Goal: Information Seeking & Learning: Learn about a topic

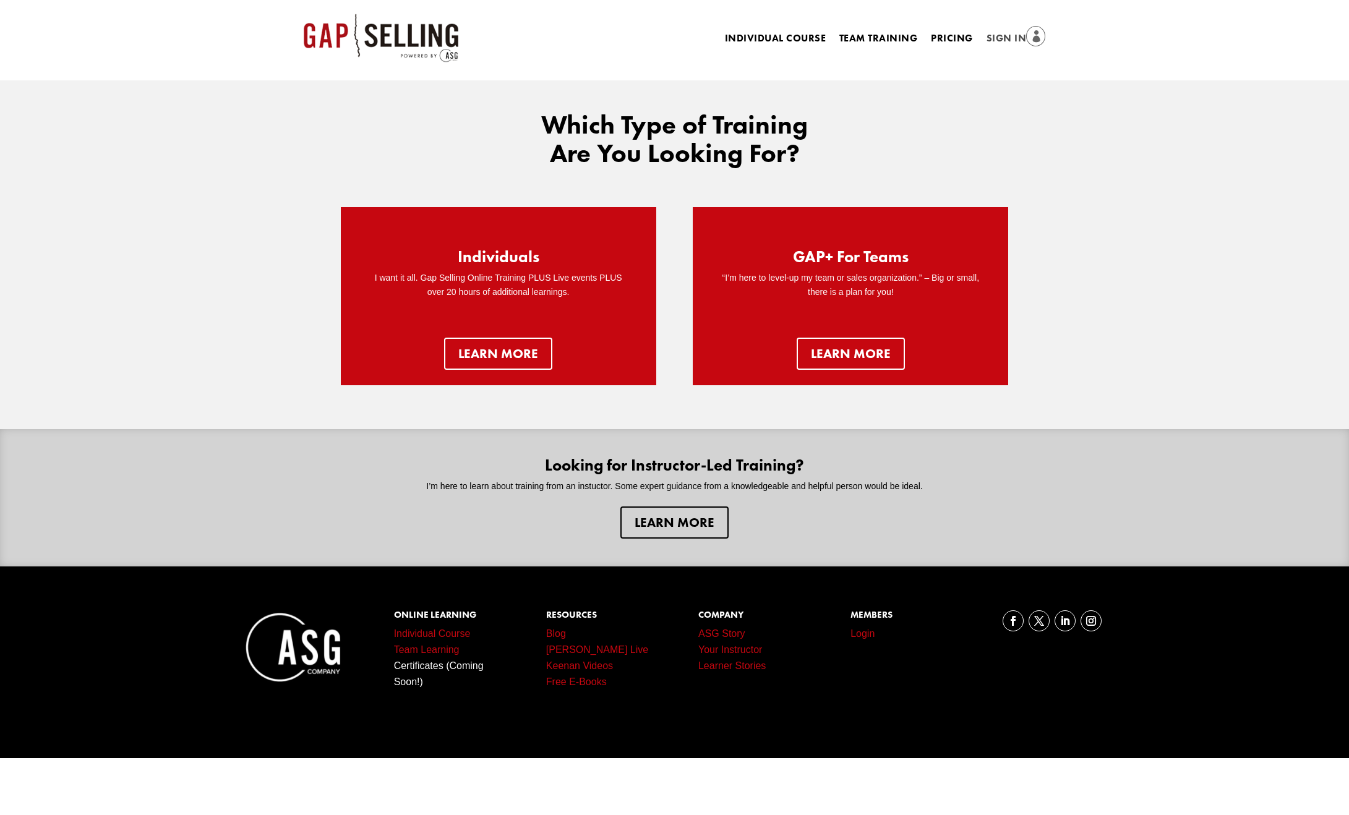
click at [1012, 40] on link "Sign In" at bounding box center [1016, 38] width 59 height 17
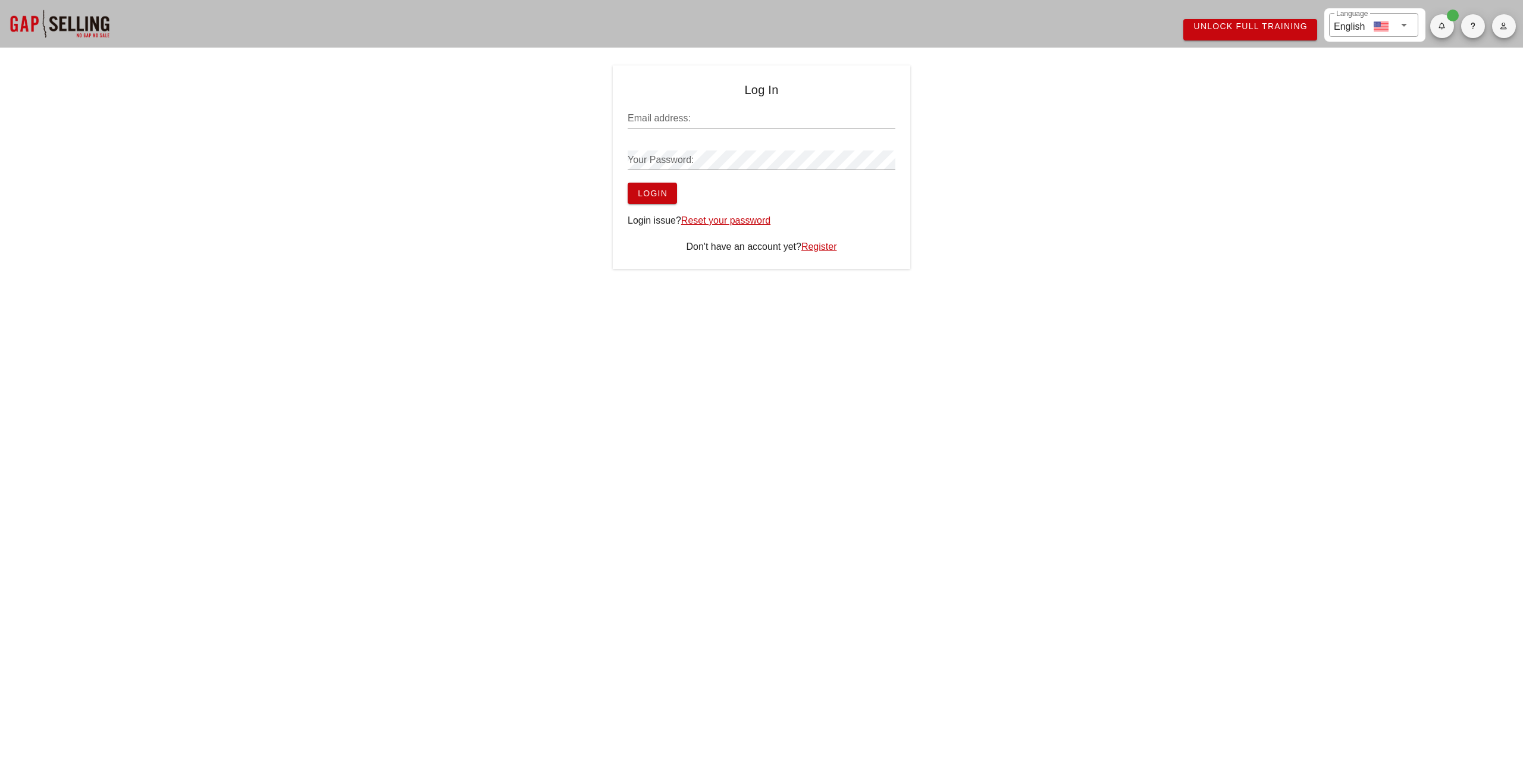
type input "[EMAIL_ADDRESS][DOMAIN_NAME]"
click at [656, 194] on span "Login" at bounding box center [652, 193] width 31 height 10
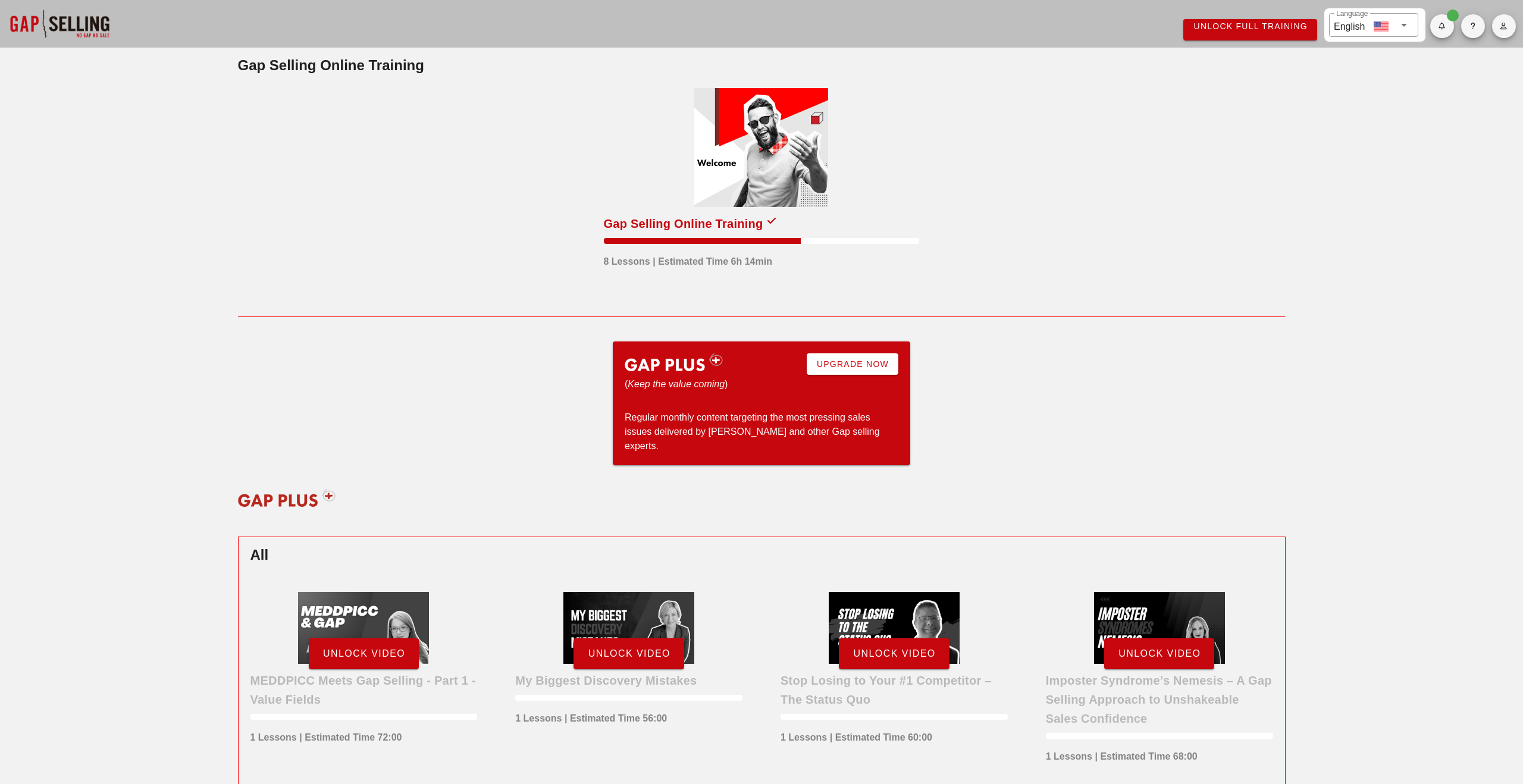
click at [779, 179] on div at bounding box center [761, 148] width 134 height 119
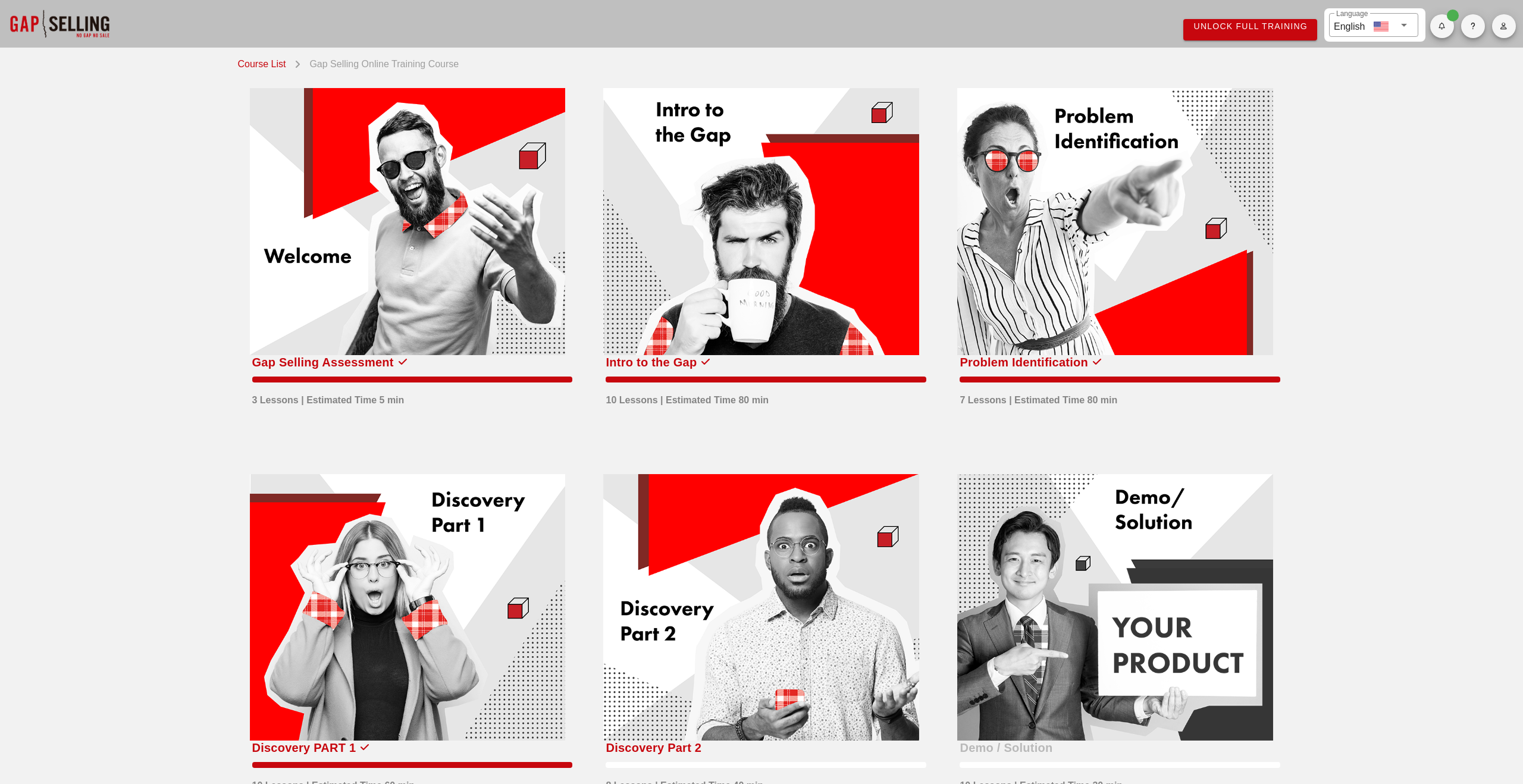
scroll to position [112, 0]
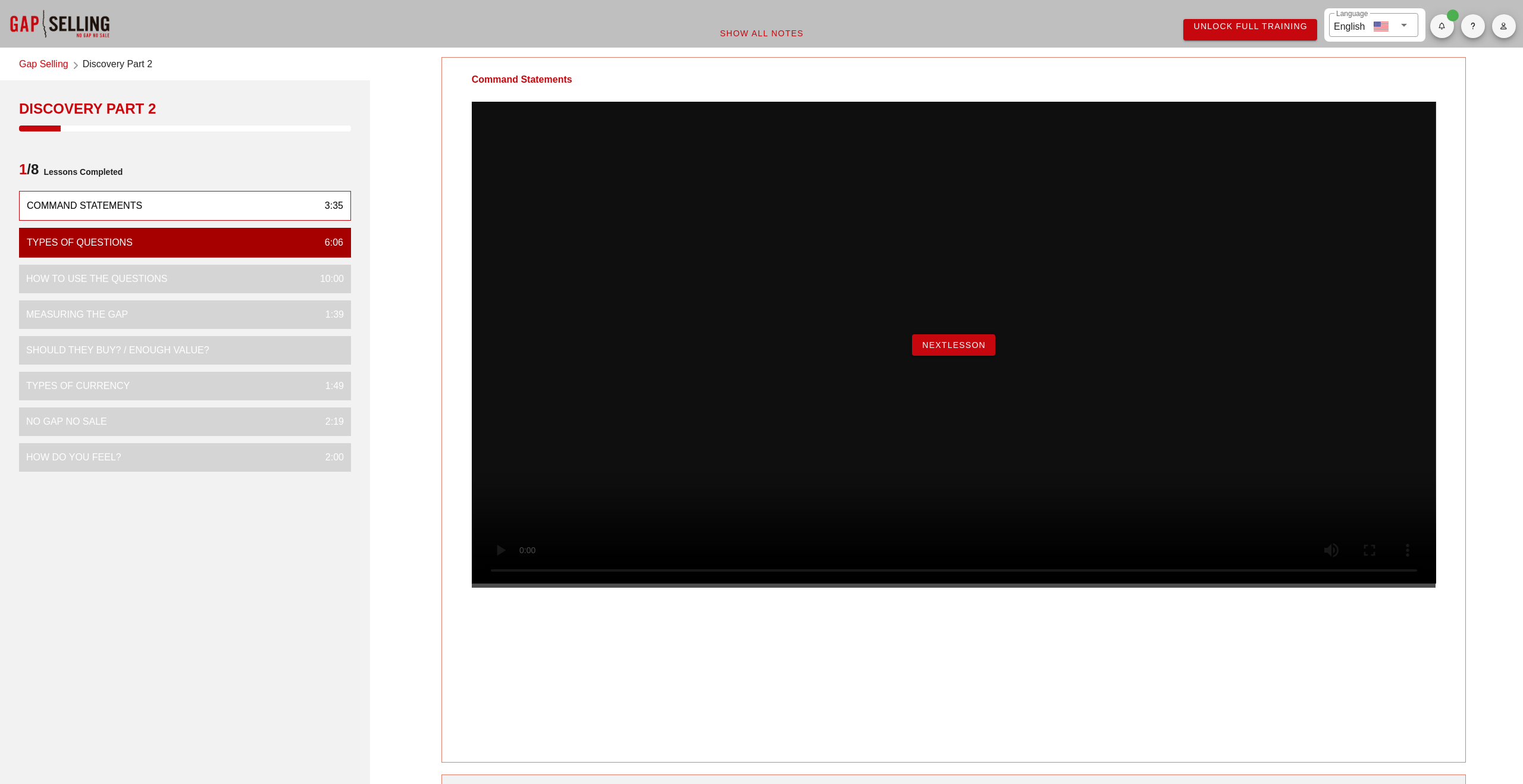
click at [952, 350] on span "NextLesson" at bounding box center [953, 345] width 64 height 10
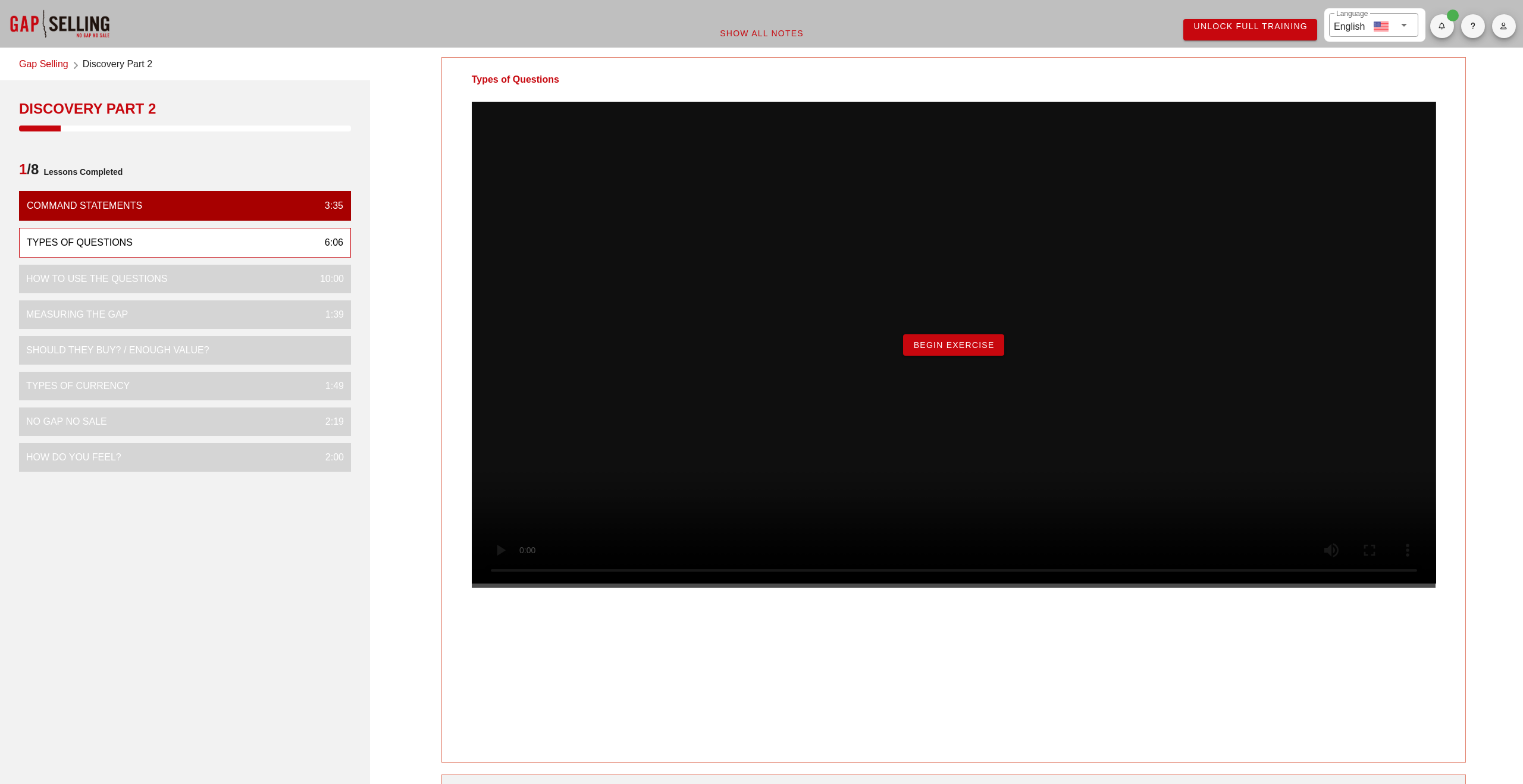
click at [960, 350] on span "Begin Exercise" at bounding box center [953, 345] width 82 height 10
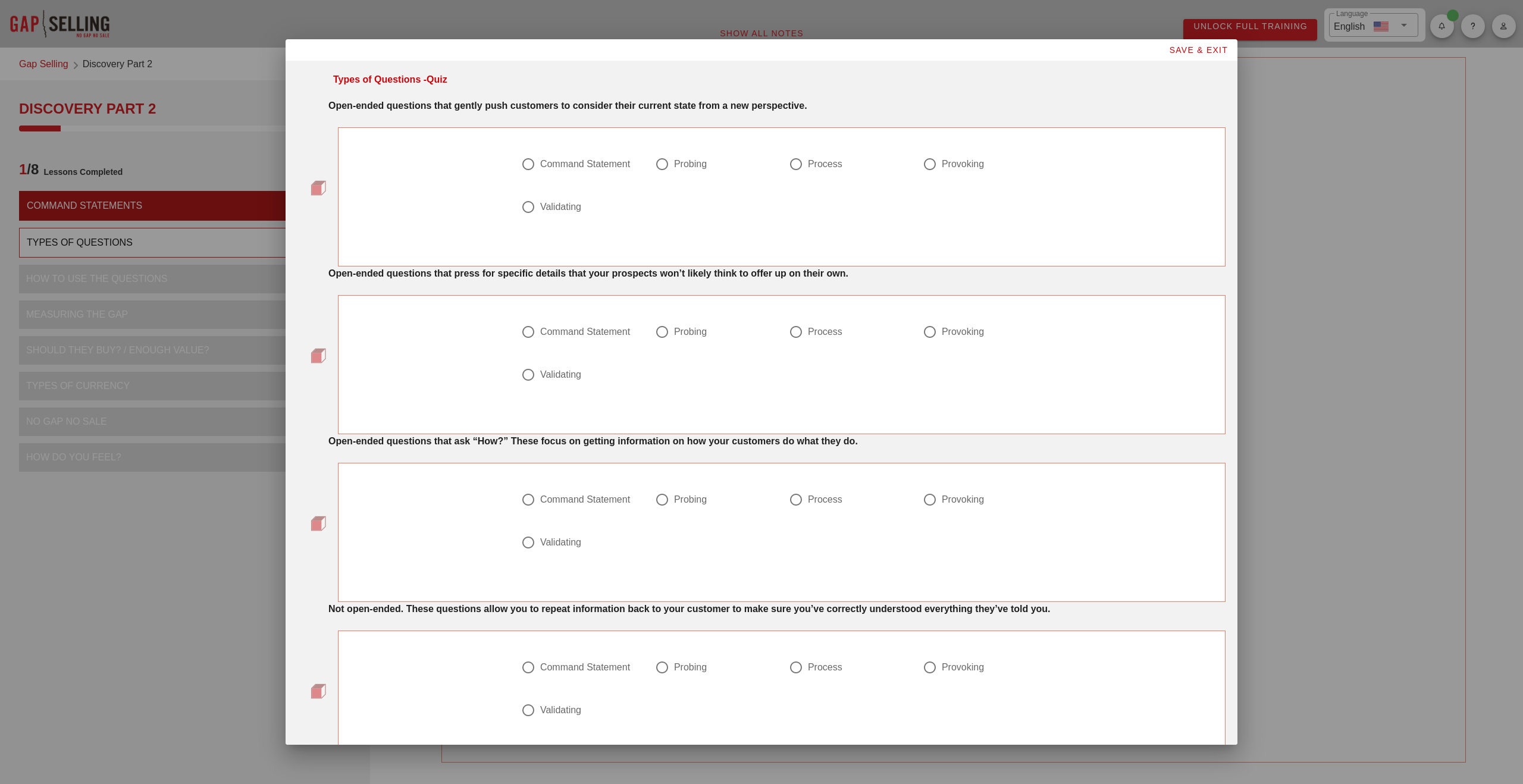
click at [665, 162] on div at bounding box center [662, 164] width 20 height 20
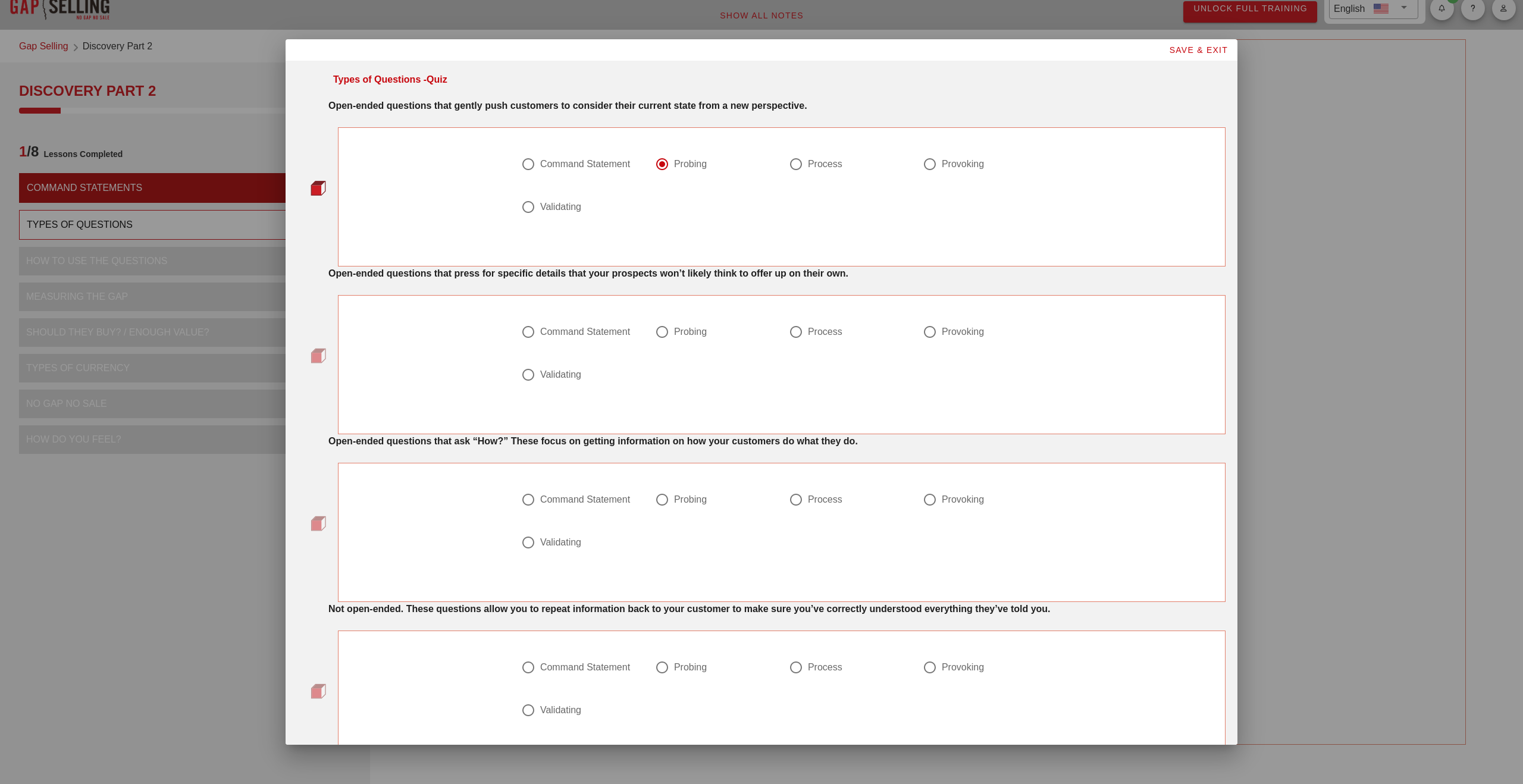
scroll to position [18, 0]
click at [940, 166] on div at bounding box center [929, 164] width 20 height 20
radio input "false"
radio input "true"
click at [664, 331] on div at bounding box center [662, 332] width 20 height 20
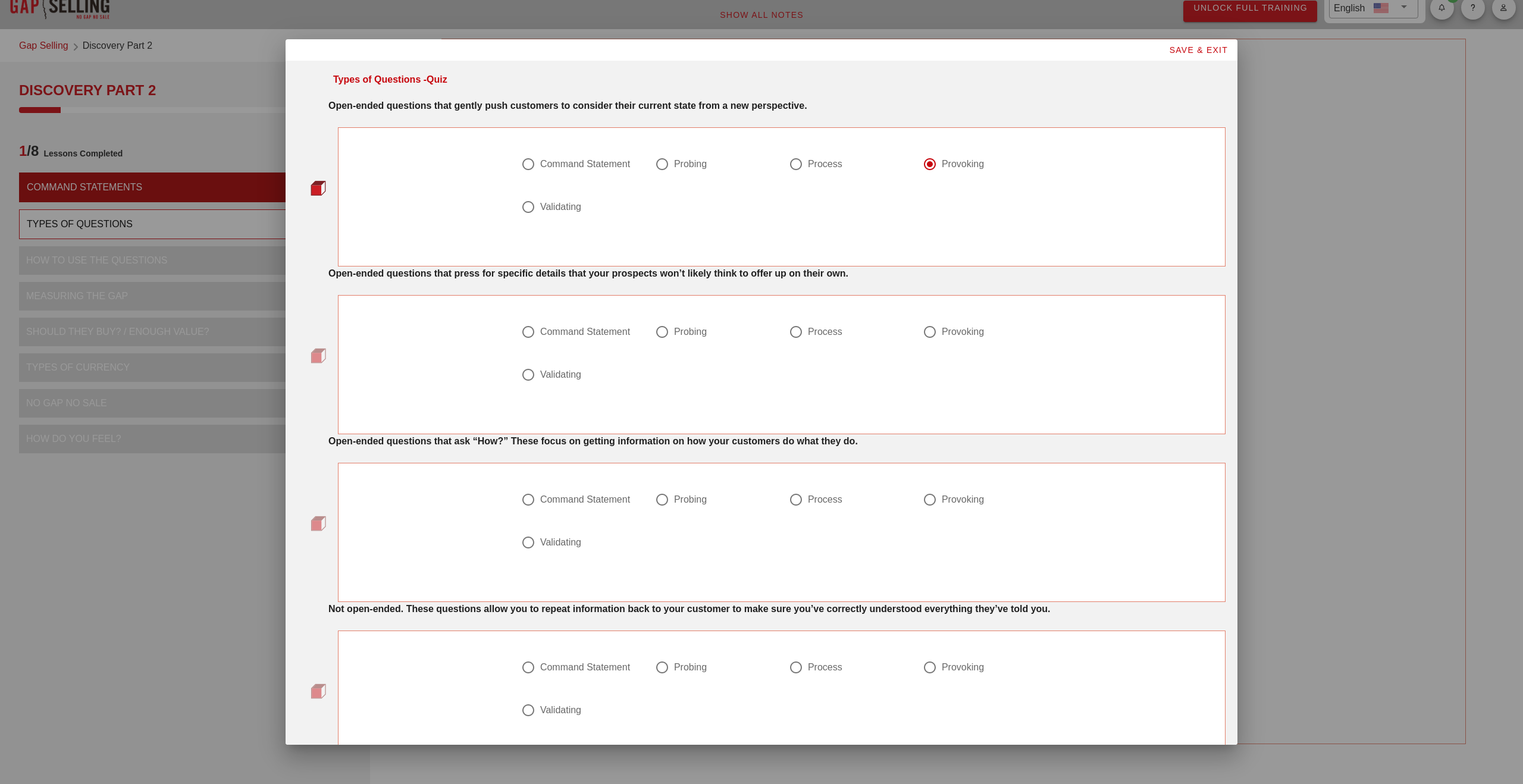
radio input "true"
click at [798, 504] on div at bounding box center [796, 499] width 20 height 20
radio input "true"
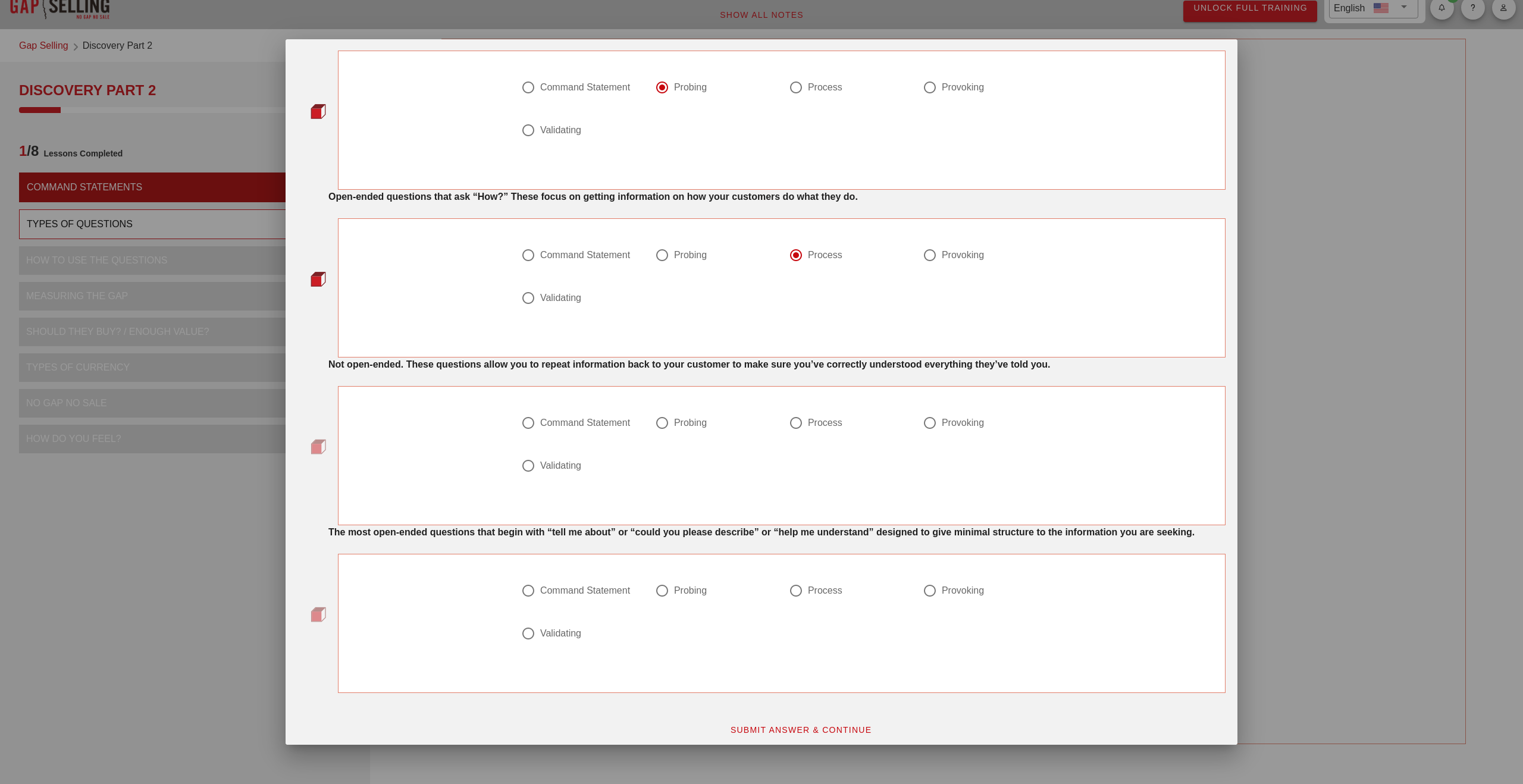
scroll to position [247, 0]
click at [521, 462] on div at bounding box center [528, 463] width 20 height 20
radio input "true"
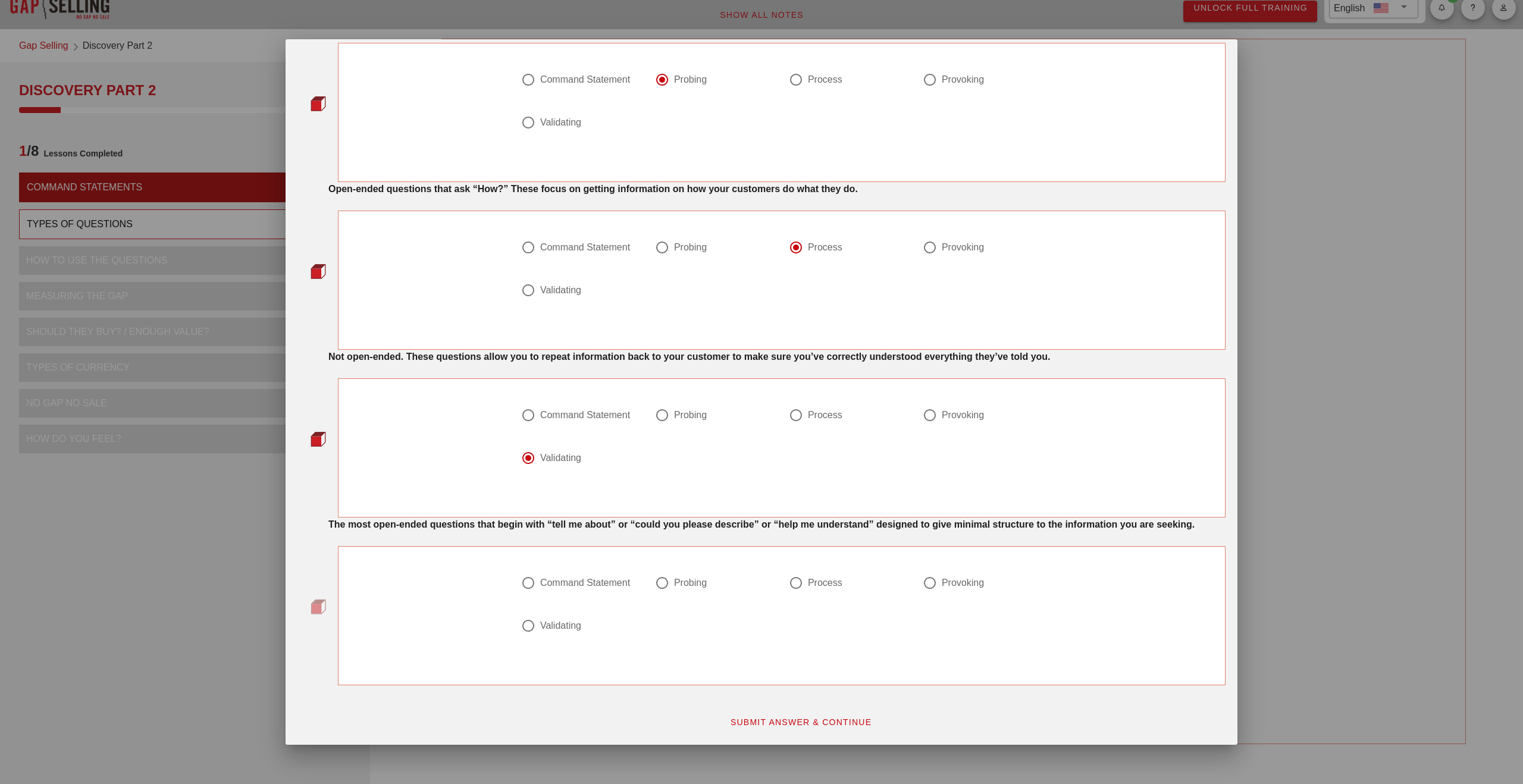
scroll to position [266, 0]
click at [529, 581] on div at bounding box center [528, 583] width 20 height 20
radio input "true"
click at [798, 727] on span "SUBMIT ANSWER & CONTINUE" at bounding box center [801, 722] width 142 height 10
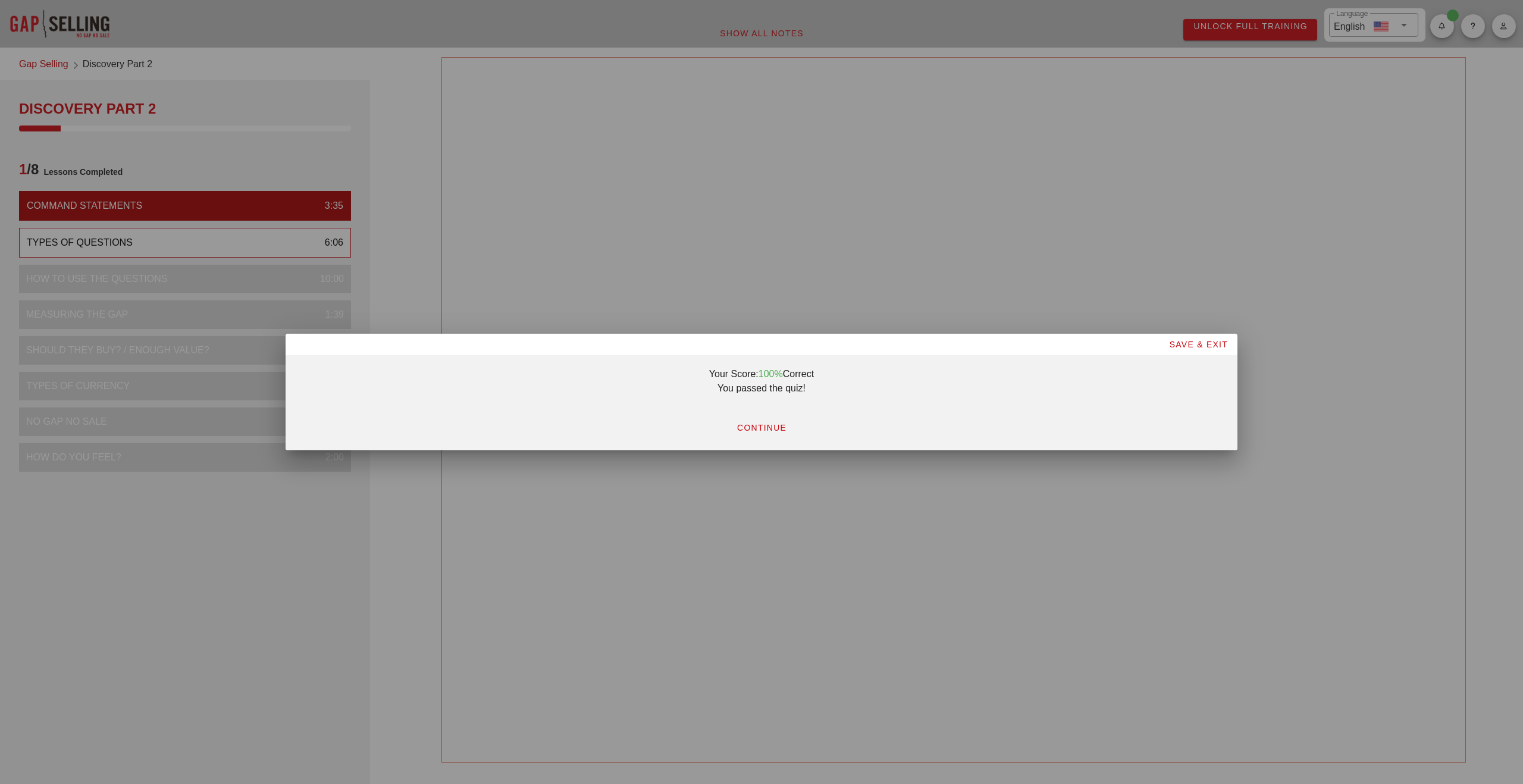
scroll to position [0, 0]
click at [765, 420] on button "CONTINUE" at bounding box center [762, 428] width 69 height 21
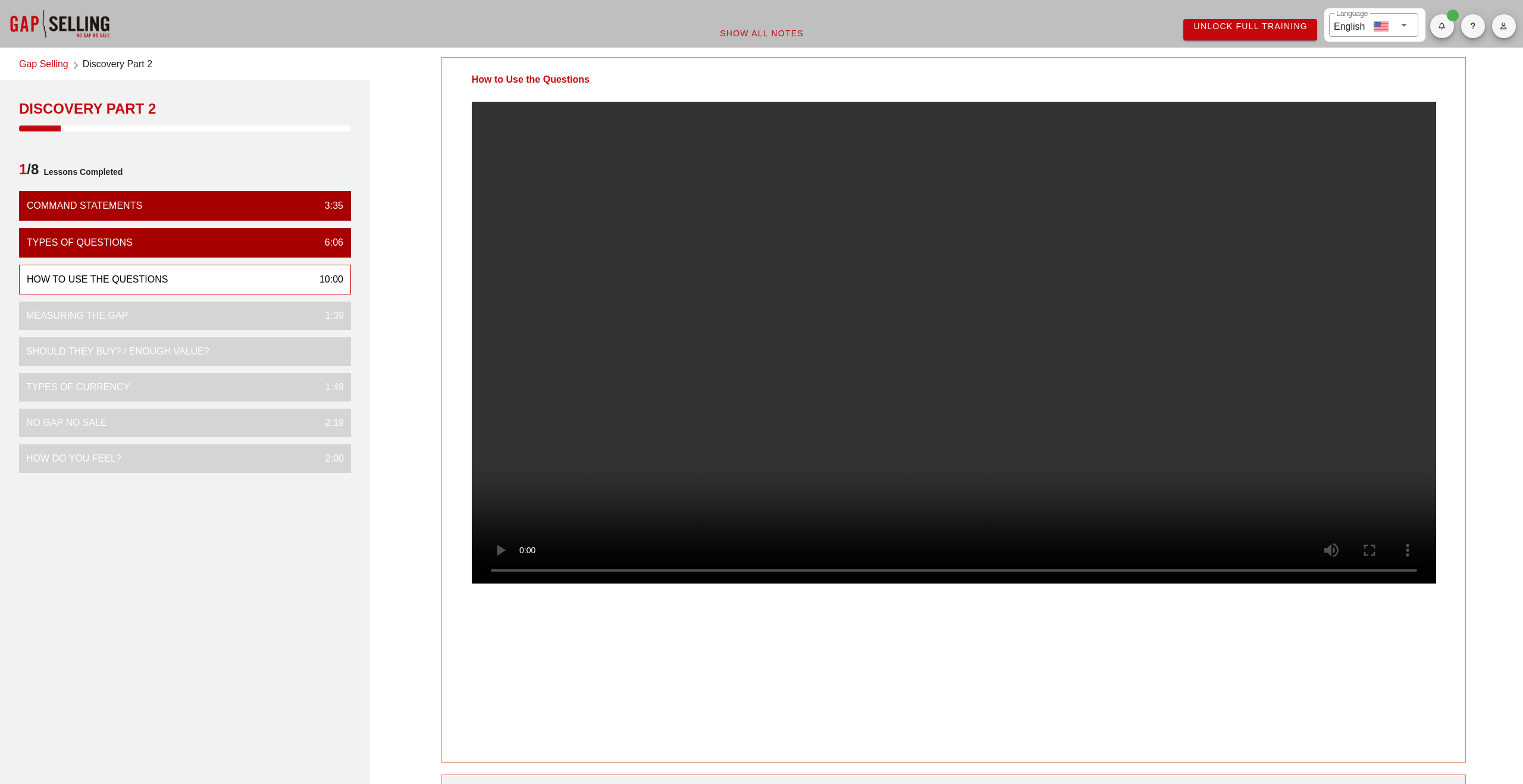
click at [1229, 327] on video at bounding box center [953, 342] width 965 height 482
click at [523, 510] on video at bounding box center [953, 342] width 965 height 482
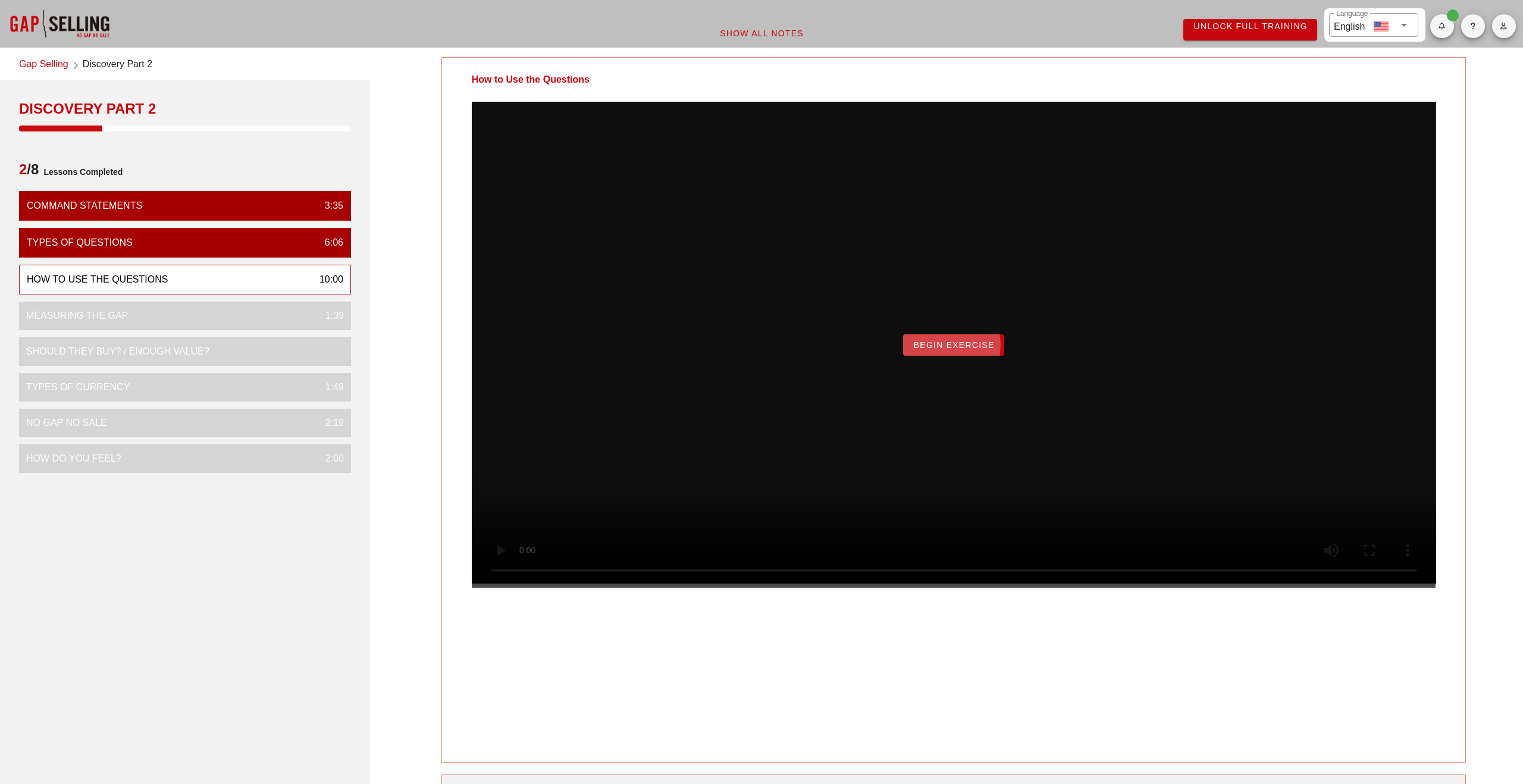
click at [951, 350] on span "Begin Exercise" at bounding box center [953, 345] width 82 height 10
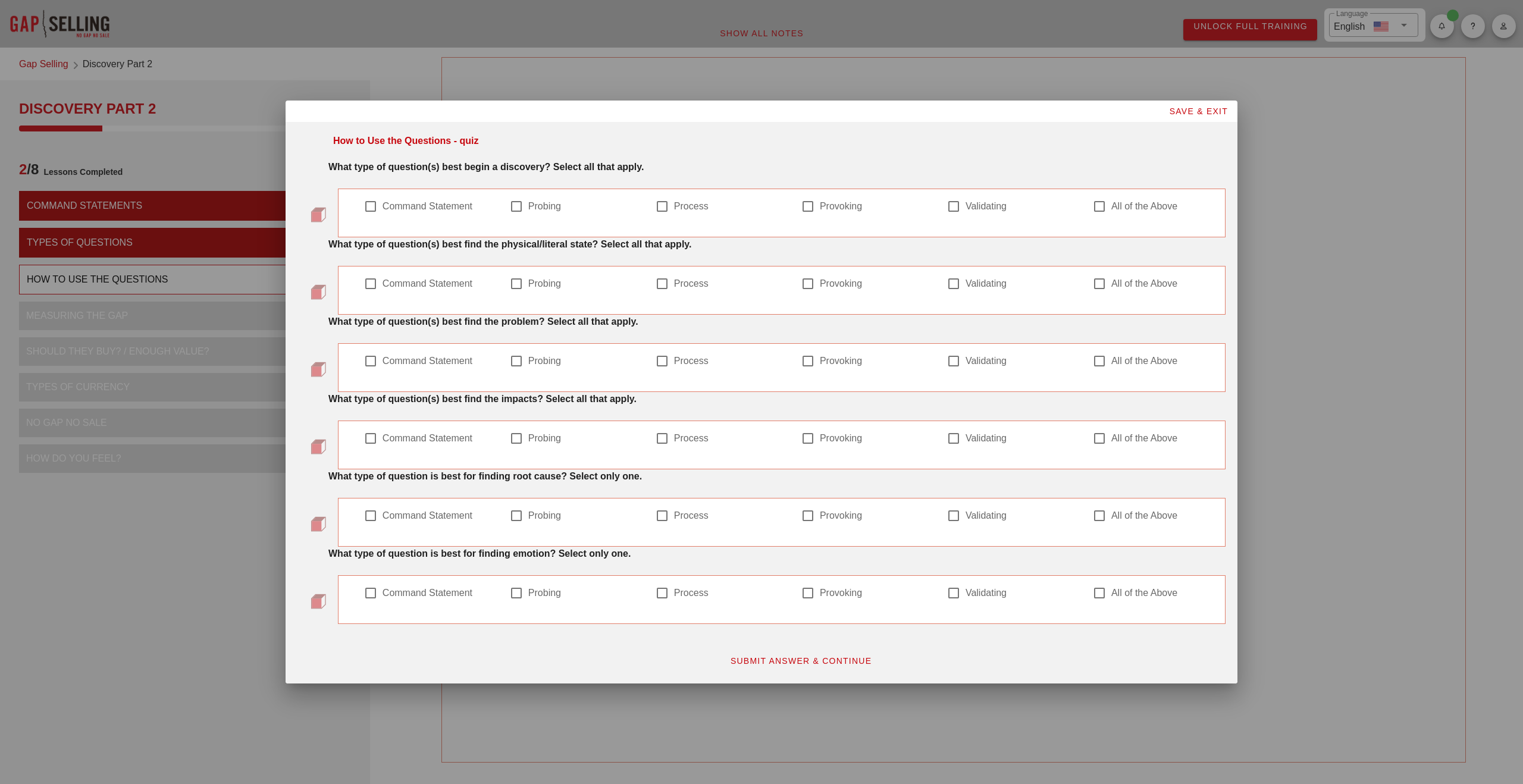
click at [517, 207] on div at bounding box center [516, 206] width 20 height 20
checkbox input "true"
click at [370, 207] on div at bounding box center [370, 206] width 20 height 20
checkbox input "true"
click at [520, 208] on div at bounding box center [516, 206] width 20 height 20
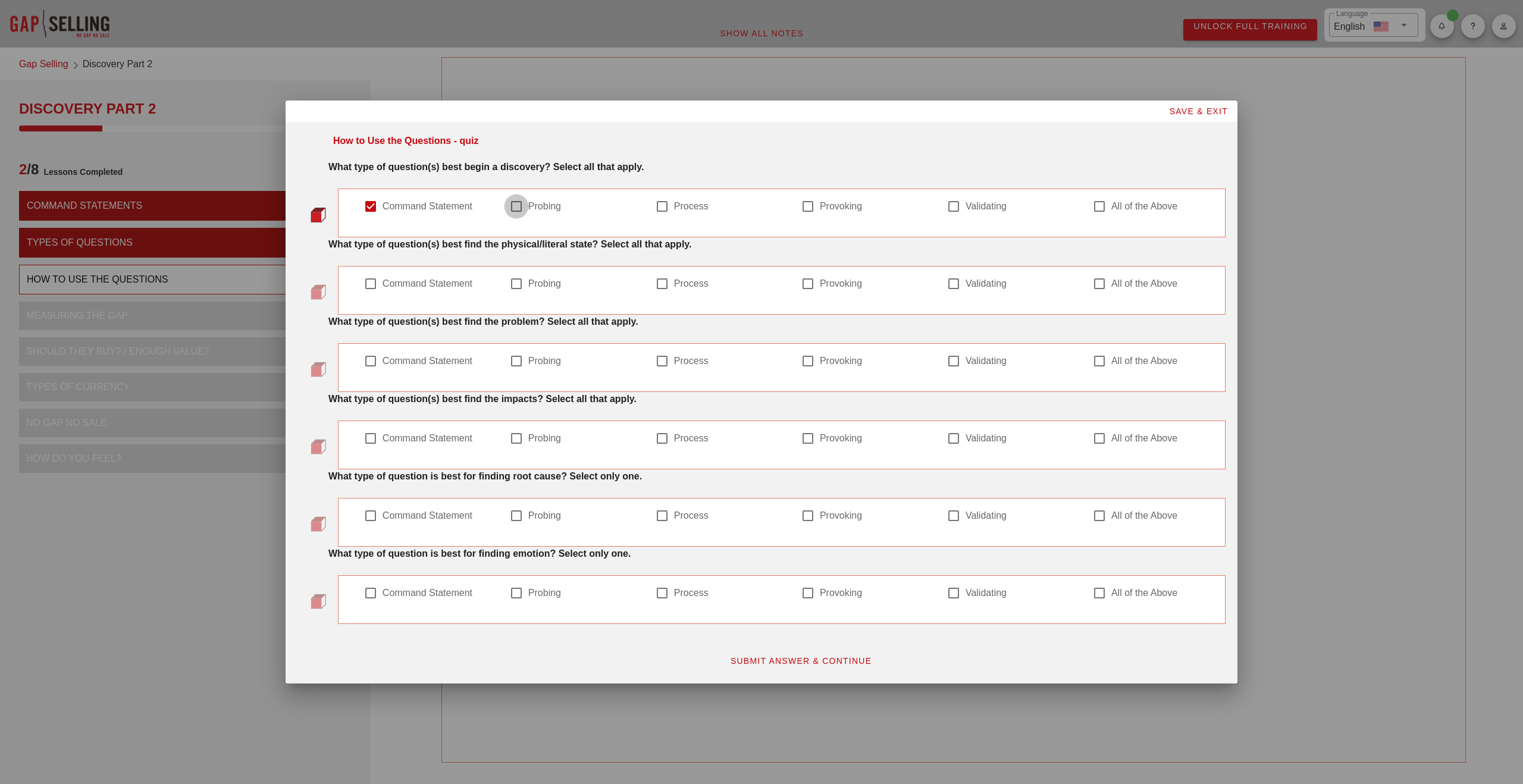
click at [516, 212] on div at bounding box center [516, 206] width 20 height 20
checkbox input "true"
click at [372, 288] on div at bounding box center [370, 284] width 20 height 20
checkbox input "true"
click at [520, 285] on div at bounding box center [516, 284] width 20 height 20
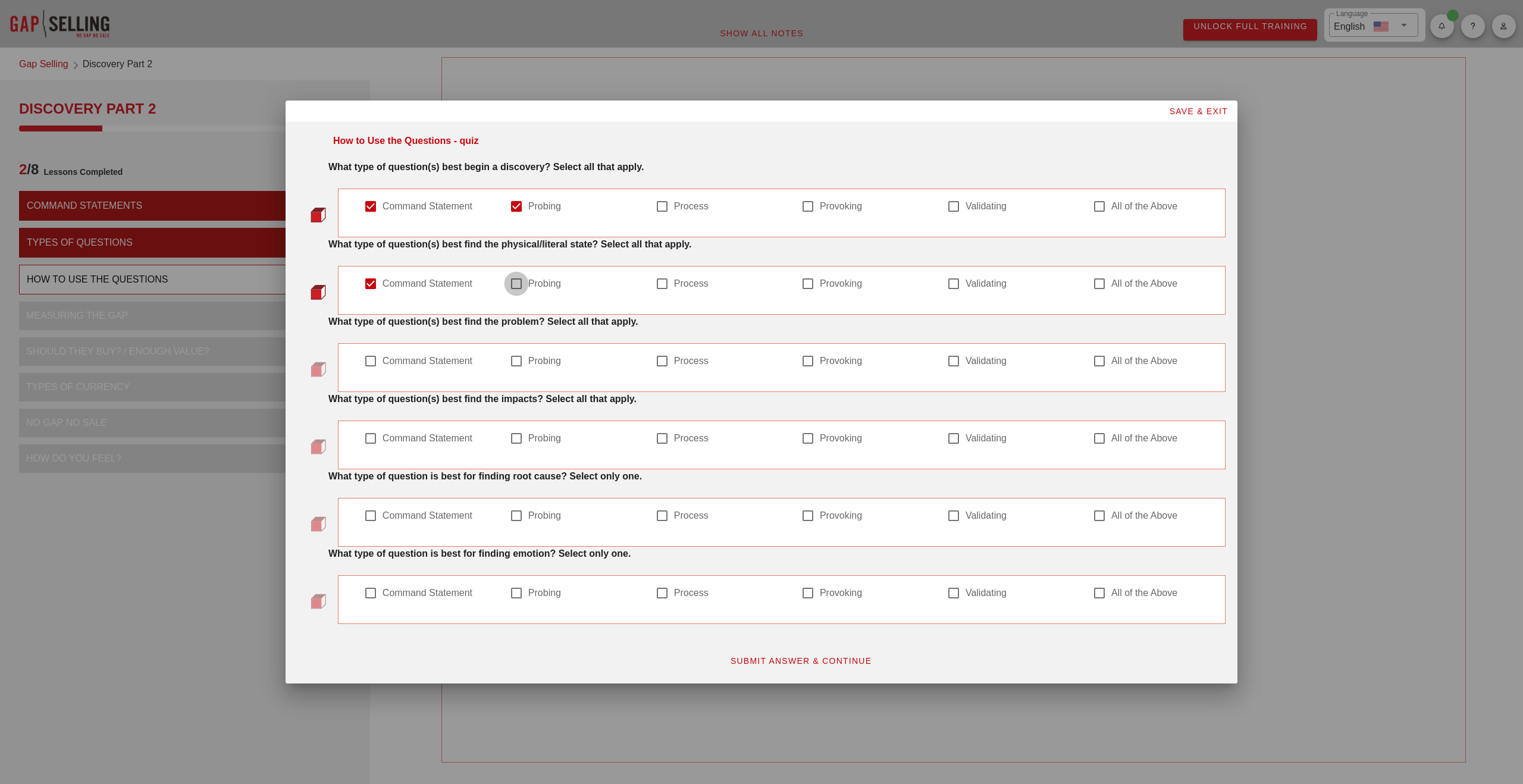
checkbox input "true"
click at [509, 365] on div at bounding box center [516, 361] width 20 height 20
checkbox input "true"
click at [815, 445] on div at bounding box center [807, 438] width 20 height 20
checkbox input "true"
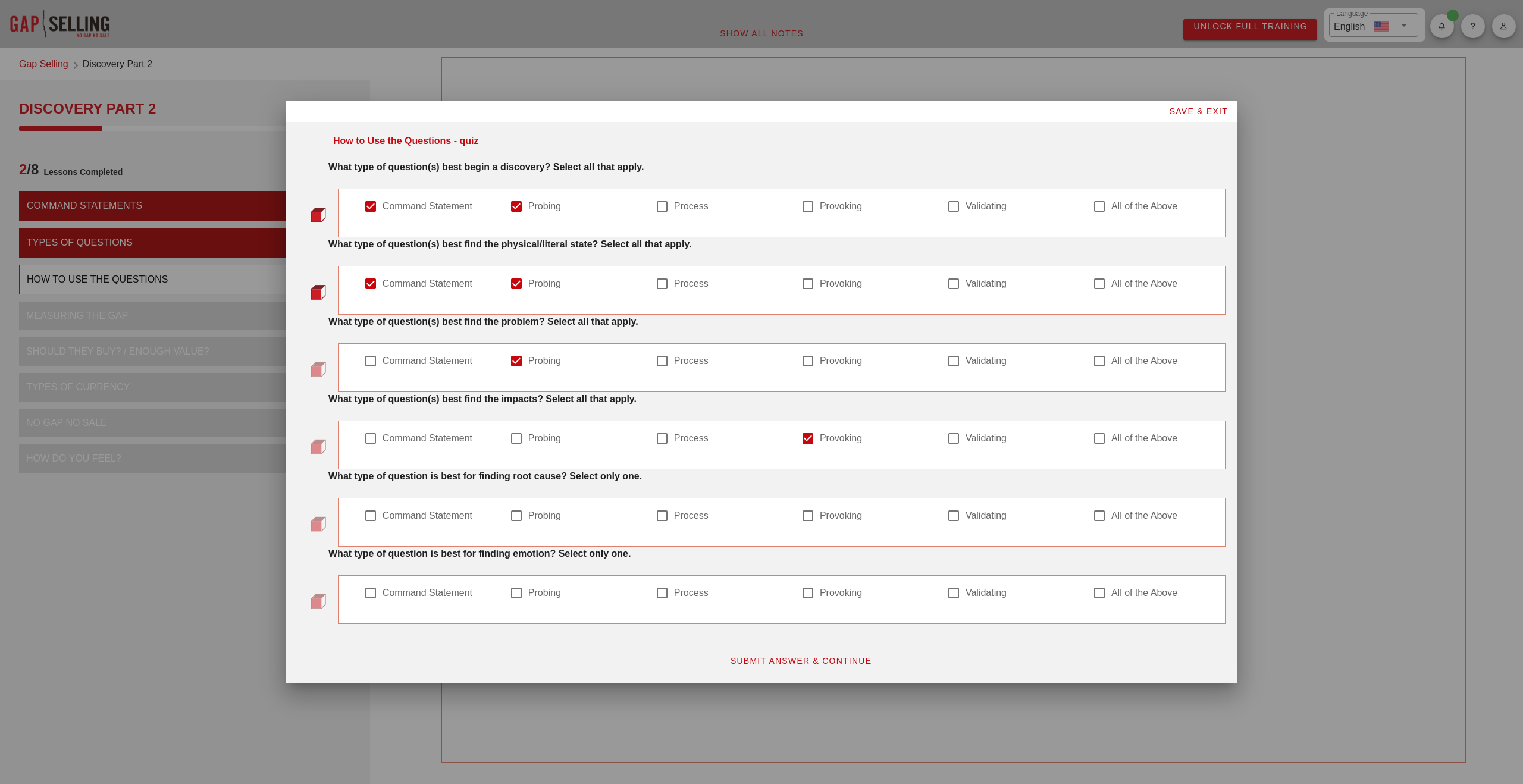
click at [526, 443] on div "Probing" at bounding box center [569, 438] width 119 height 14
checkbox input "true"
click at [666, 513] on div at bounding box center [662, 516] width 20 height 20
checkbox input "true"
click at [972, 591] on label "Validating" at bounding box center [1016, 593] width 101 height 12
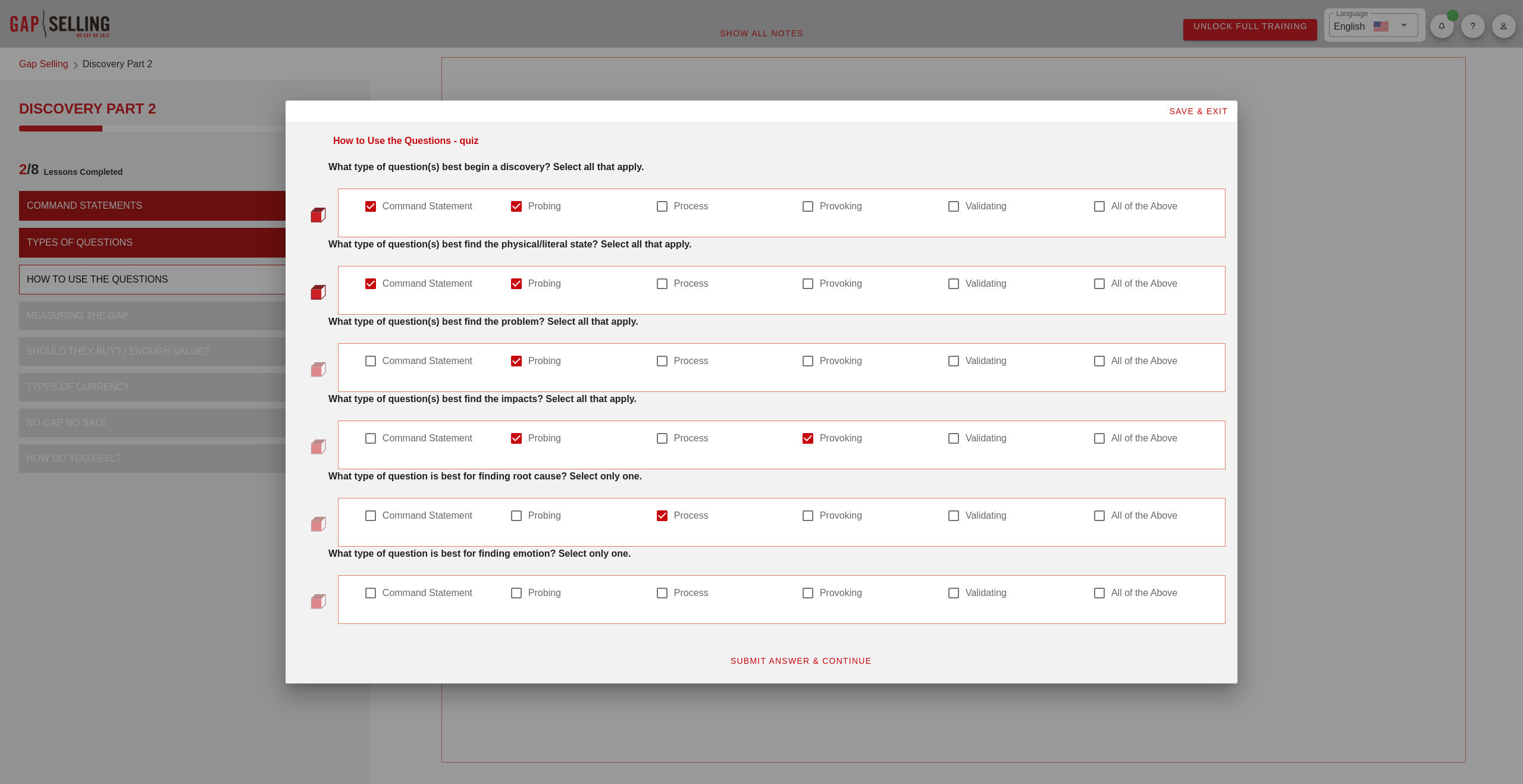
checkbox input "true"
click at [807, 664] on span "SUBMIT ANSWER & CONTINUE" at bounding box center [801, 661] width 142 height 10
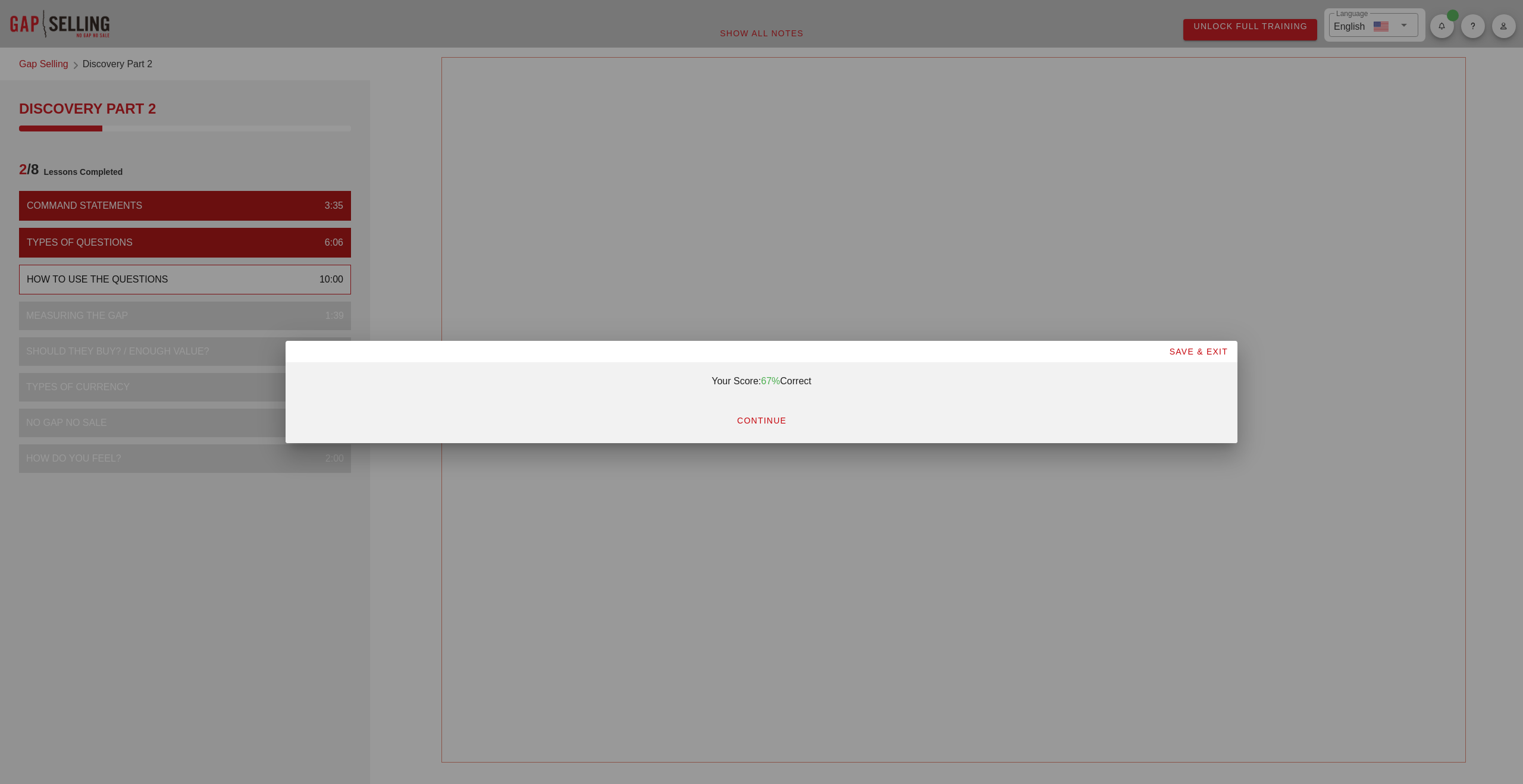
click at [772, 422] on span "CONTINUE" at bounding box center [762, 420] width 50 height 10
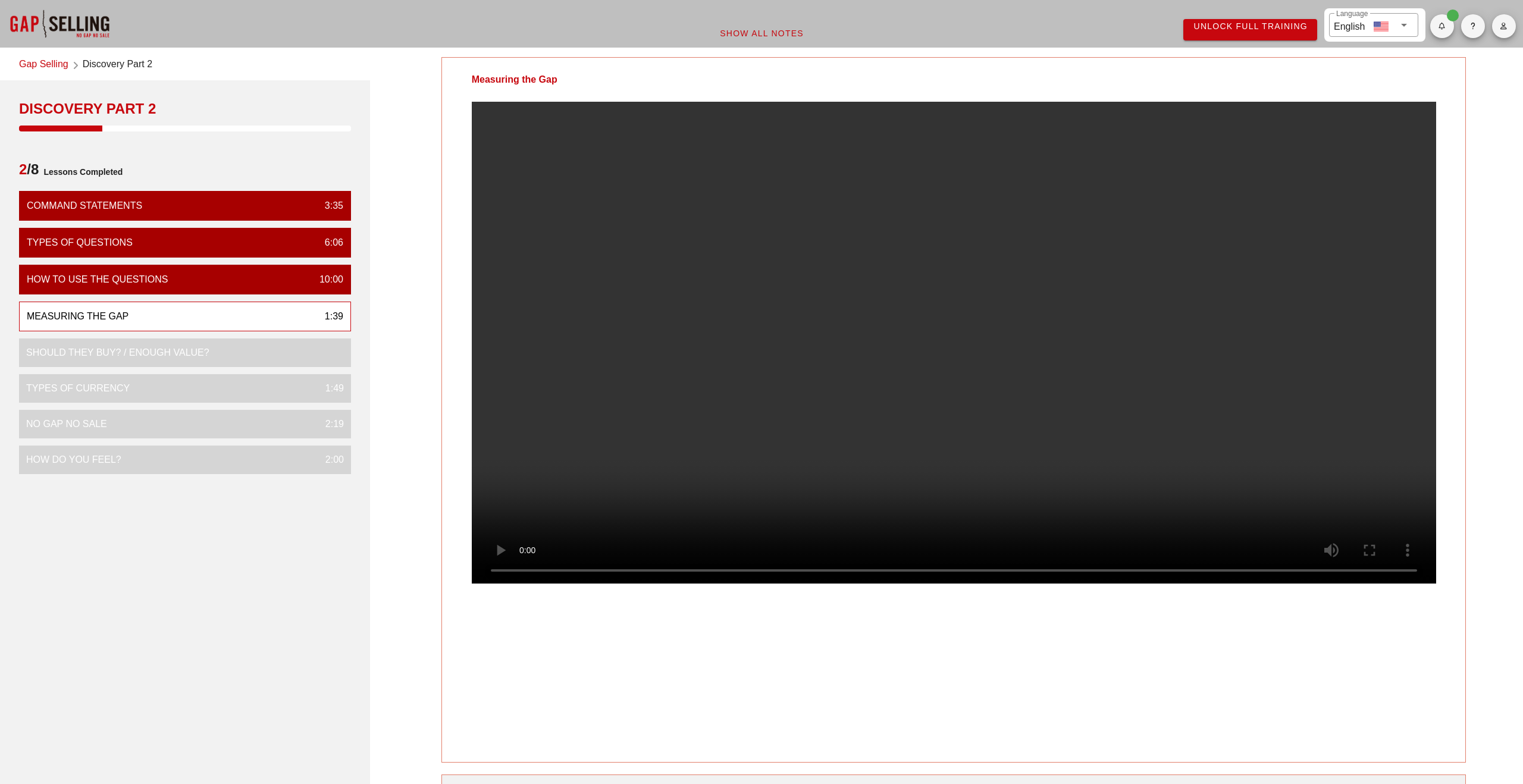
click at [535, 240] on video at bounding box center [953, 342] width 965 height 482
click at [514, 319] on video at bounding box center [953, 342] width 965 height 482
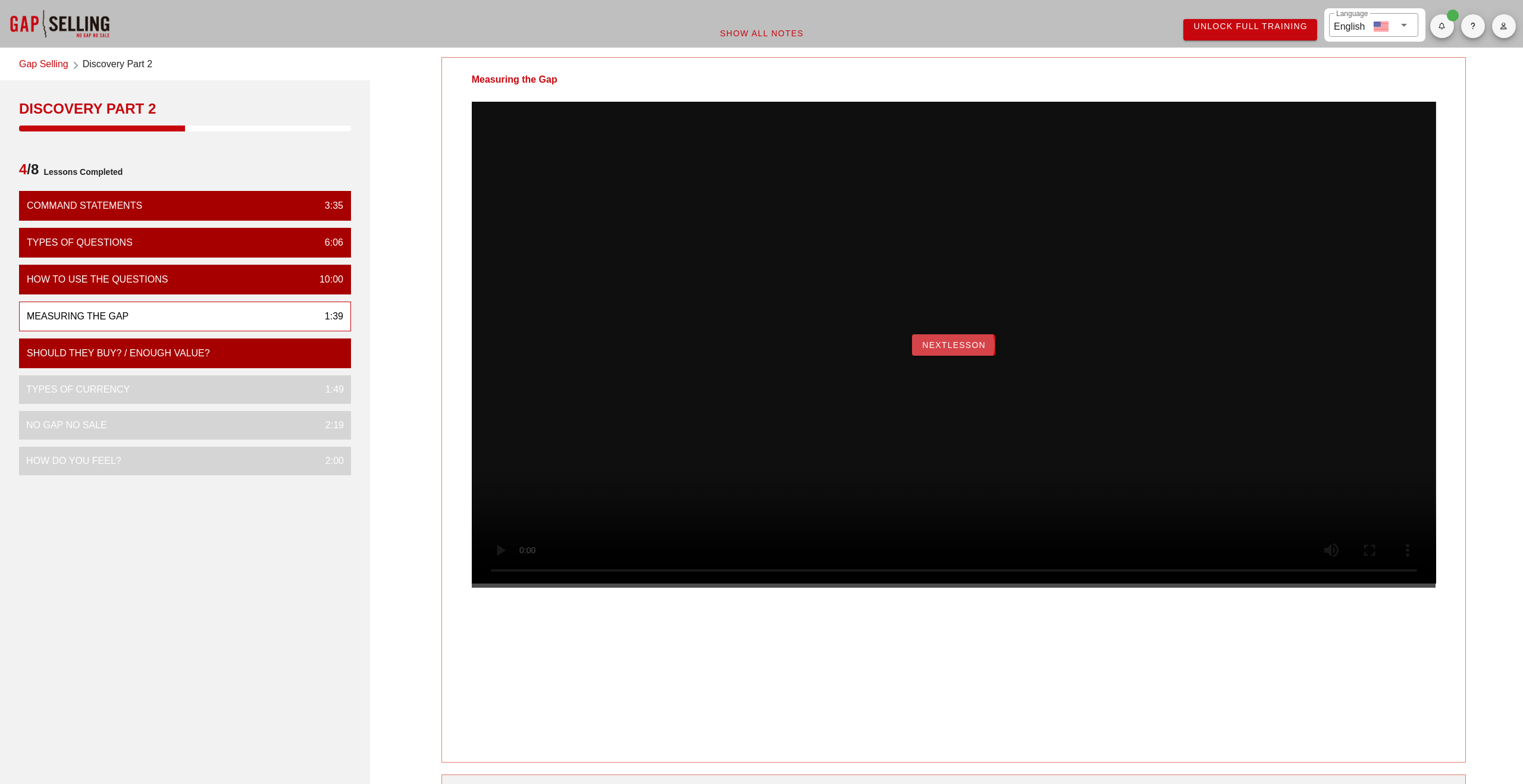
click at [953, 350] on span "NextLesson" at bounding box center [953, 345] width 64 height 10
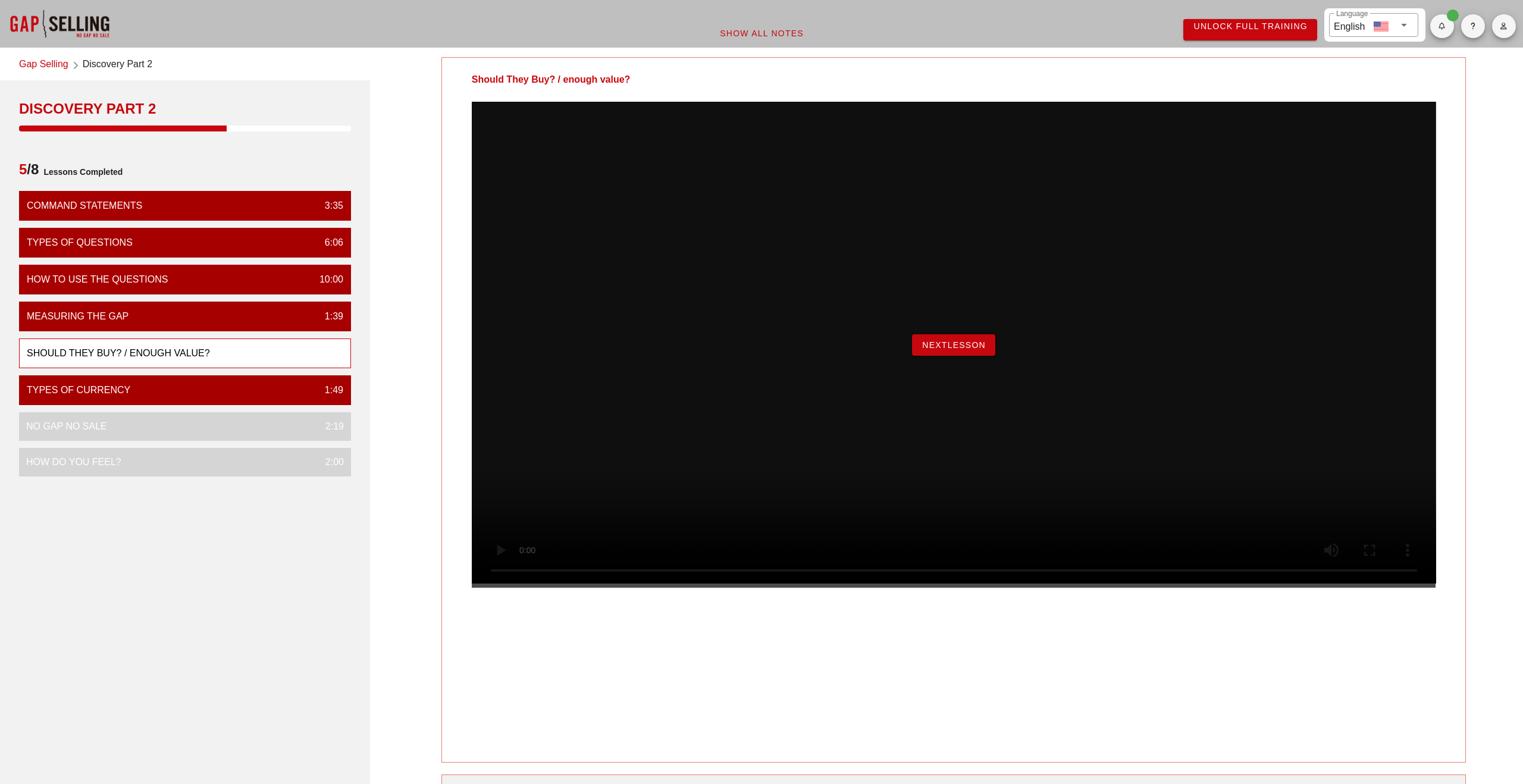
click at [941, 356] on button "NextLesson" at bounding box center [953, 345] width 84 height 21
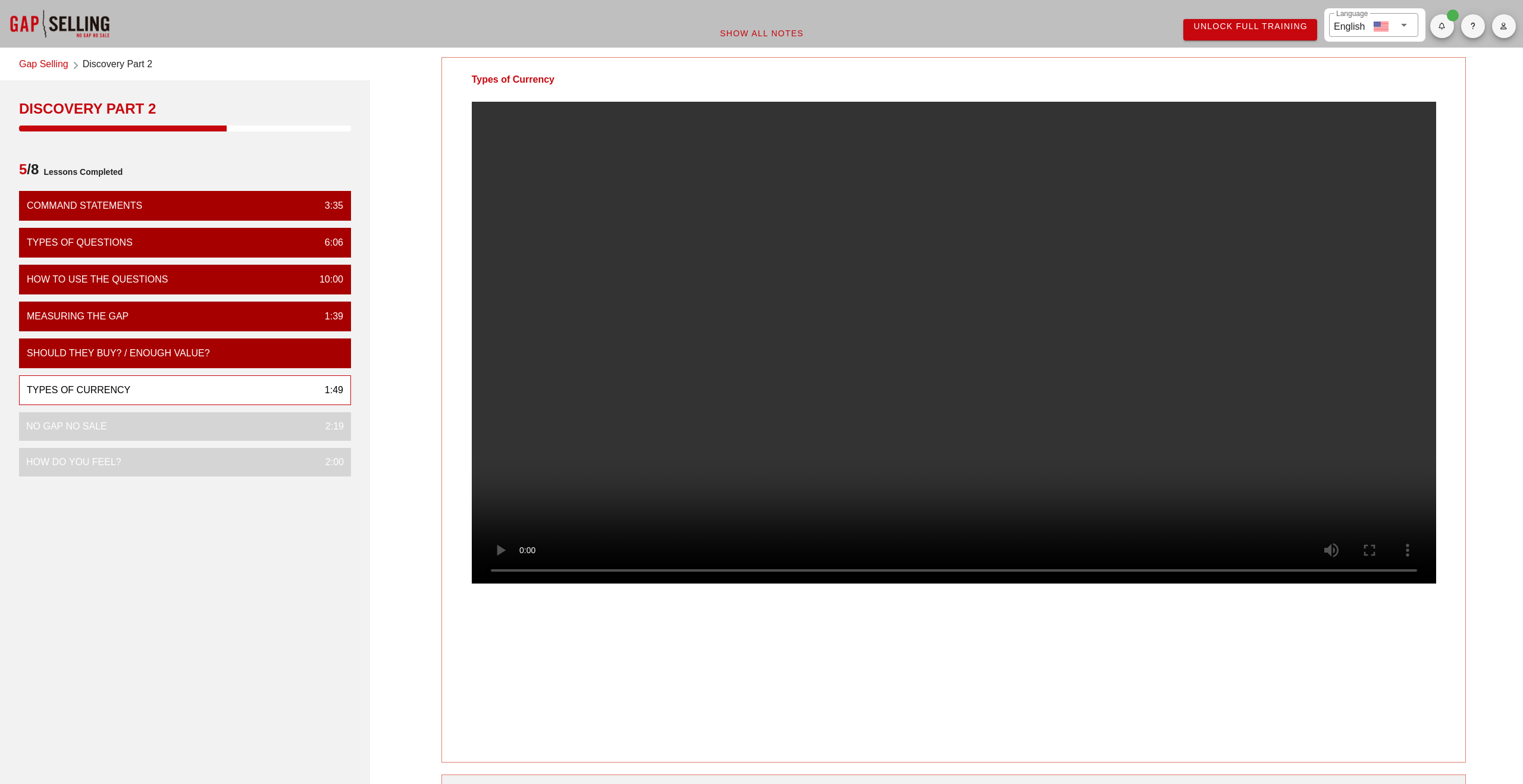
click at [1297, 564] on div at bounding box center [954, 352] width 1024 height 501
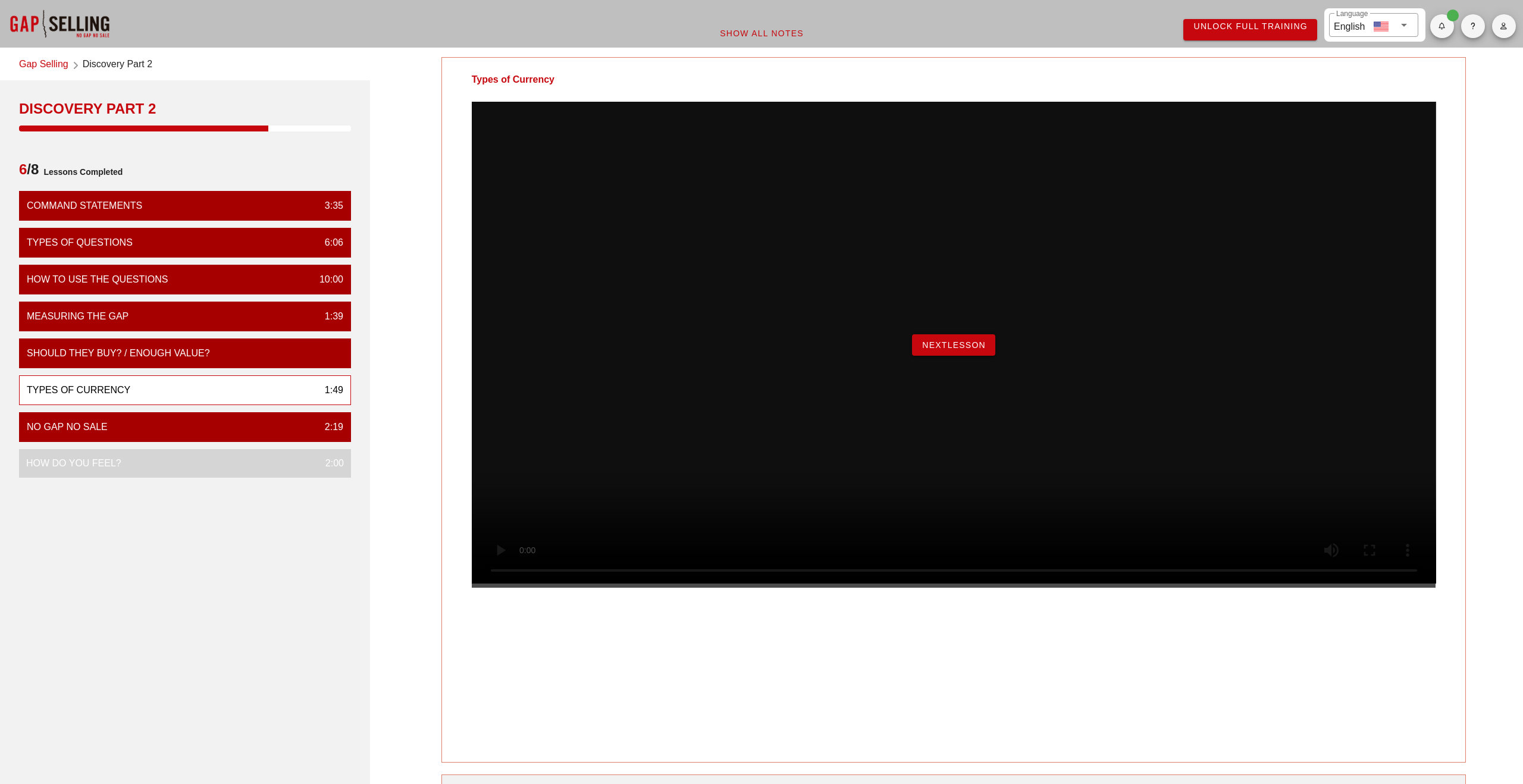
click at [960, 350] on span "NextLesson" at bounding box center [953, 345] width 64 height 10
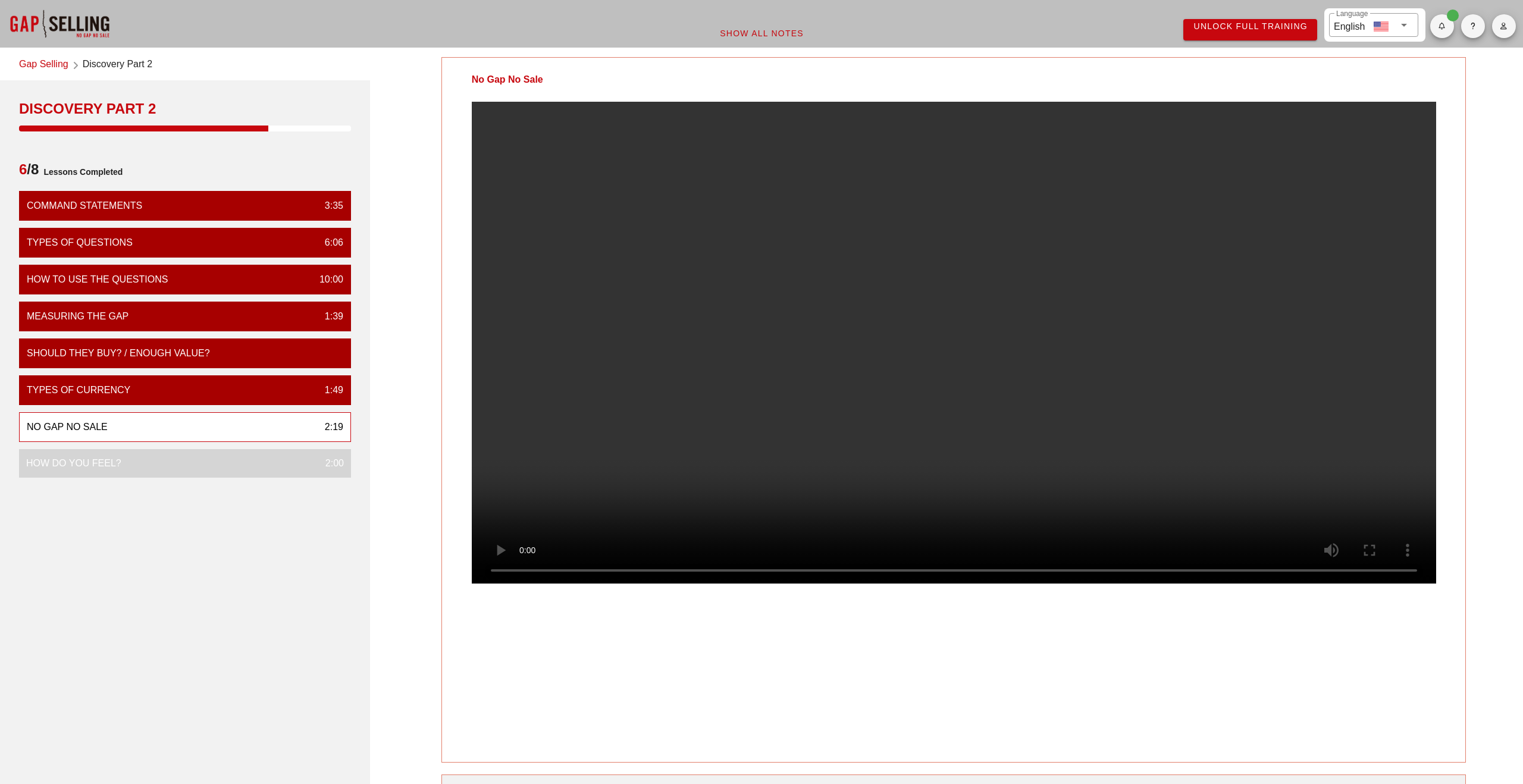
click at [792, 341] on video at bounding box center [953, 342] width 965 height 482
click at [503, 511] on video at bounding box center [953, 342] width 965 height 482
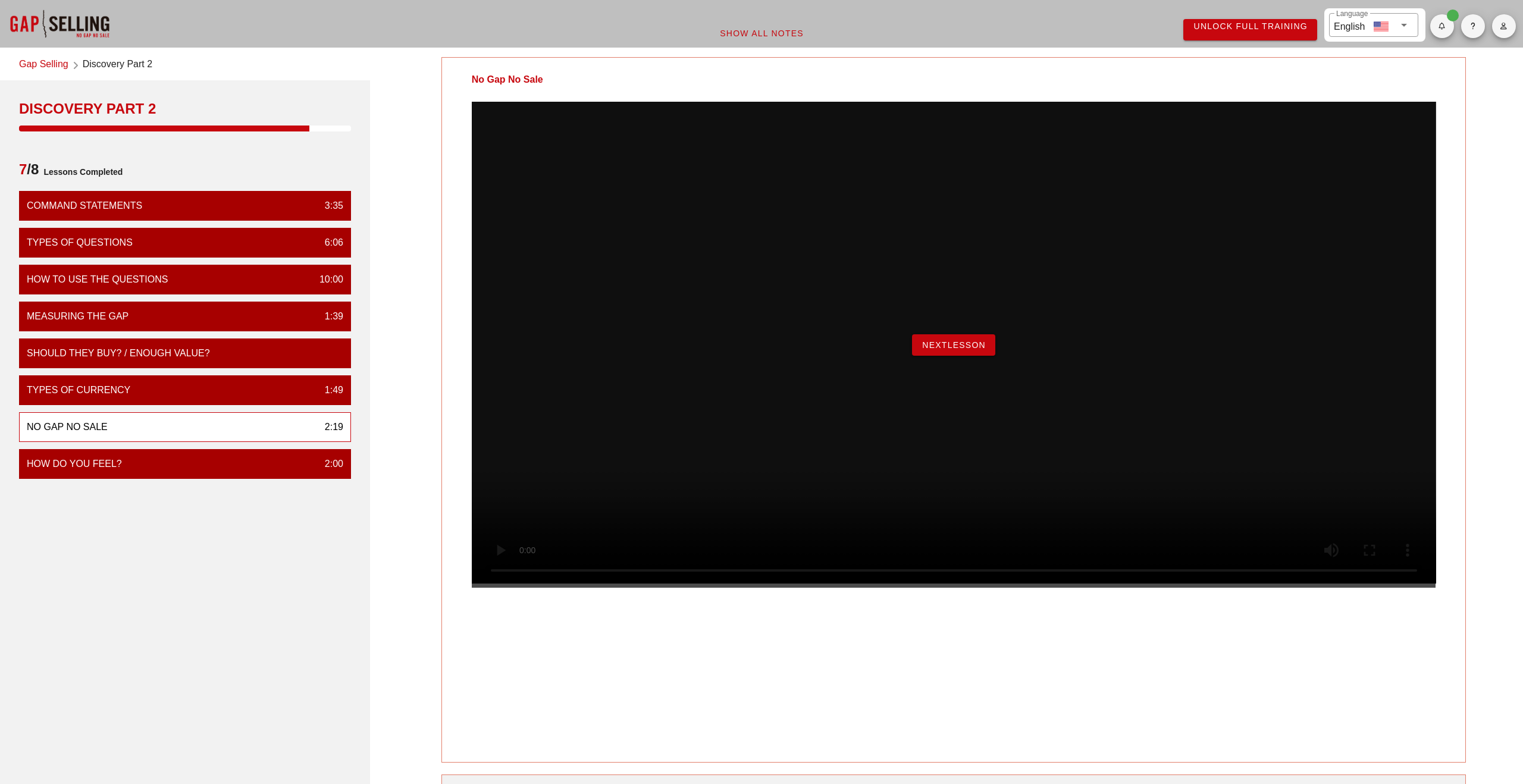
click at [962, 399] on div "NextLesson" at bounding box center [953, 344] width 965 height 486
click at [962, 350] on span "NextLesson" at bounding box center [953, 345] width 64 height 10
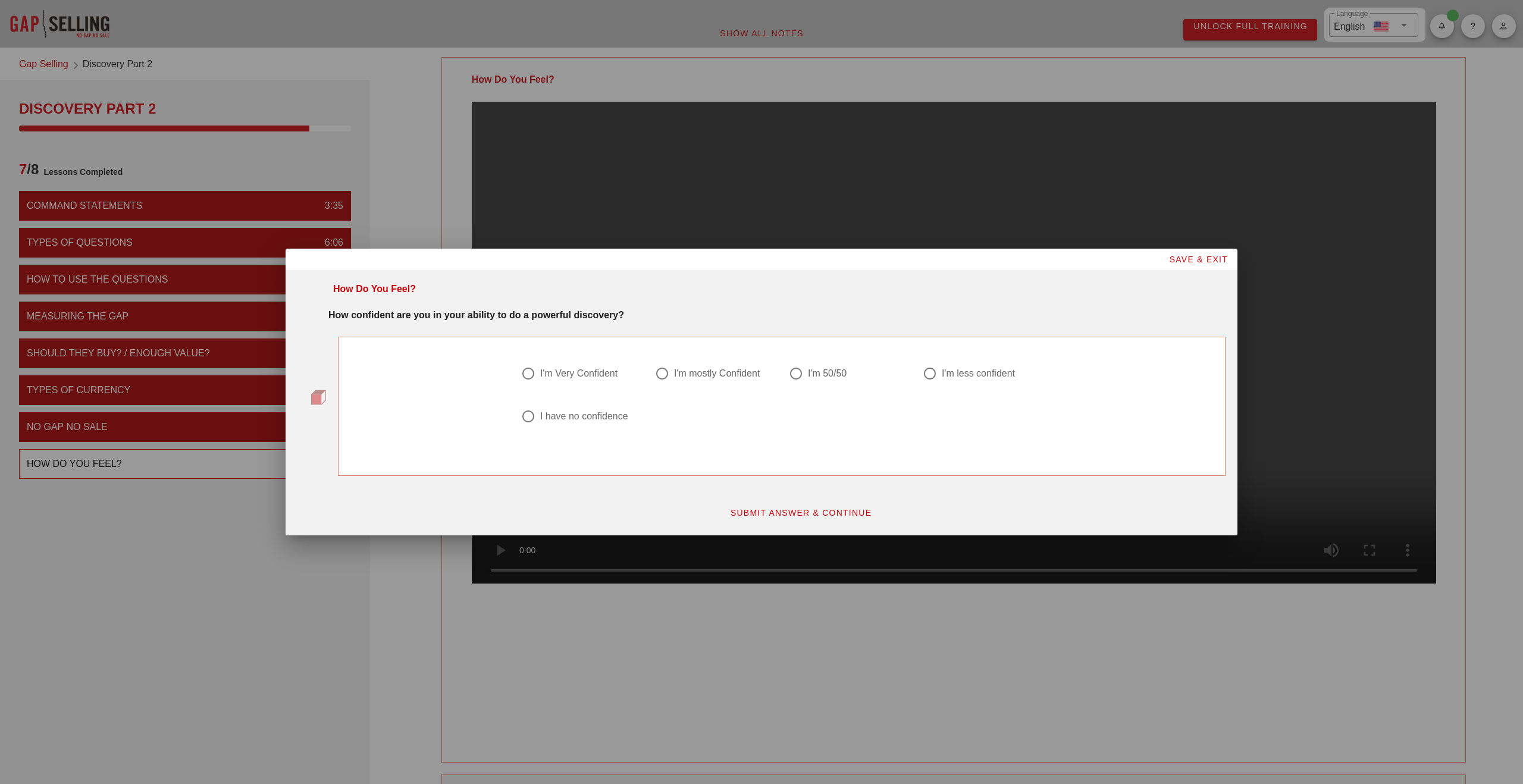
click at [801, 372] on div at bounding box center [796, 373] width 20 height 20
radio input "true"
click at [805, 516] on span "SUBMIT ANSWER & CONTINUE" at bounding box center [801, 513] width 142 height 10
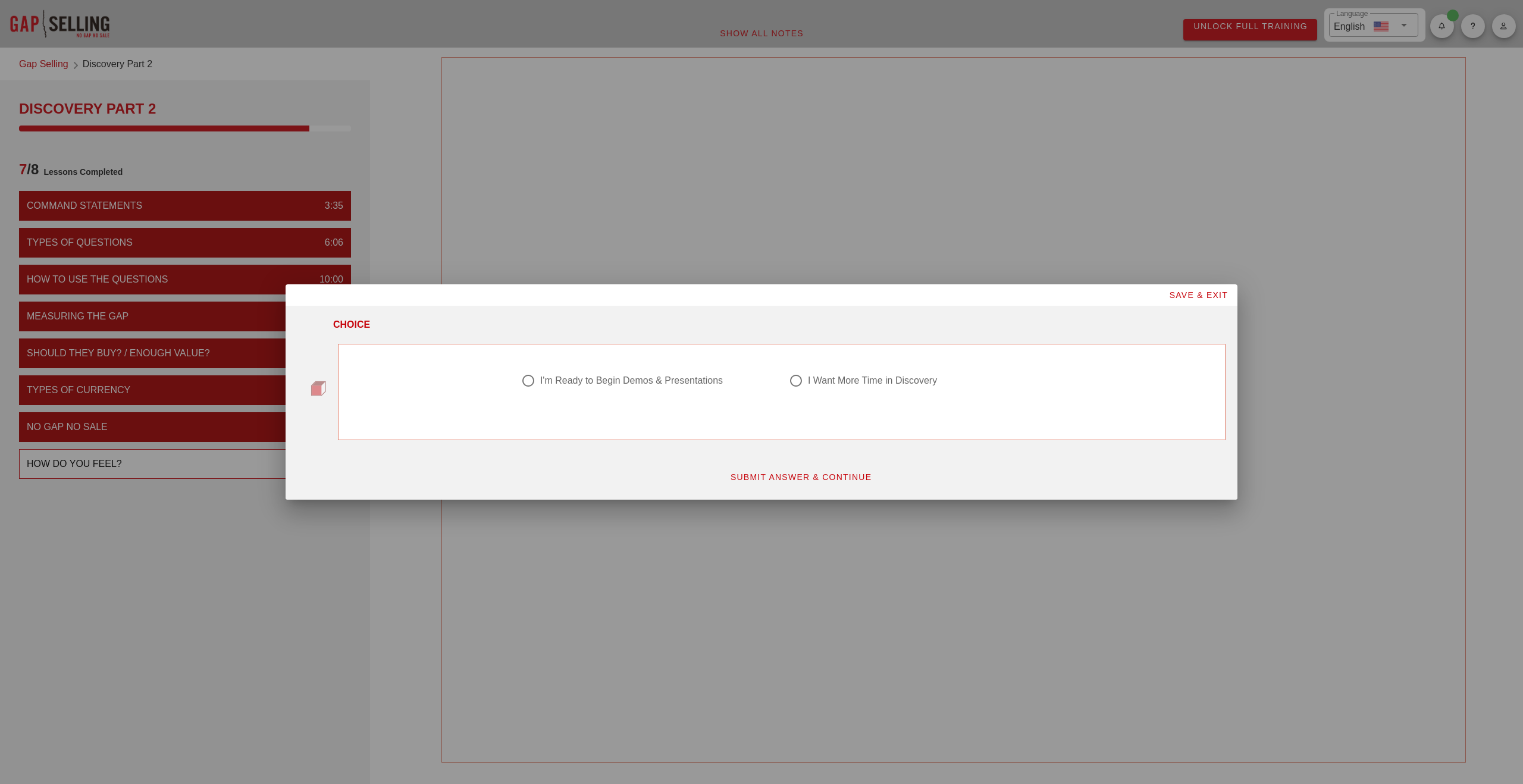
click at [845, 382] on div "I Want More Time in Discovery" at bounding box center [873, 381] width 129 height 12
radio input "true"
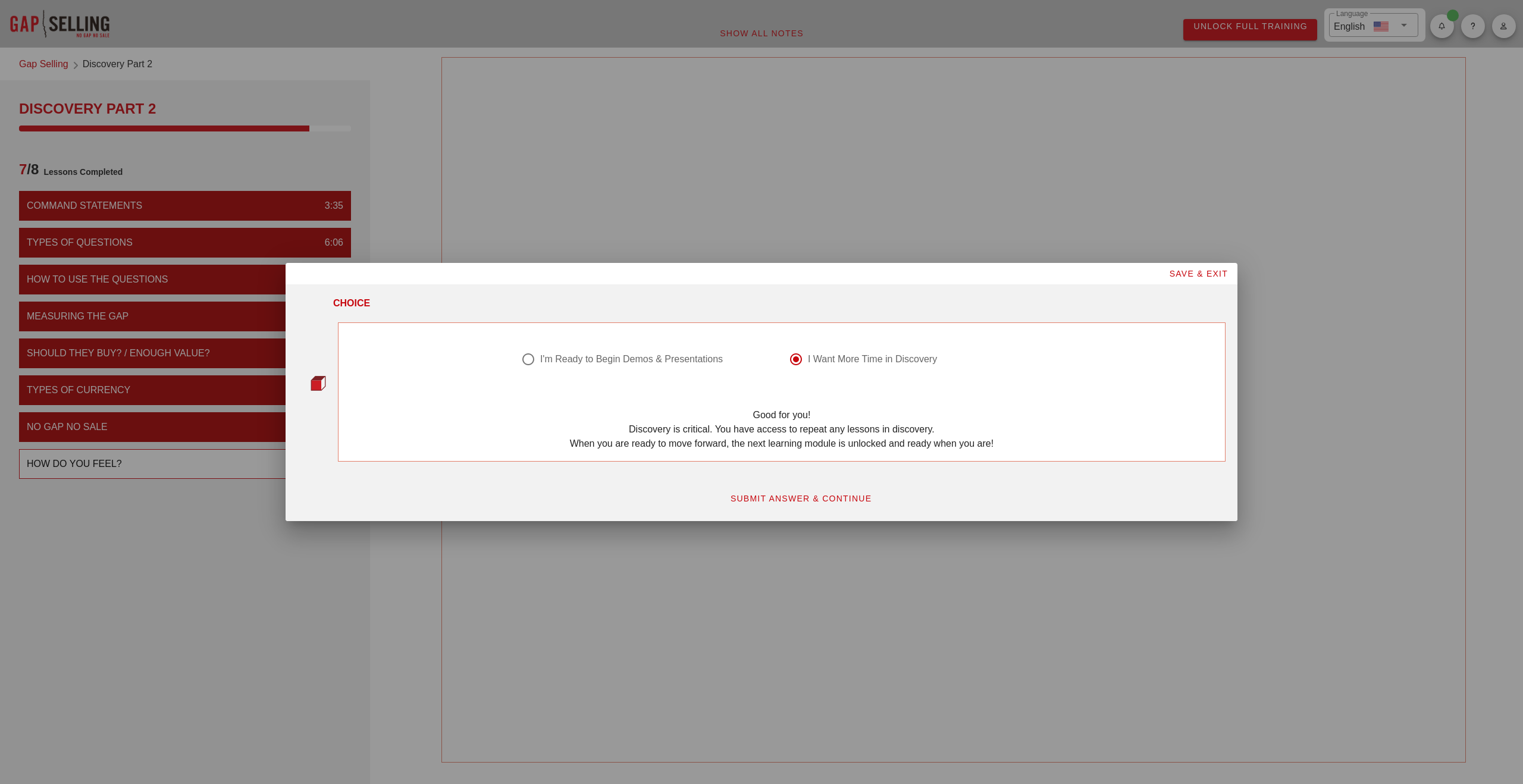
click at [815, 504] on button "SUBMIT ANSWER & CONTINUE" at bounding box center [801, 498] width 162 height 21
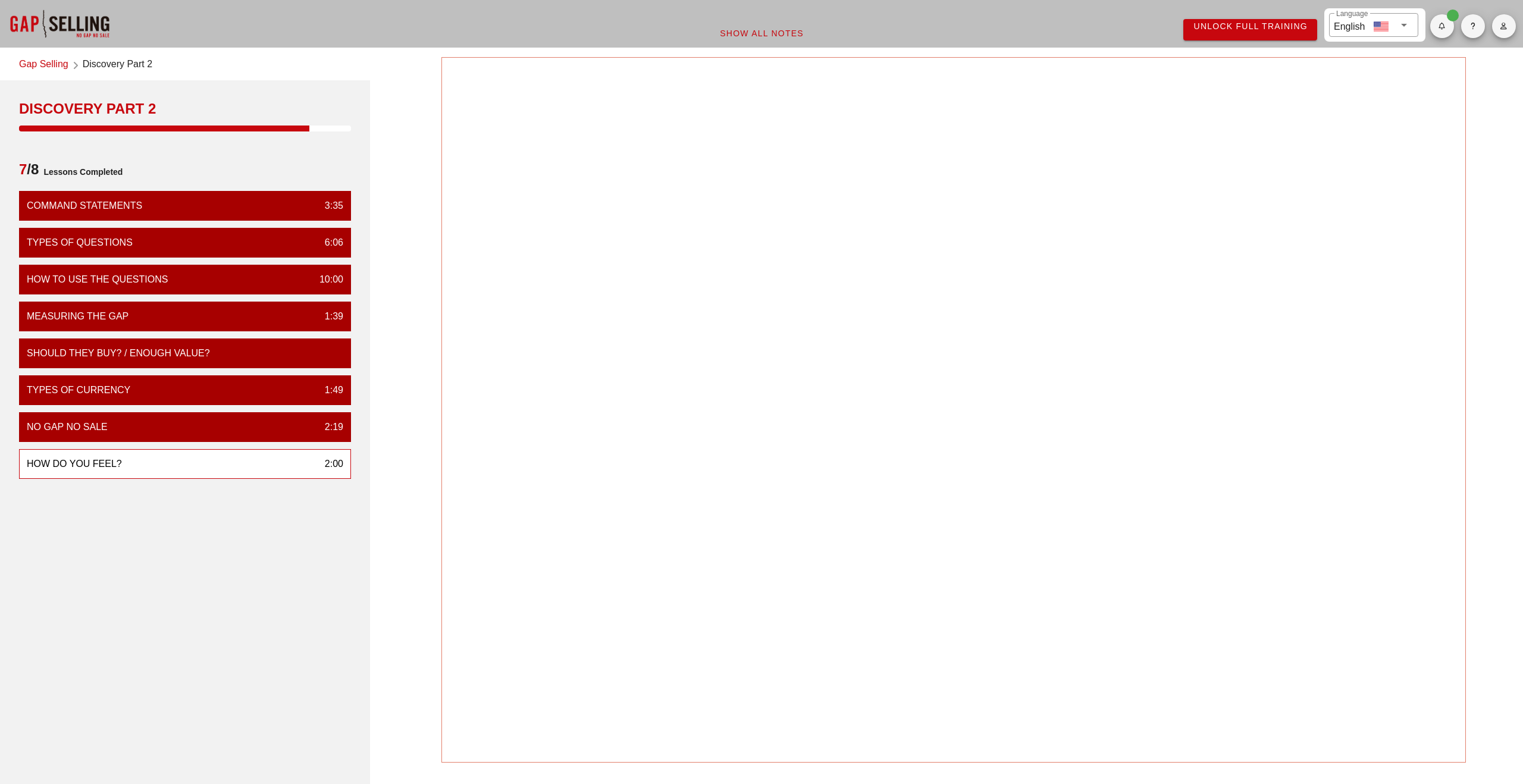
click at [36, 63] on link "Gap Selling" at bounding box center [43, 64] width 49 height 16
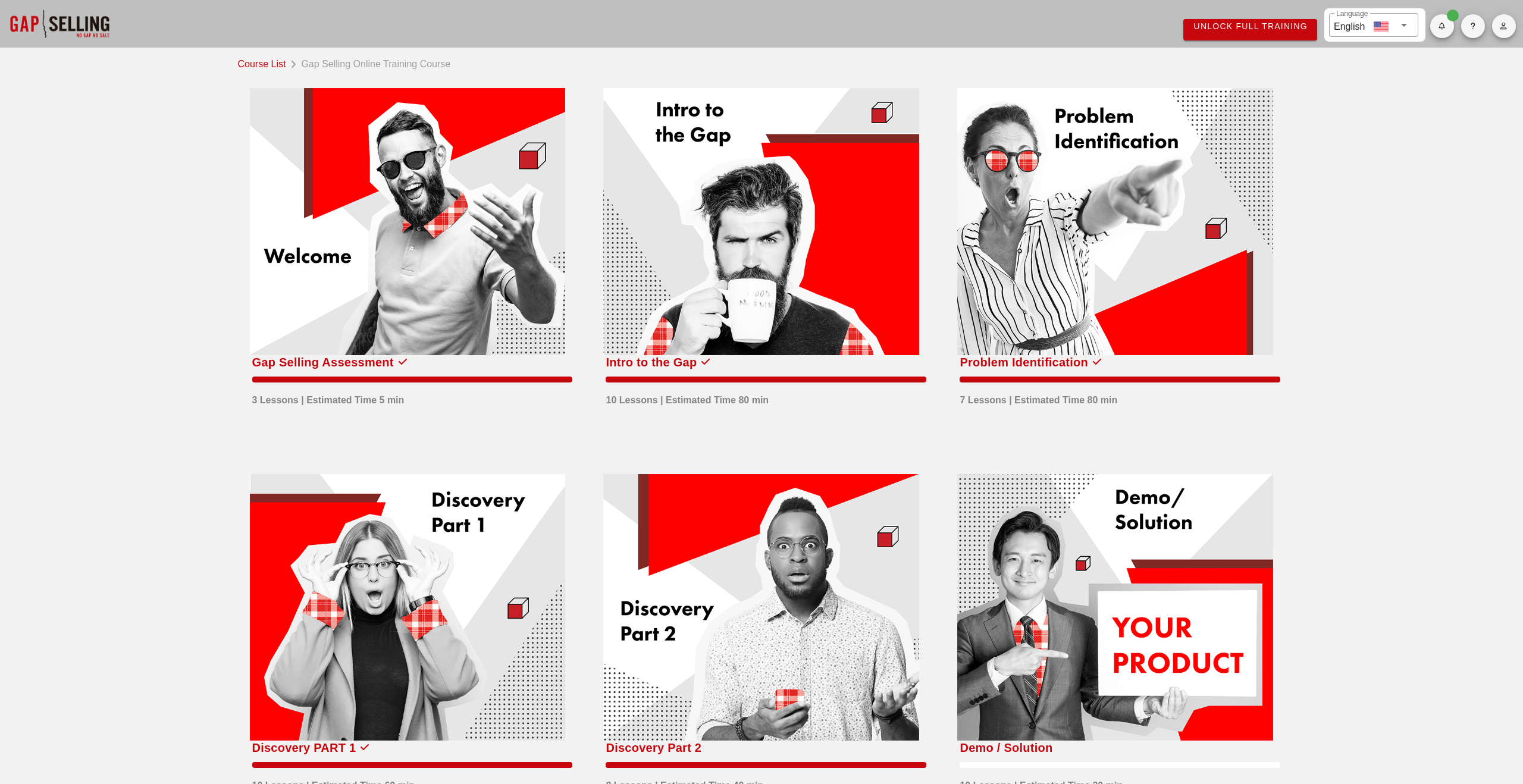
click at [1094, 245] on div at bounding box center [1115, 222] width 316 height 267
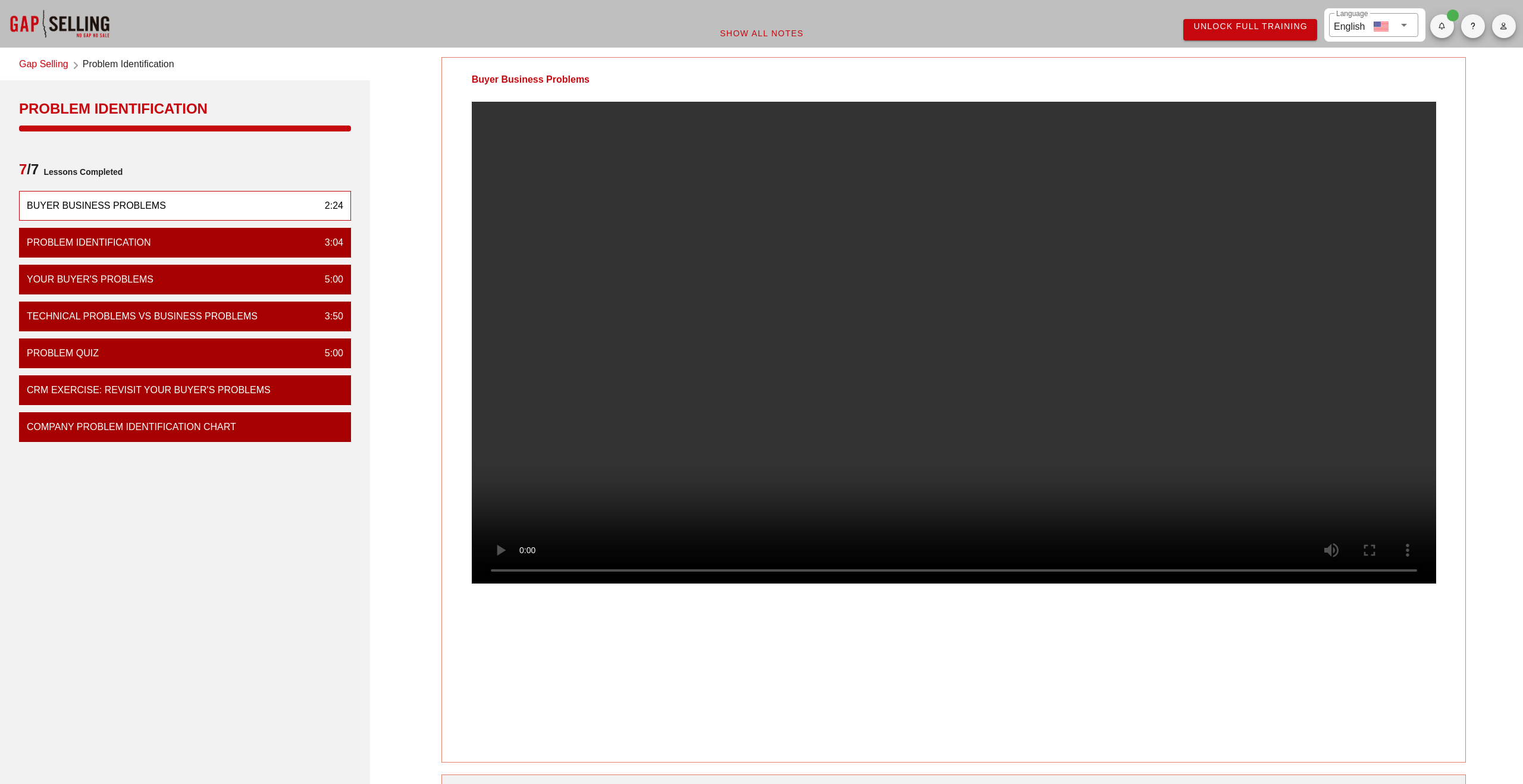
click at [727, 466] on video at bounding box center [953, 342] width 965 height 482
click at [49, 67] on link "Gap Selling" at bounding box center [43, 64] width 49 height 16
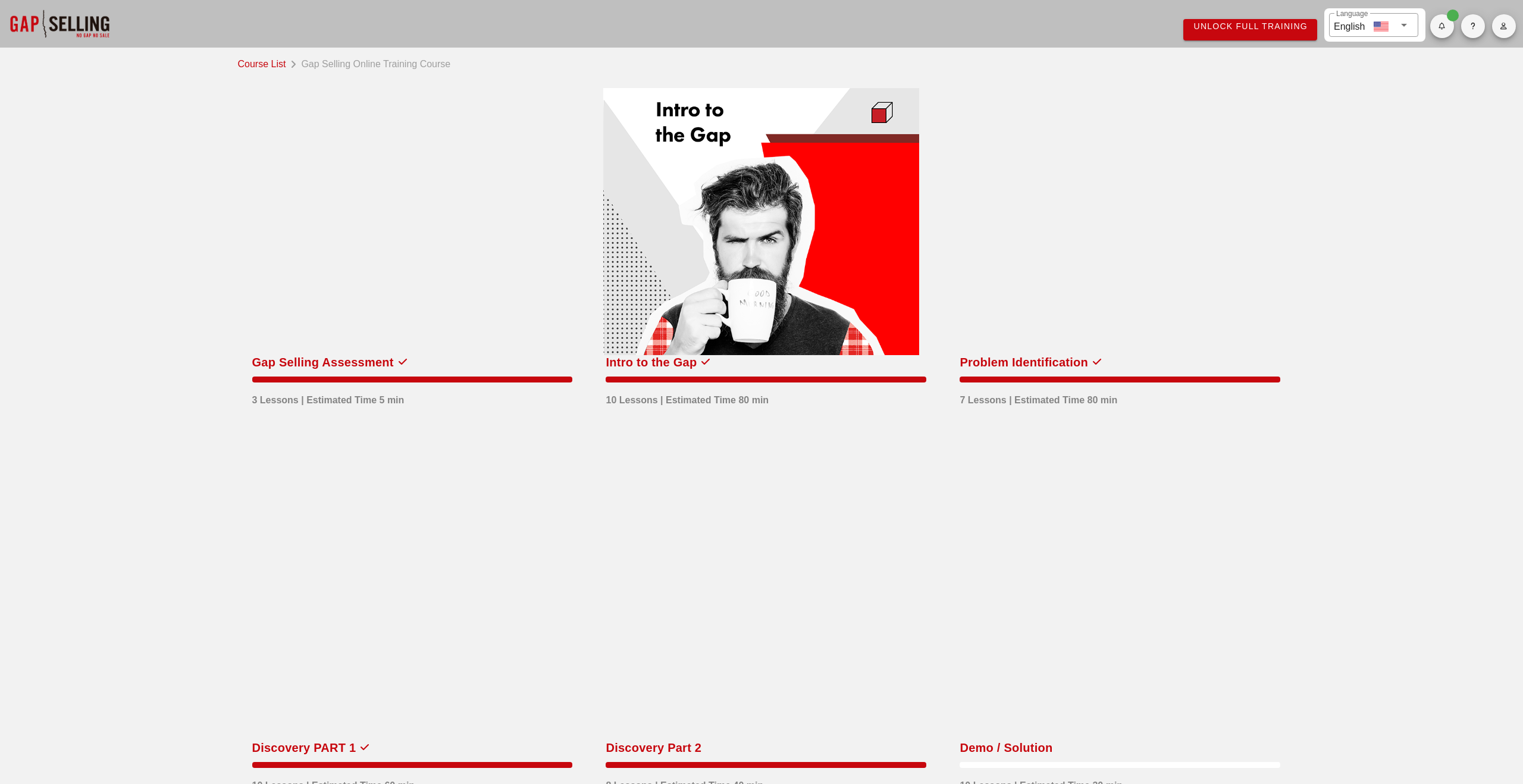
scroll to position [234, 0]
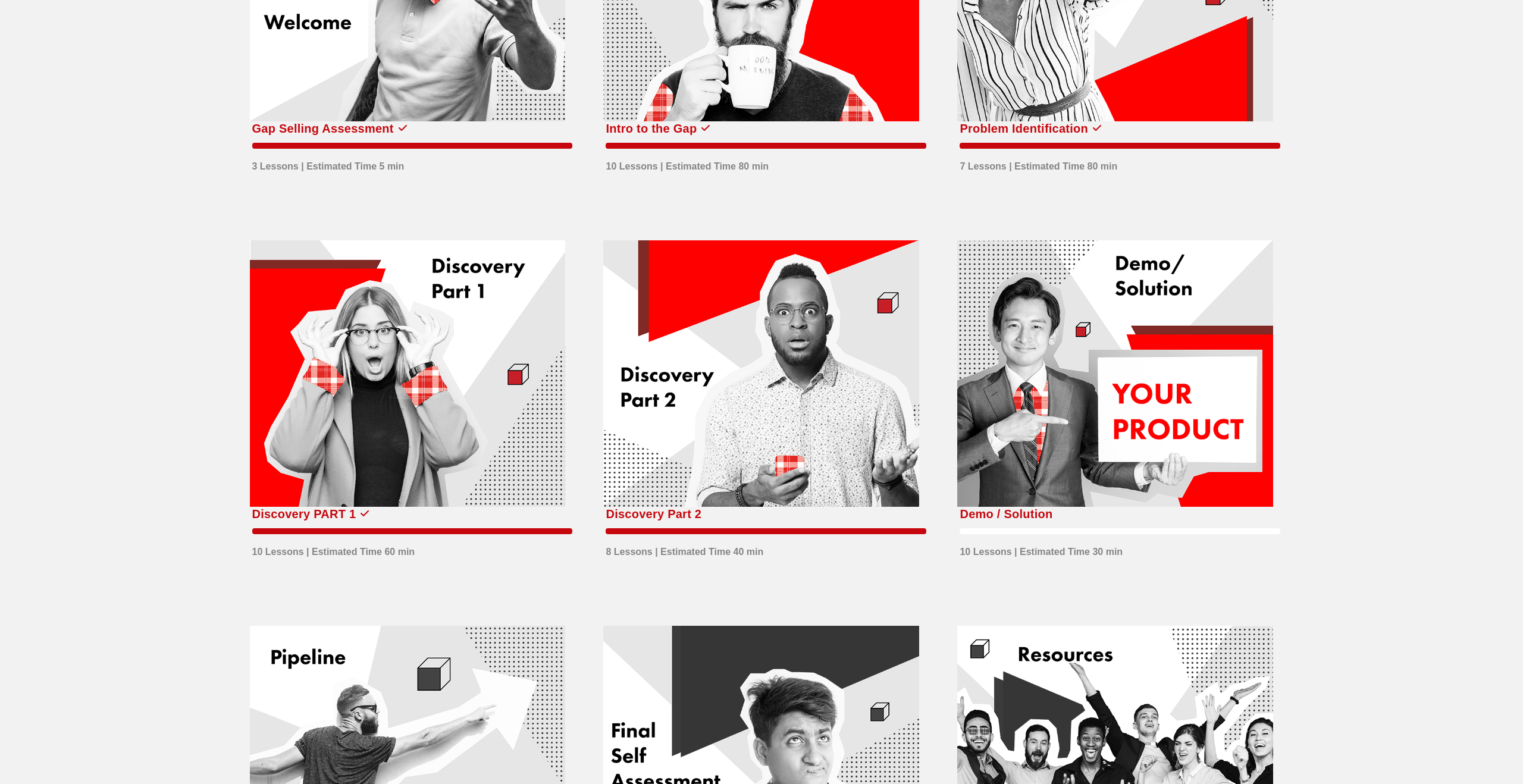
click at [480, 418] on div at bounding box center [408, 374] width 316 height 267
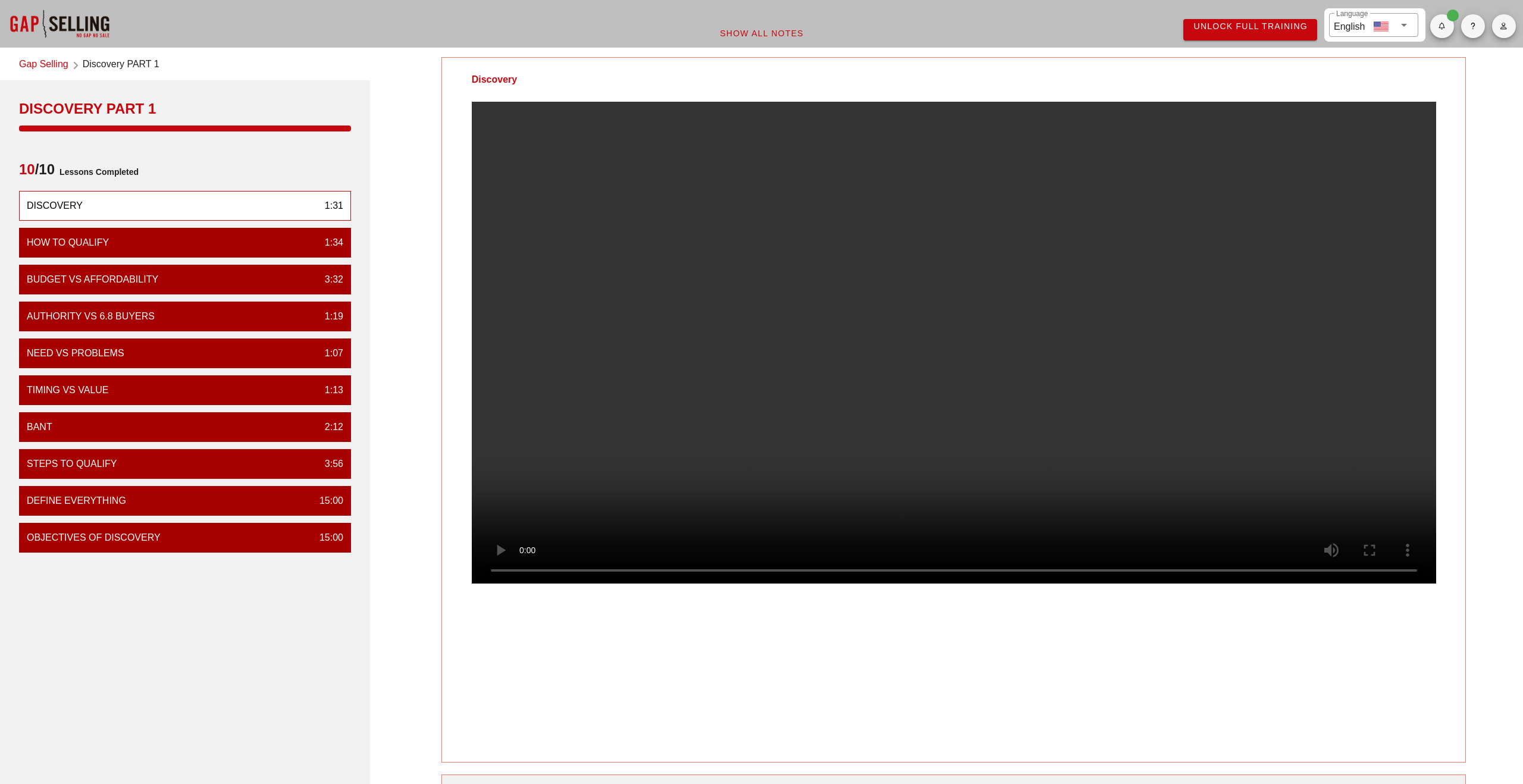
click at [745, 380] on video at bounding box center [953, 342] width 965 height 482
click at [227, 535] on div "Objectives of Discovery 15:00" at bounding box center [185, 538] width 332 height 30
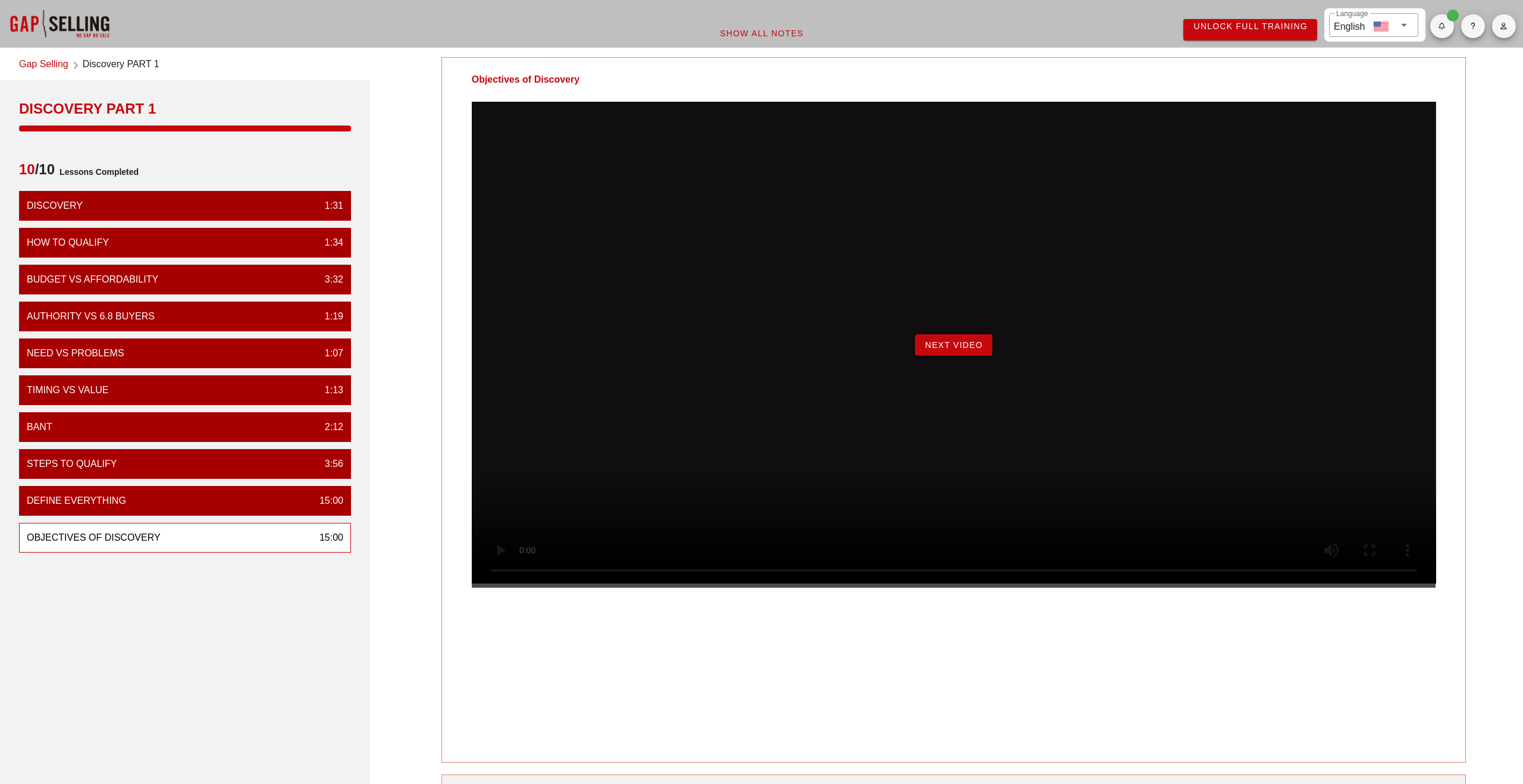
click at [960, 350] on span "Next Video" at bounding box center [953, 345] width 59 height 10
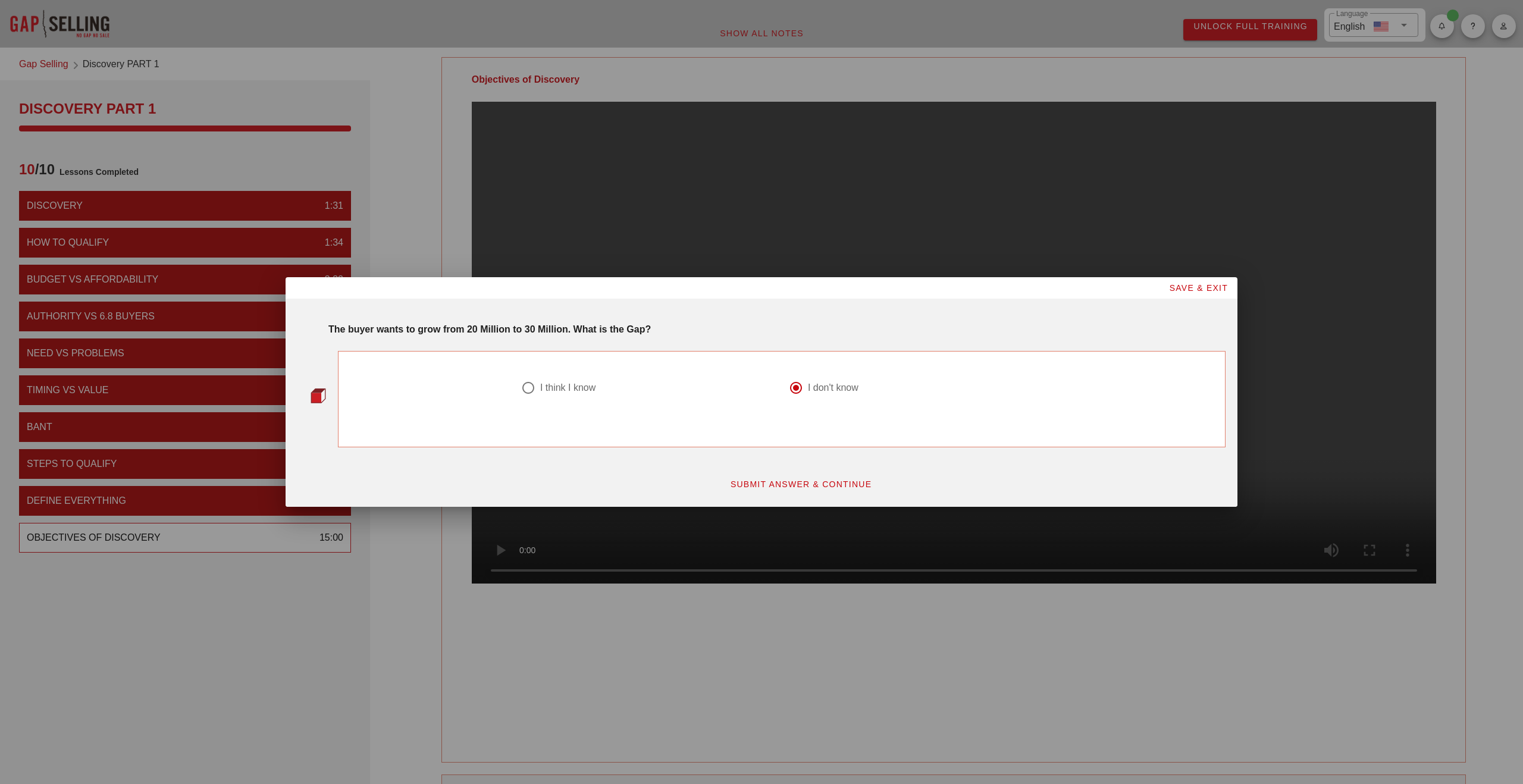
click at [520, 386] on div at bounding box center [528, 388] width 20 height 20
radio input "true"
click at [784, 480] on span "SUBMIT ANSWER & CONTINUE" at bounding box center [801, 485] width 142 height 10
click at [554, 385] on div "got it right!" at bounding box center [563, 388] width 44 height 12
radio input "true"
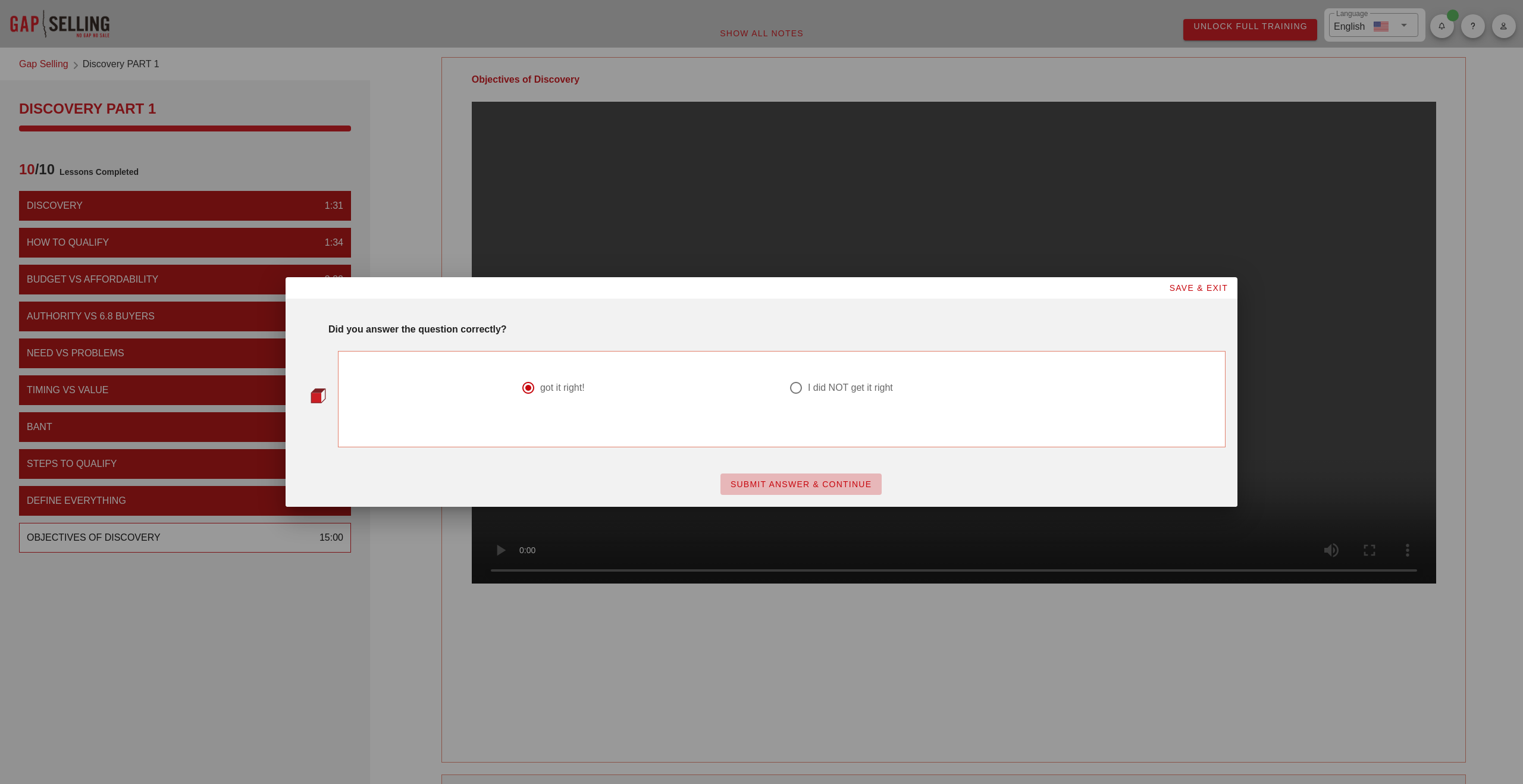
click at [813, 491] on button "SUBMIT ANSWER & CONTINUE" at bounding box center [801, 484] width 162 height 21
click at [587, 395] on div at bounding box center [647, 402] width 253 height 14
click at [578, 386] on div "I think I know" at bounding box center [569, 388] width 56 height 12
radio input "true"
click at [777, 480] on span "SUBMIT ANSWER & CONTINUE" at bounding box center [801, 485] width 142 height 10
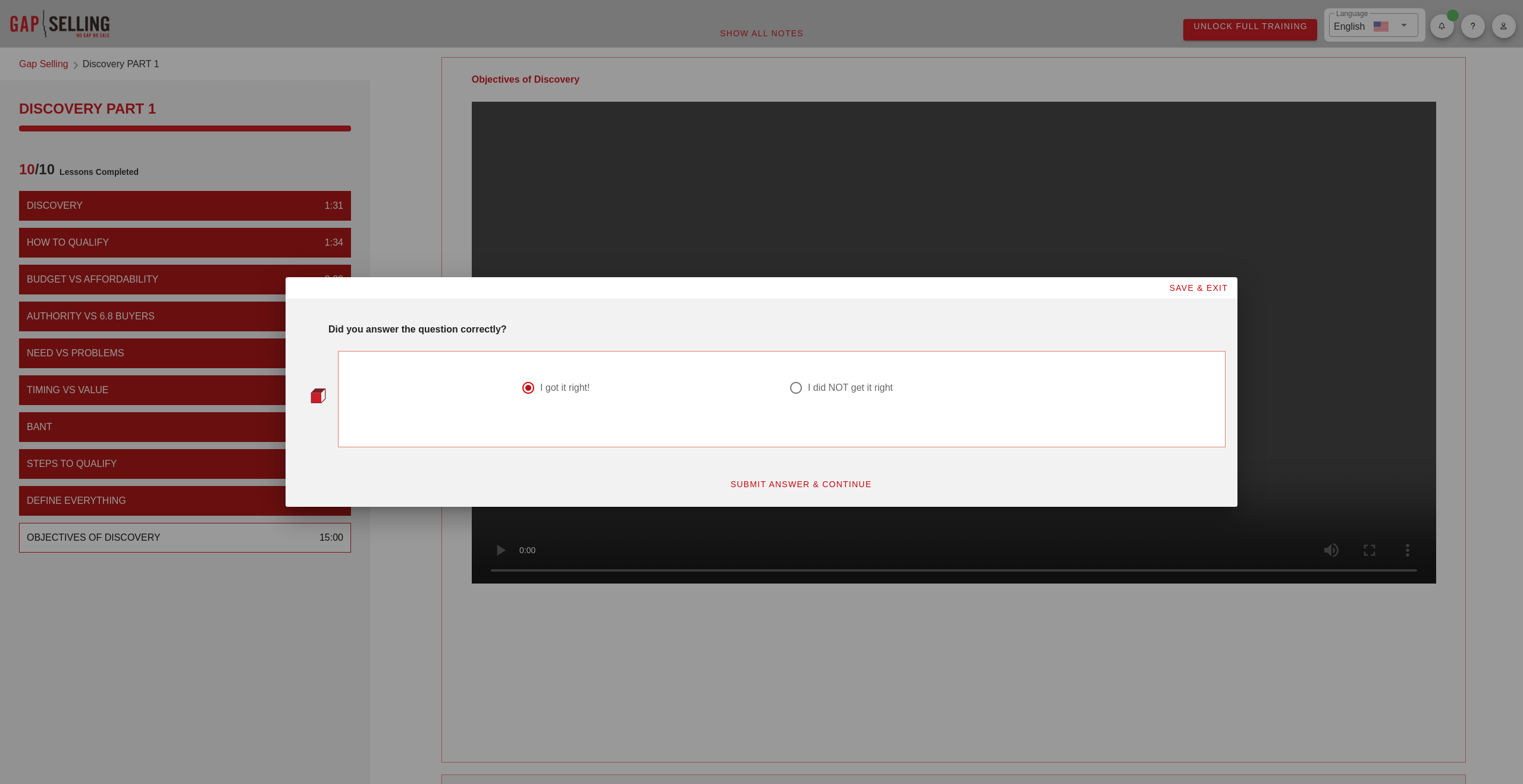
click at [812, 391] on div "I did NOT get it right" at bounding box center [850, 388] width 85 height 12
radio input "false"
radio input "true"
click at [793, 475] on button "SUBMIT ANSWER & CONTINUE" at bounding box center [801, 484] width 162 height 21
click at [774, 489] on span "SUBMIT ANSWER & CONTINUE" at bounding box center [801, 485] width 142 height 10
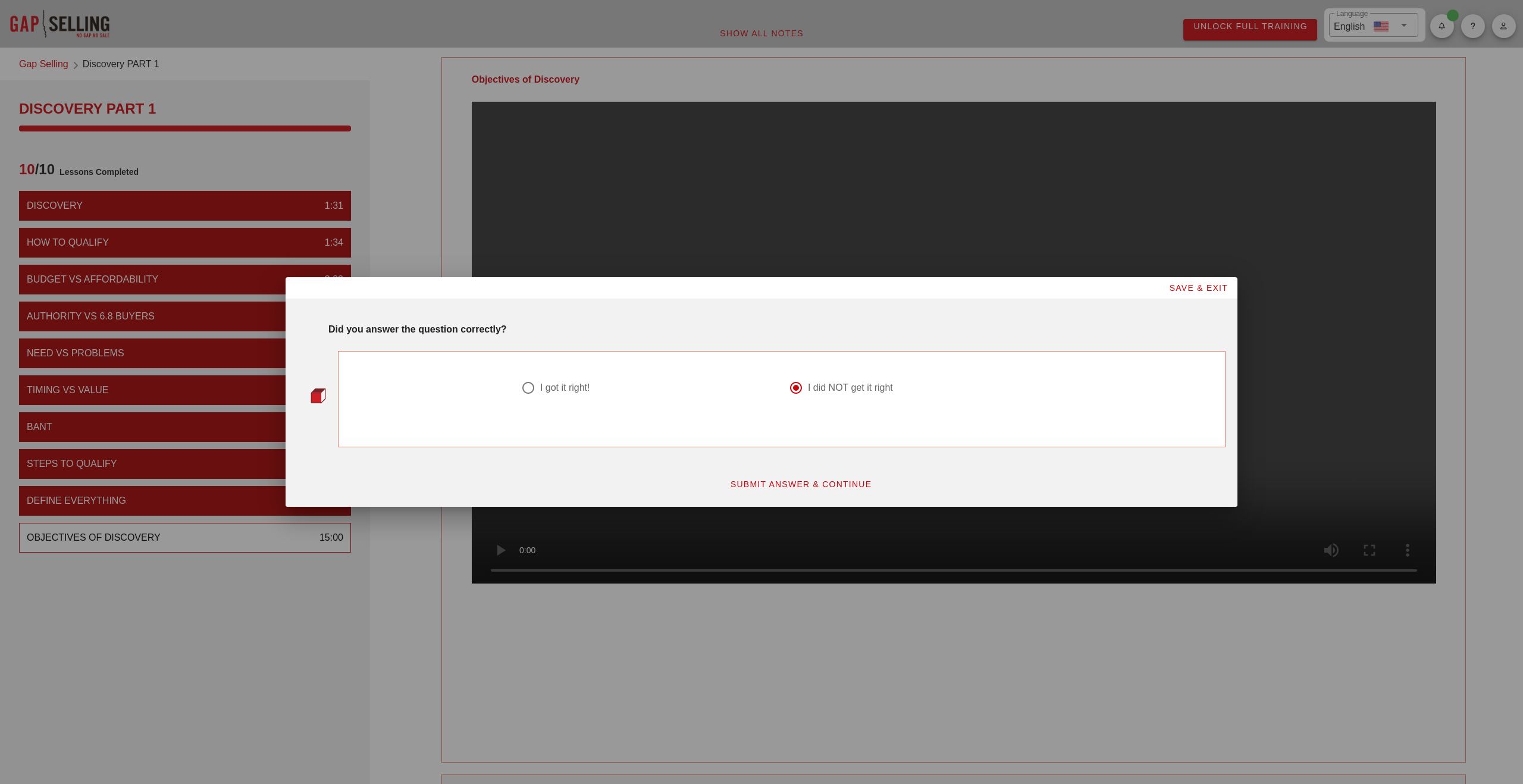
click at [570, 384] on div "I got it right!" at bounding box center [566, 388] width 50 height 12
radio input "true"
click at [759, 494] on button "SUBMIT ANSWER & CONTINUE" at bounding box center [801, 484] width 162 height 21
click at [770, 481] on span "SUBMIT ANSWER & CONTINUE" at bounding box center [801, 485] width 142 height 10
click at [808, 486] on span "SUBMIT ANSWER & CONTINUE" at bounding box center [801, 485] width 142 height 10
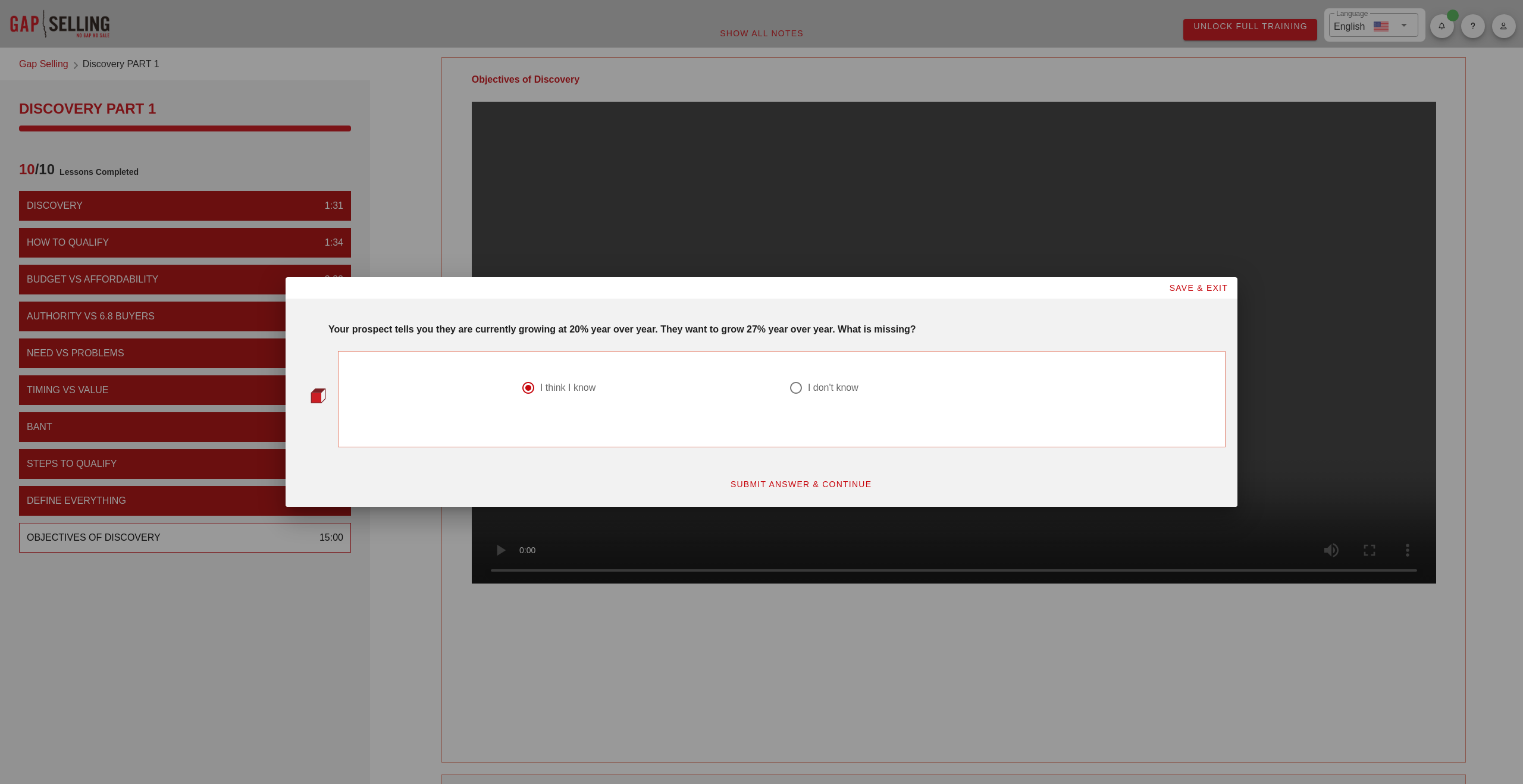
click at [780, 480] on span "SUBMIT ANSWER & CONTINUE" at bounding box center [801, 485] width 142 height 10
click at [764, 480] on span "SUBMIT ANSWER & CONTINUE" at bounding box center [801, 485] width 142 height 10
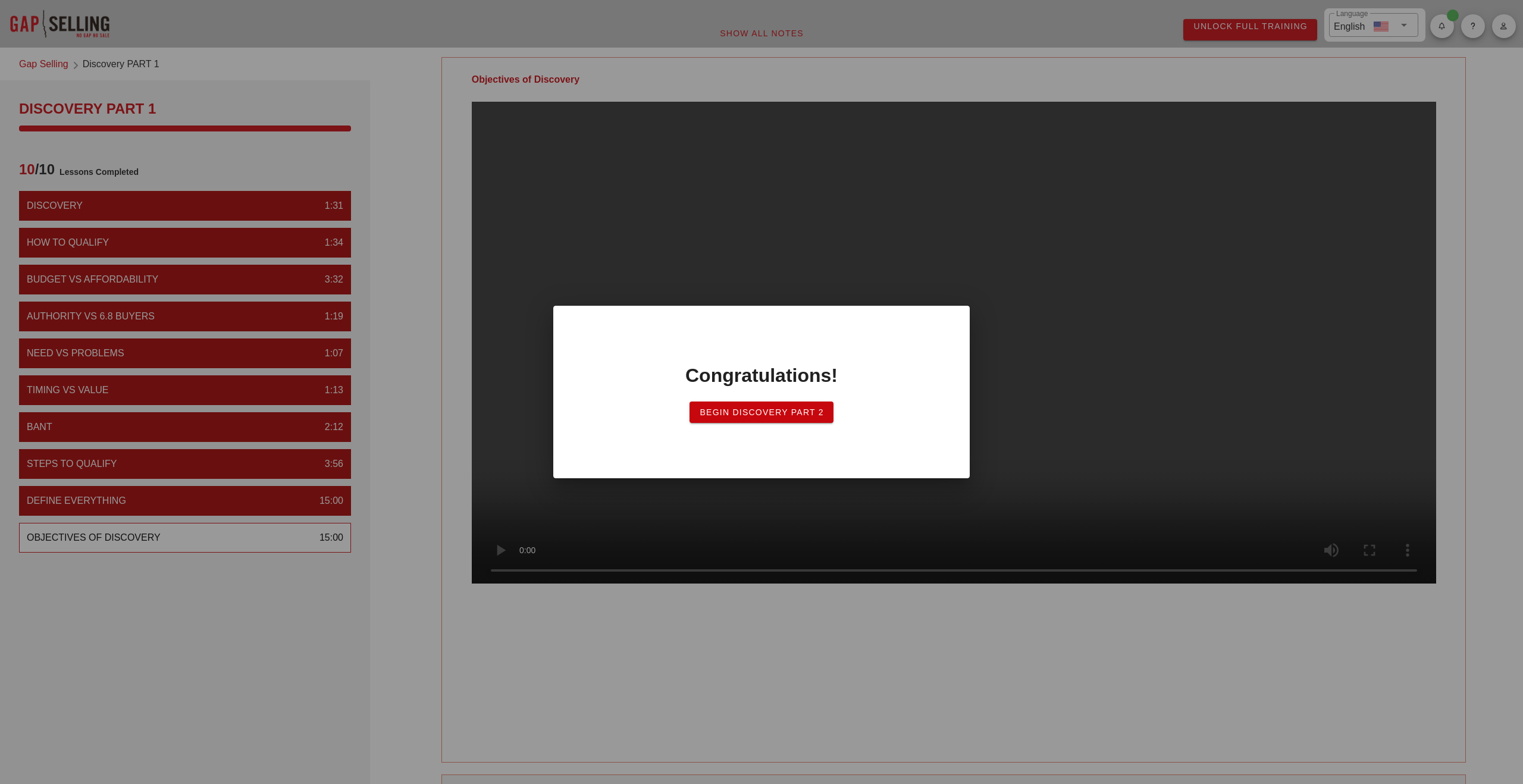
click at [775, 416] on span "Begin Discovery Part 2" at bounding box center [762, 413] width 125 height 10
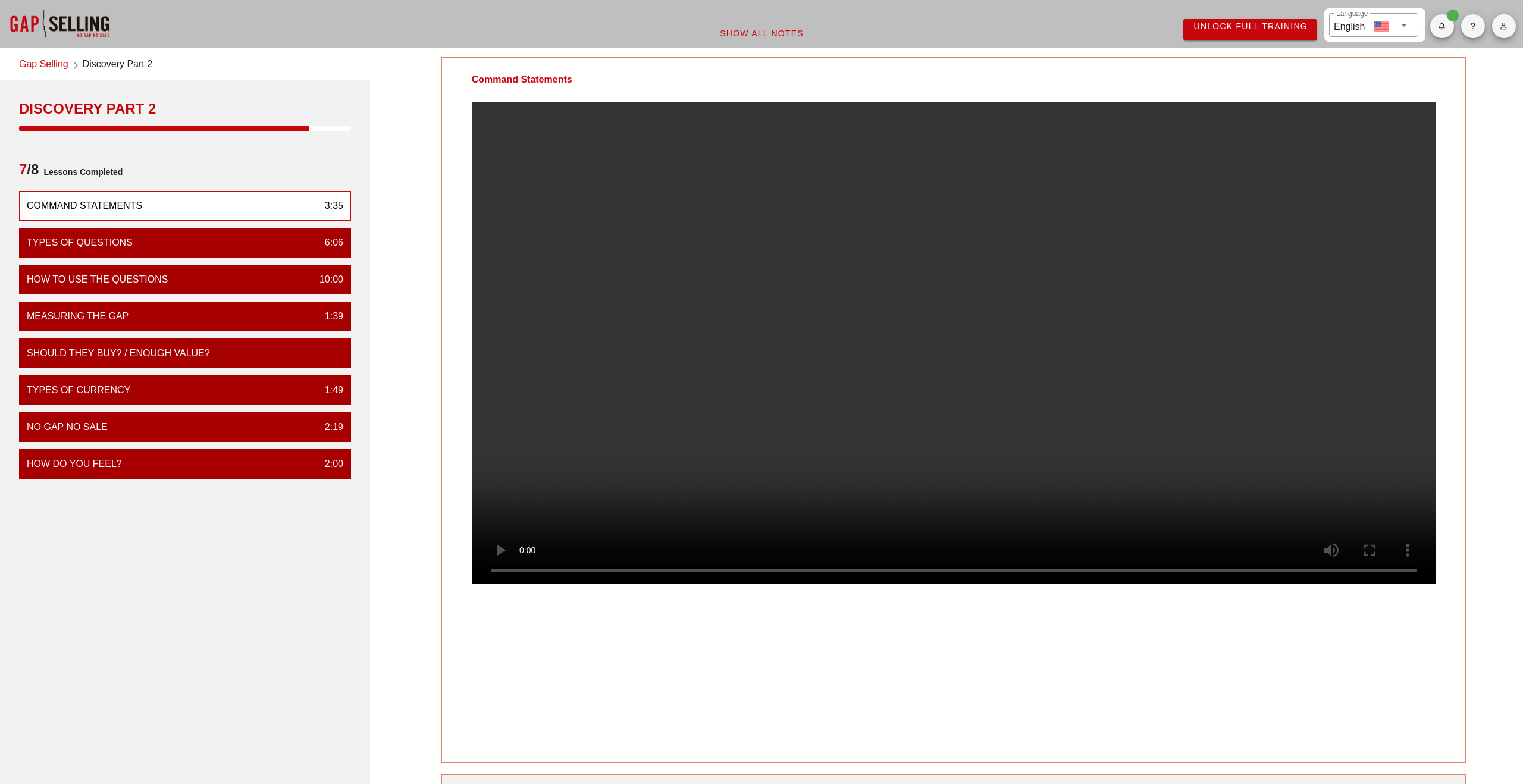
click at [42, 53] on div "Gap Selling Discovery Part 2" at bounding box center [185, 65] width 370 height 31
click at [41, 60] on link "Gap Selling" at bounding box center [43, 64] width 49 height 16
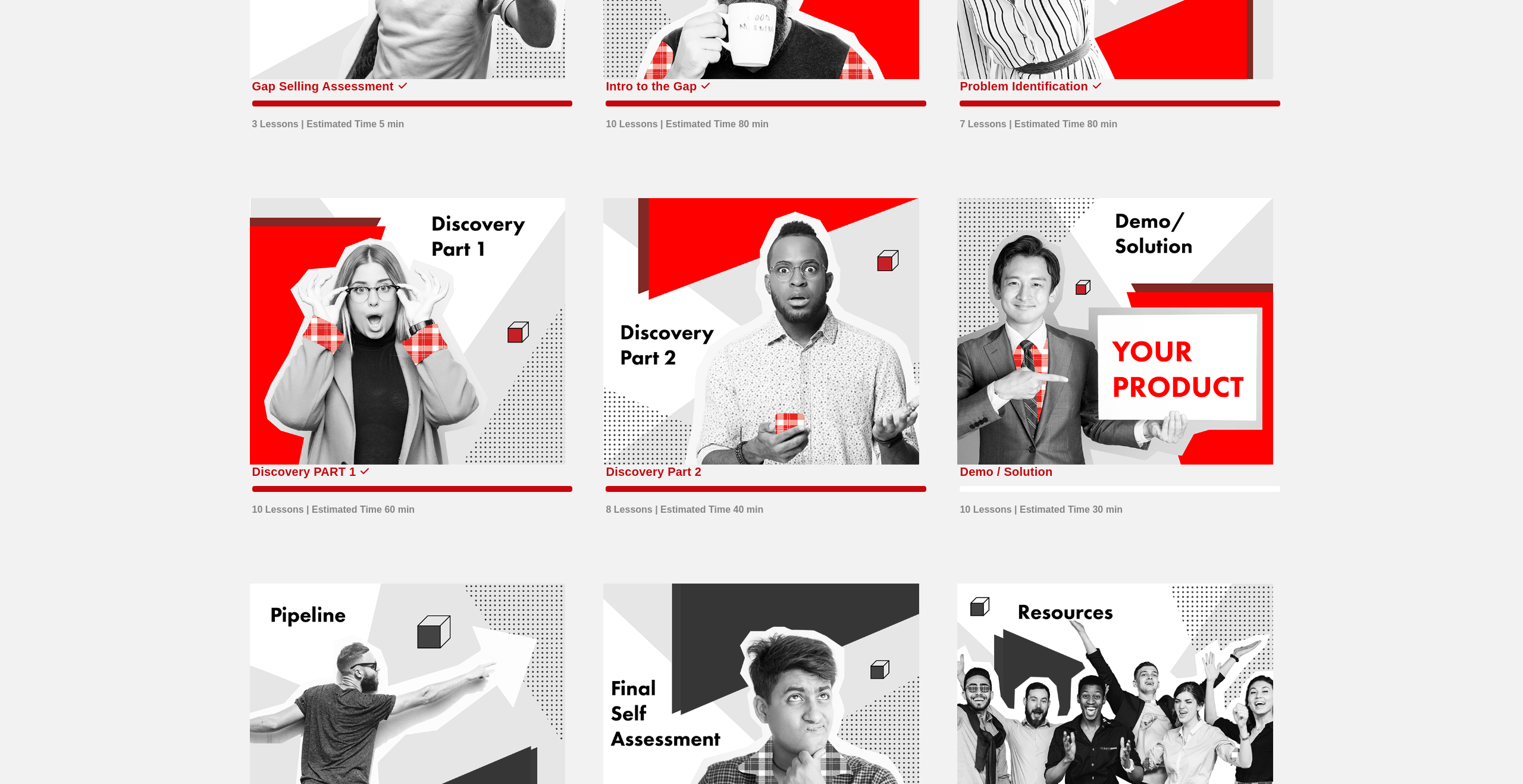
scroll to position [137, 0]
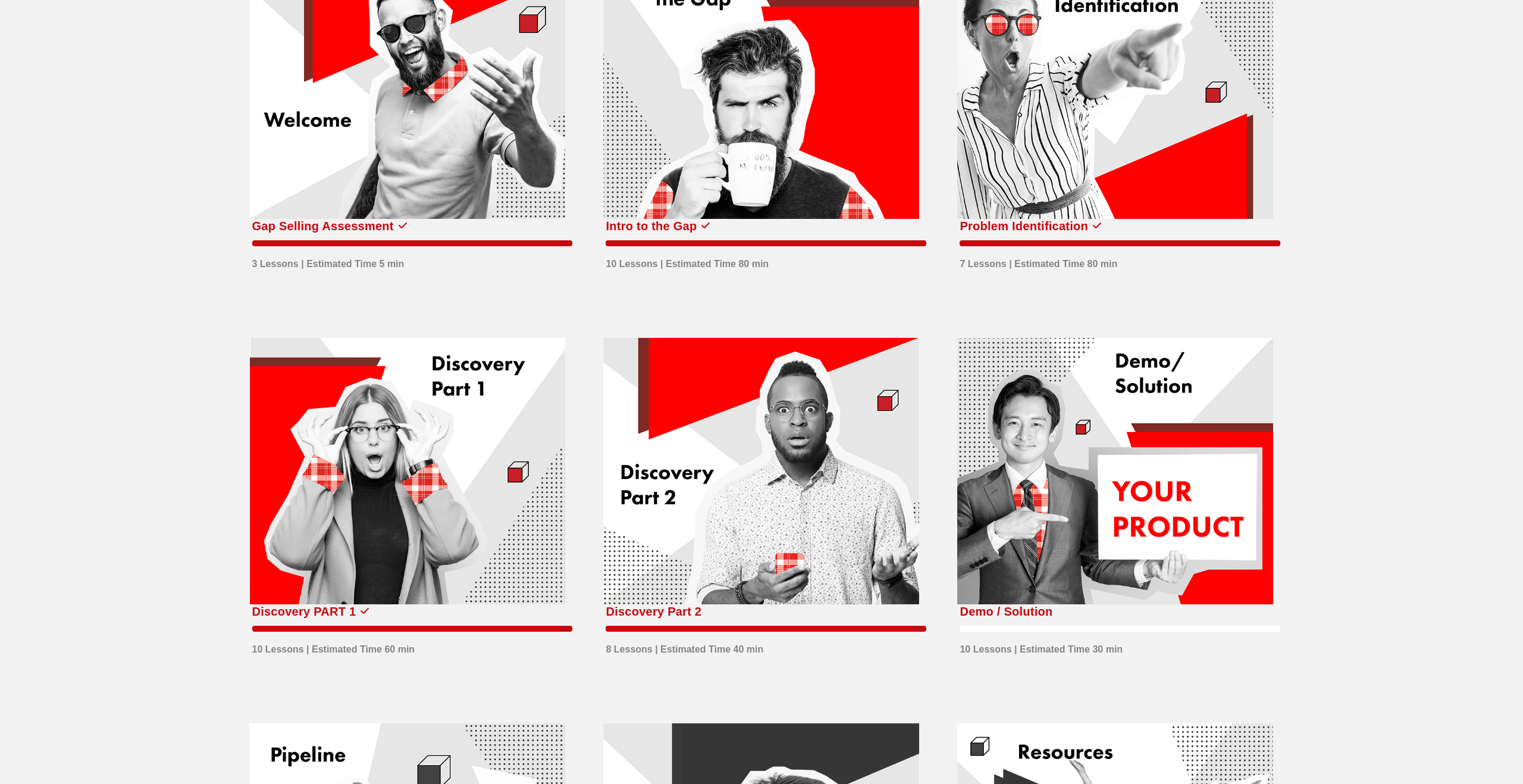
click at [1111, 108] on div at bounding box center [1115, 86] width 316 height 267
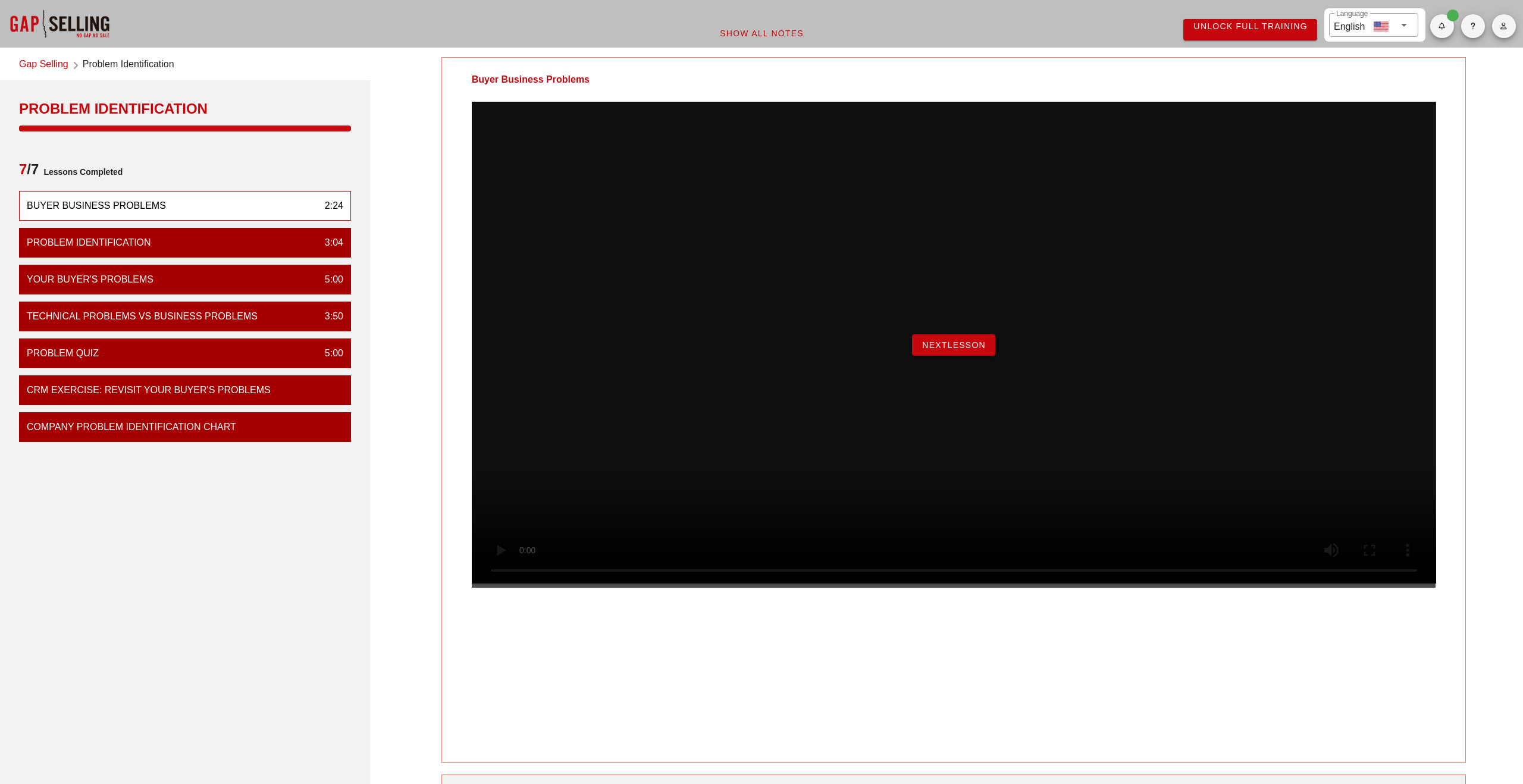
click at [947, 356] on div "NextLesson" at bounding box center [953, 344] width 965 height 486
click at [947, 356] on button "NextLesson" at bounding box center [953, 345] width 84 height 21
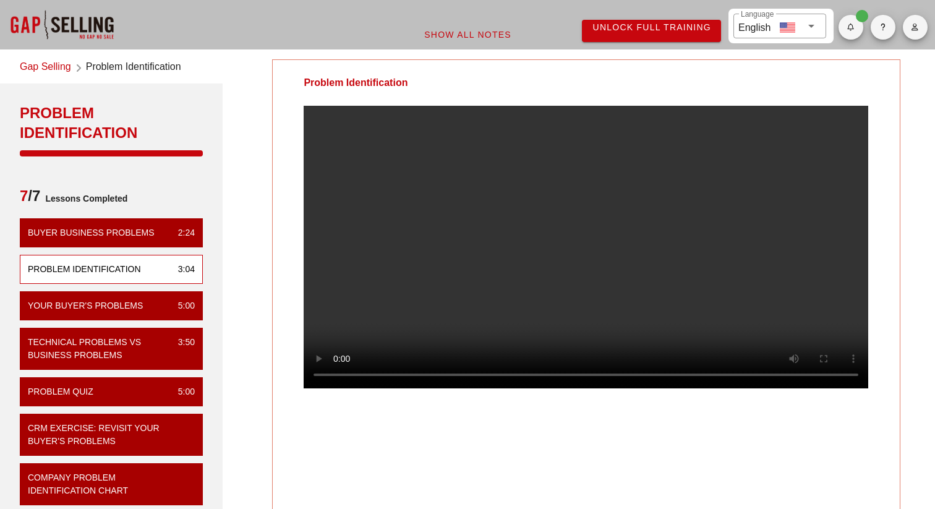
click at [351, 177] on video at bounding box center [586, 247] width 565 height 283
click at [362, 137] on video at bounding box center [586, 247] width 565 height 283
click at [351, 150] on video at bounding box center [586, 247] width 565 height 283
click at [362, 156] on video at bounding box center [586, 247] width 565 height 283
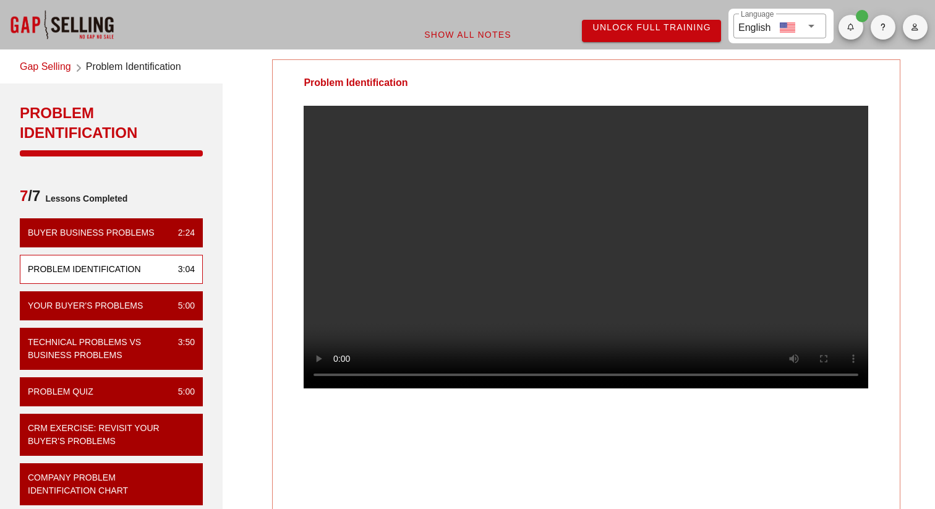
click at [398, 260] on video at bounding box center [586, 247] width 565 height 283
click at [40, 64] on link "Gap Selling" at bounding box center [45, 67] width 51 height 17
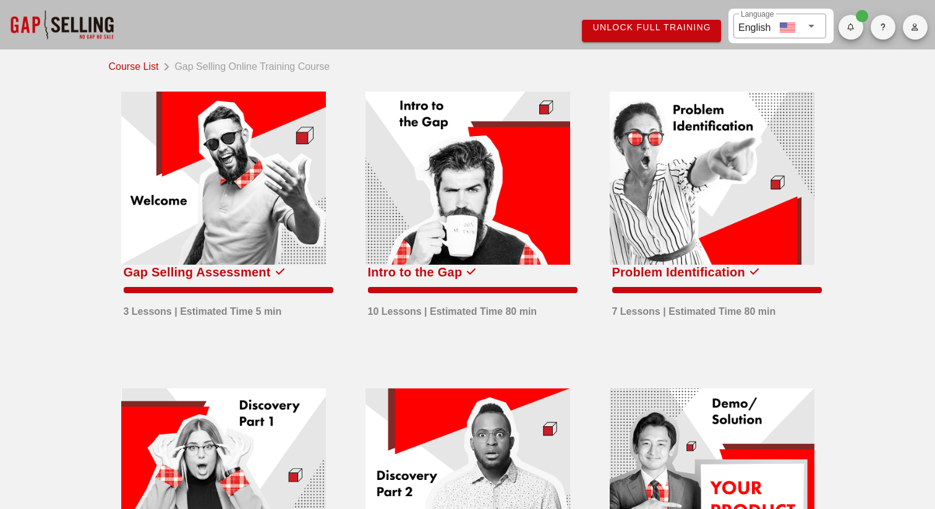
click at [448, 150] on div at bounding box center [468, 178] width 205 height 173
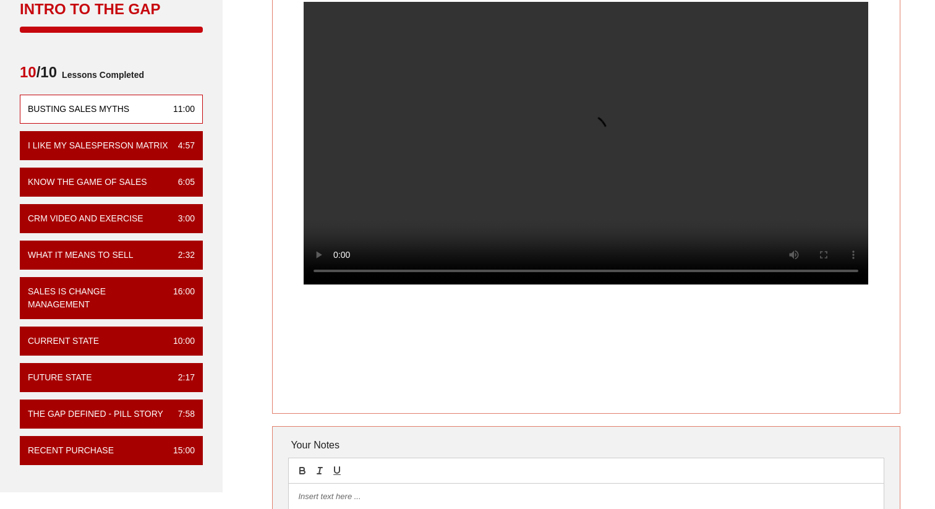
scroll to position [105, 0]
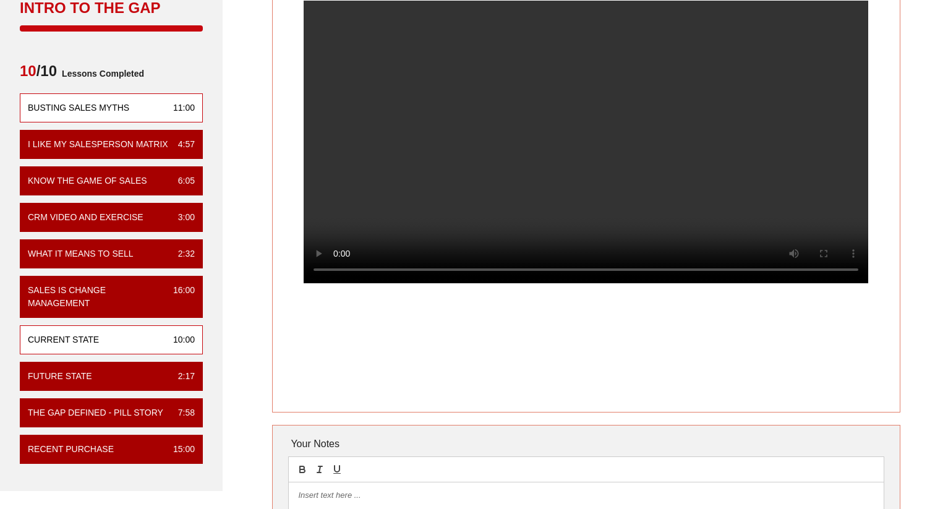
click at [114, 346] on div "Current State 10:00" at bounding box center [111, 339] width 183 height 29
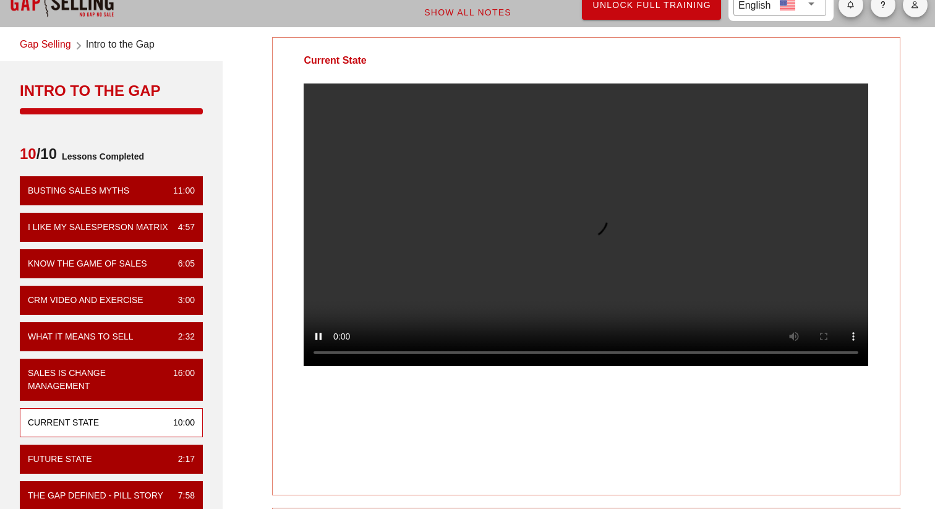
scroll to position [20, 0]
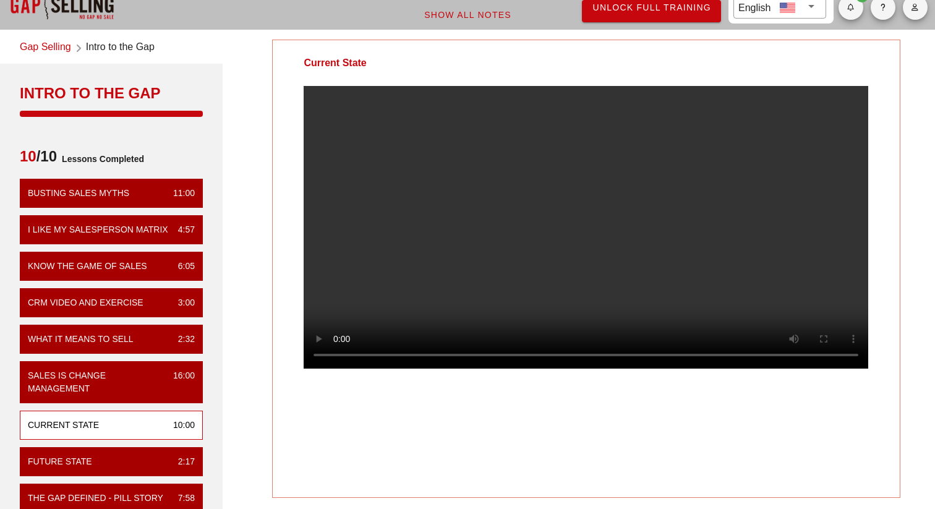
click at [479, 229] on video at bounding box center [586, 227] width 565 height 283
click at [473, 175] on video at bounding box center [586, 227] width 565 height 283
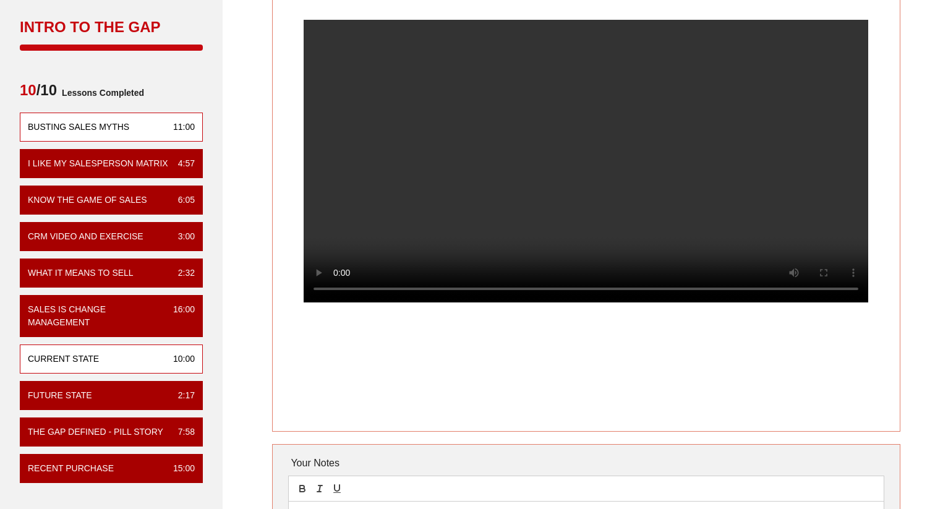
scroll to position [0, 0]
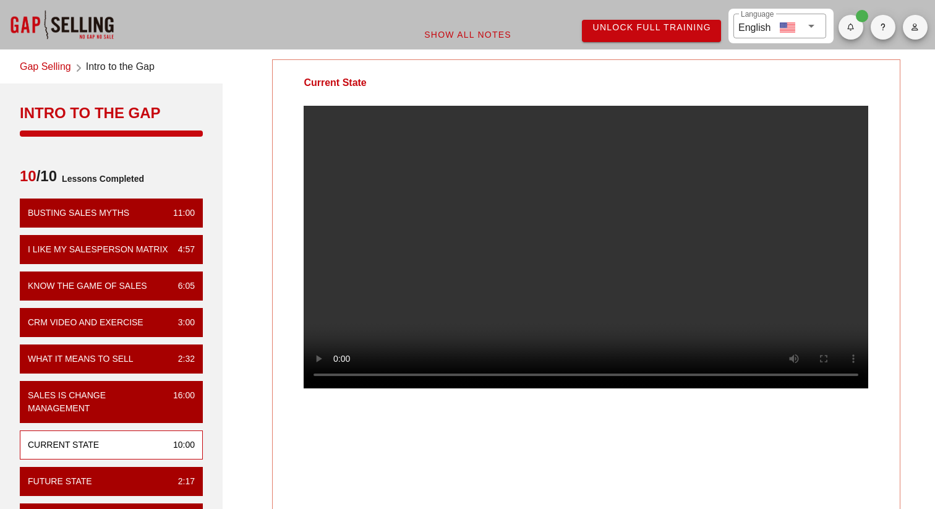
click at [53, 69] on link "Gap Selling" at bounding box center [45, 67] width 51 height 17
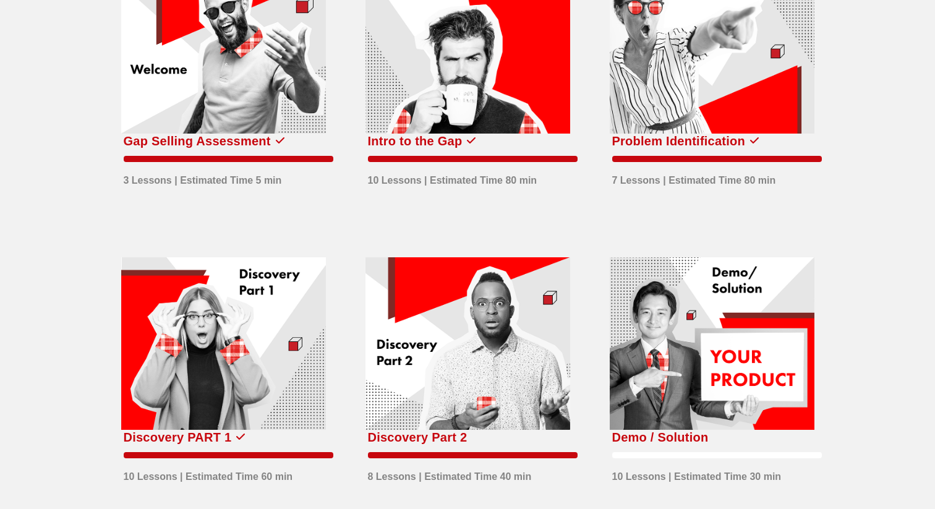
scroll to position [132, 0]
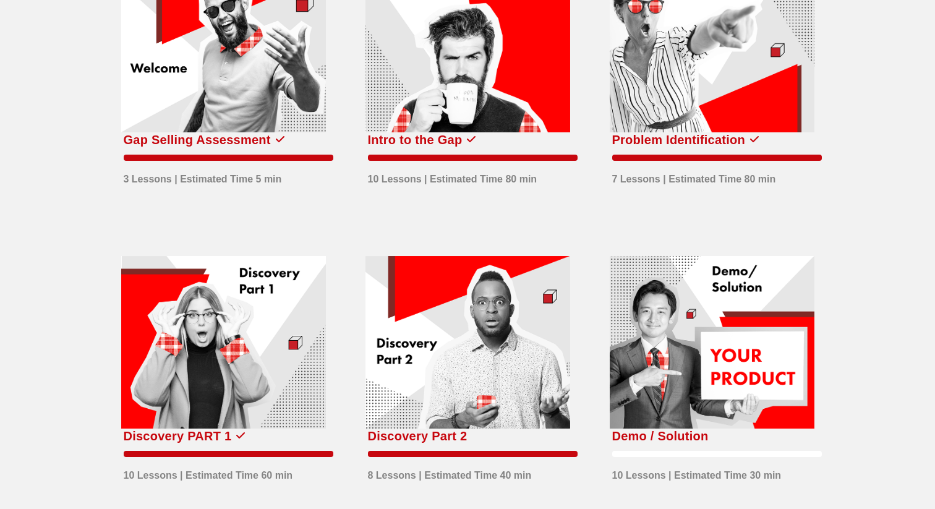
click at [236, 325] on div at bounding box center [223, 342] width 205 height 173
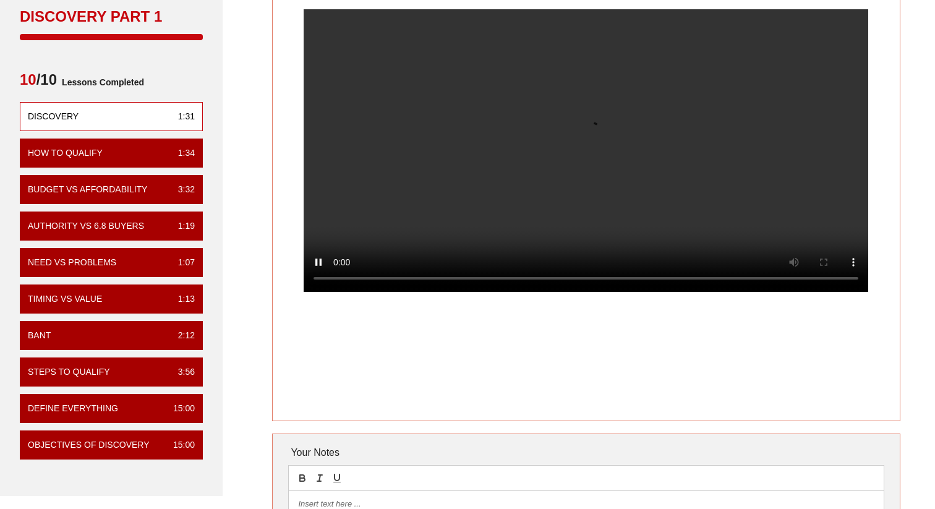
scroll to position [98, 0]
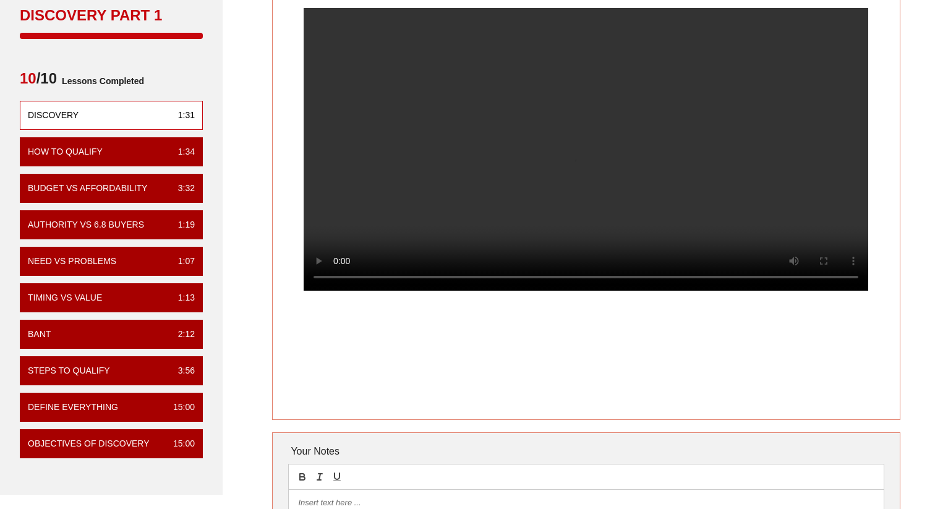
click at [128, 422] on div "Discovery 1:31 How To Qualify 1:34 Budget vs Affordability 3:32 Authority vs 6.…" at bounding box center [111, 279] width 183 height 357
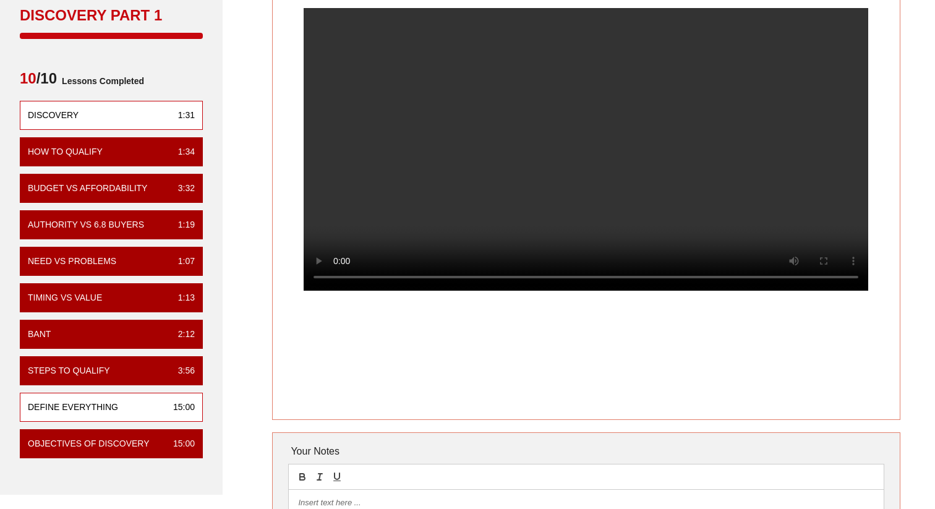
click at [128, 415] on div "Define Everything 15:00" at bounding box center [111, 407] width 183 height 29
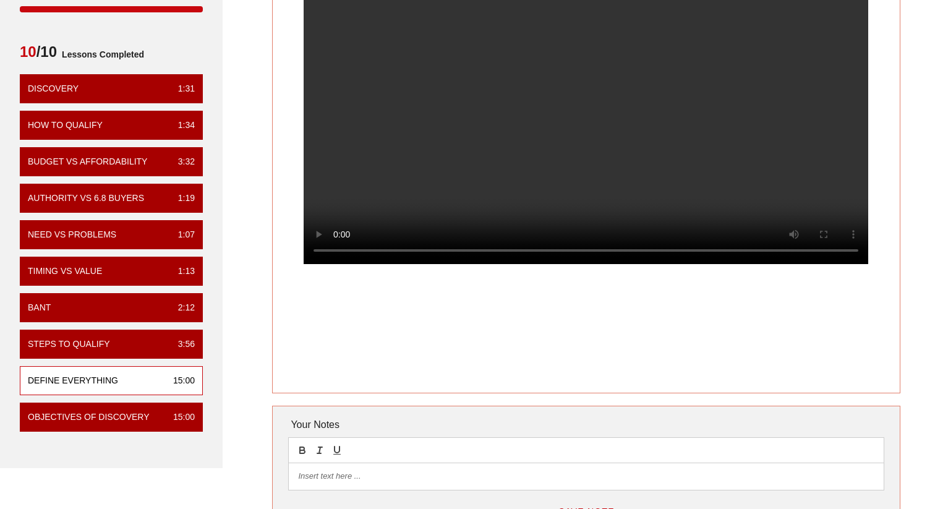
scroll to position [134, 0]
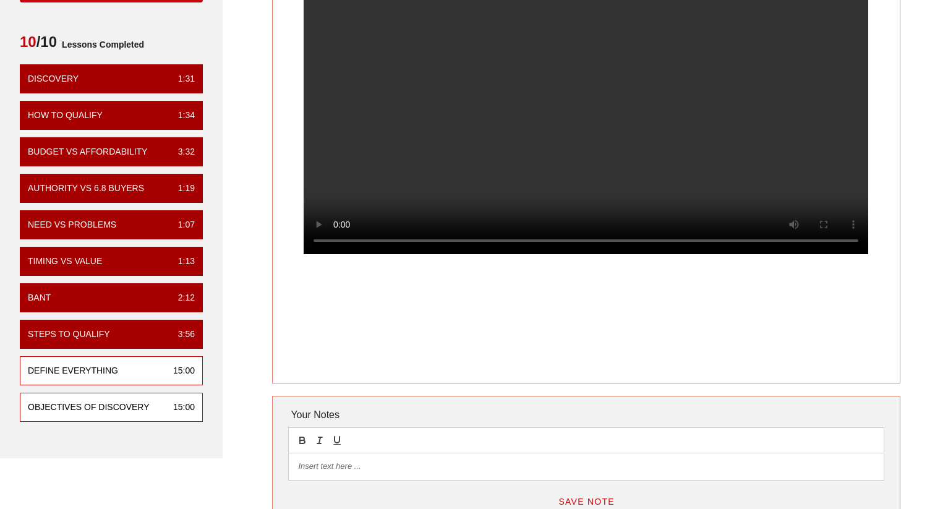
click at [126, 410] on div "Objectives of Discovery" at bounding box center [89, 407] width 122 height 13
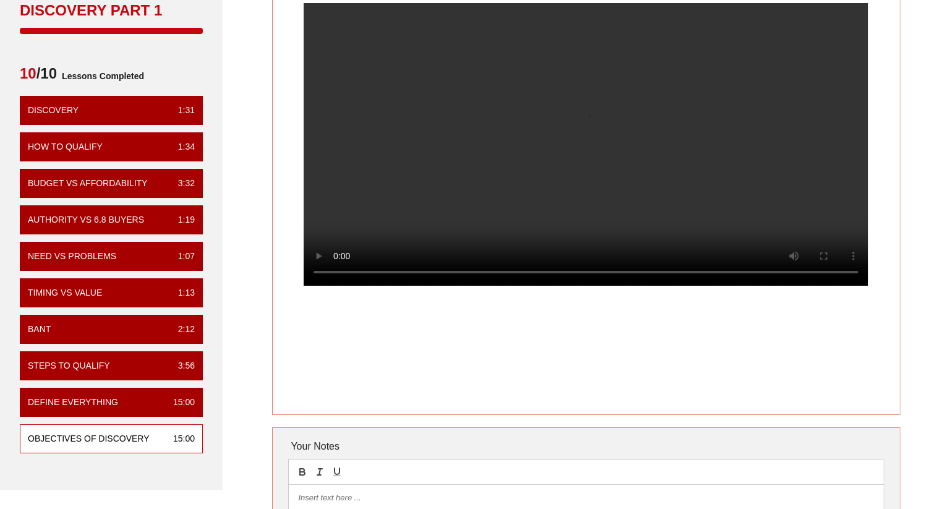
scroll to position [116, 0]
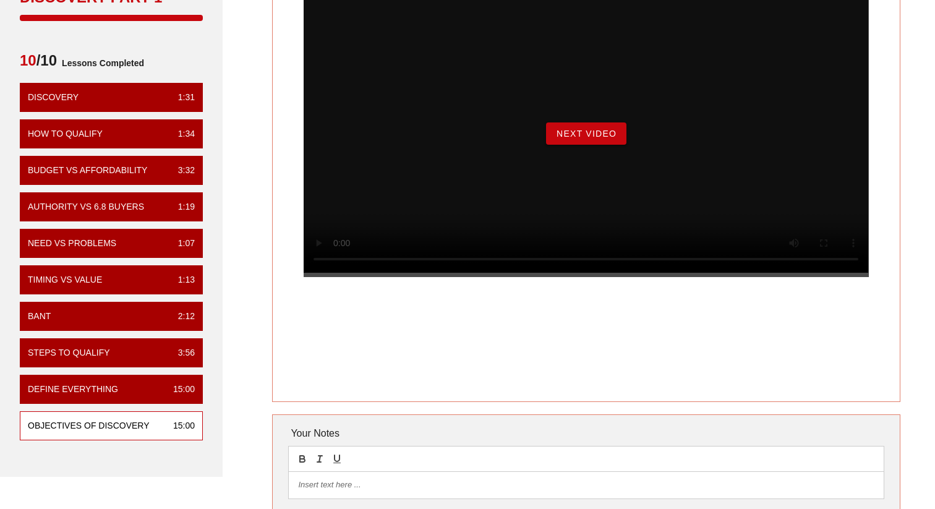
click at [616, 139] on span "Next Video" at bounding box center [586, 134] width 61 height 10
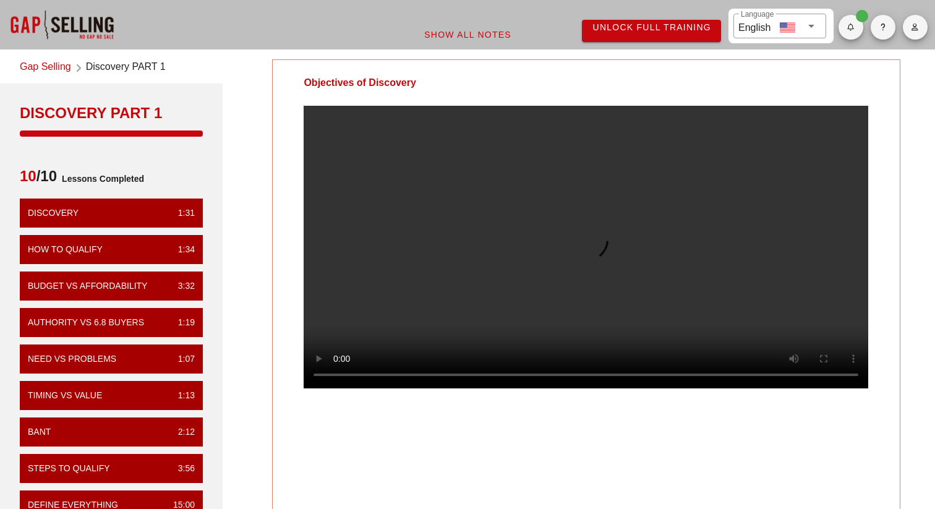
click at [36, 67] on link "Gap Selling" at bounding box center [45, 67] width 51 height 17
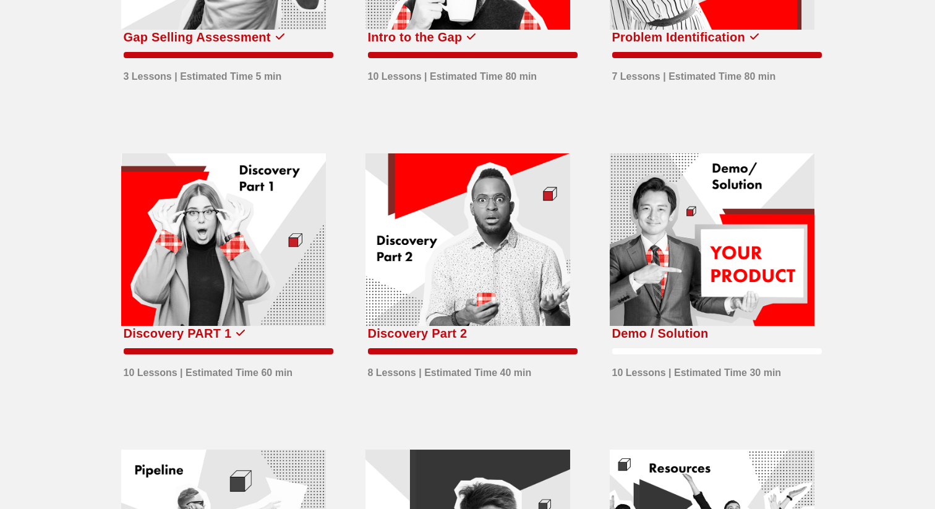
click at [428, 212] on div at bounding box center [468, 239] width 205 height 173
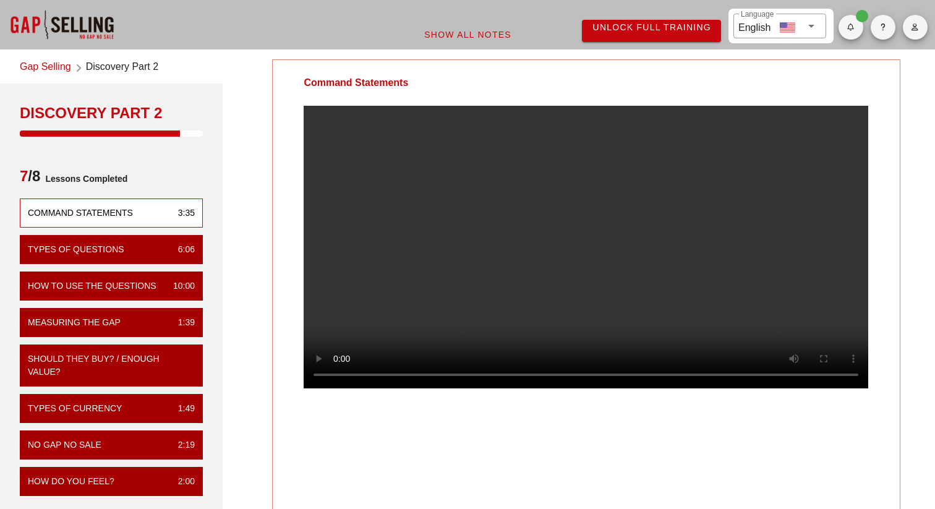
click at [61, 67] on link "Gap Selling" at bounding box center [45, 67] width 51 height 17
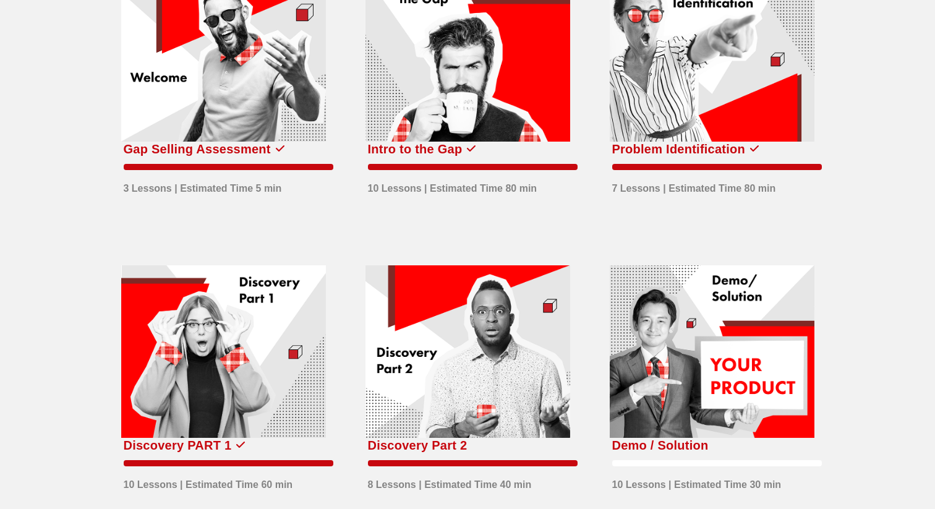
scroll to position [127, 0]
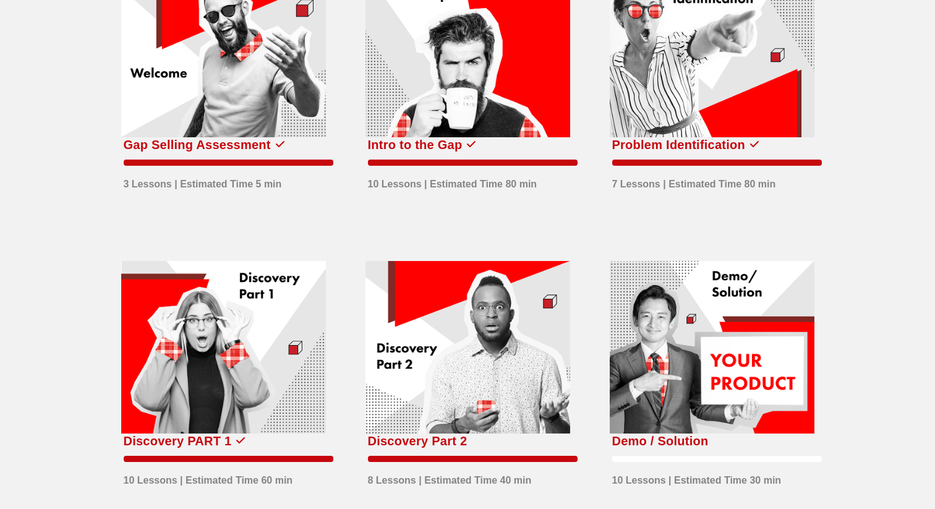
click at [517, 85] on div at bounding box center [468, 50] width 205 height 173
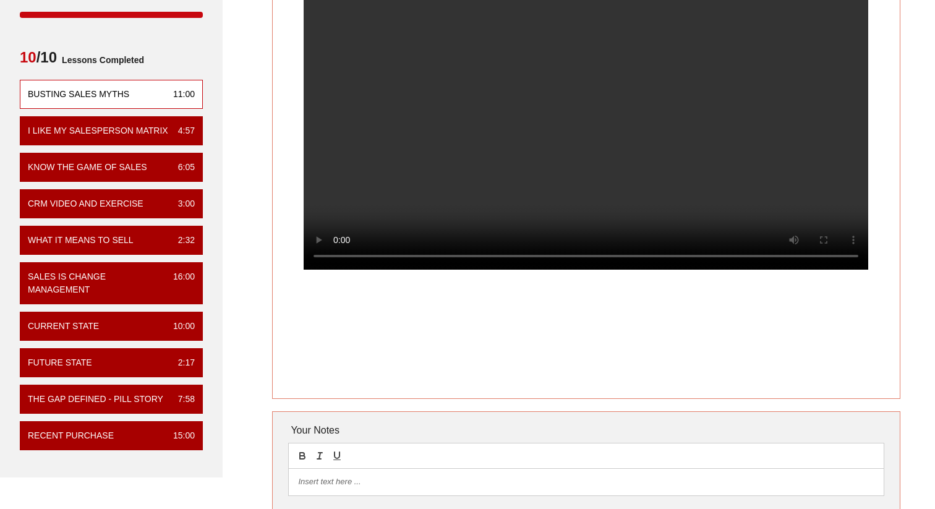
scroll to position [123, 0]
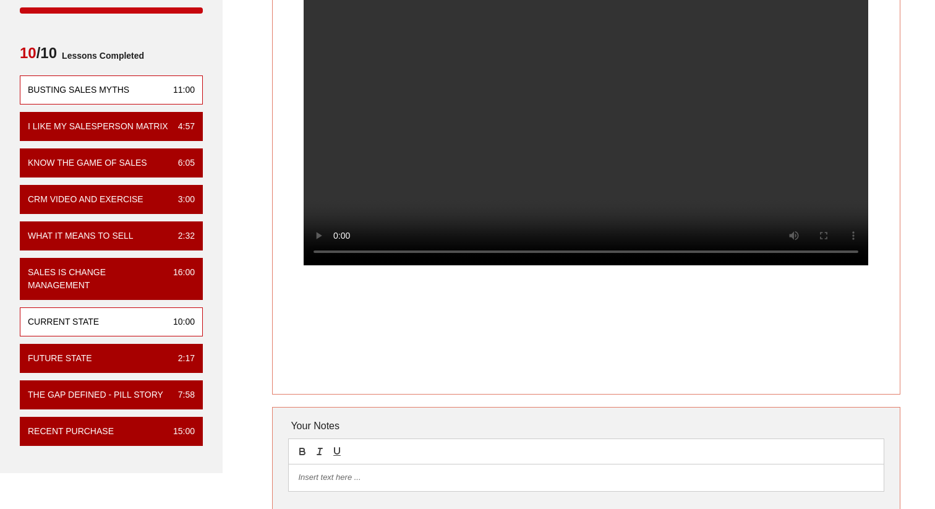
click at [137, 323] on div "Current State 10:00" at bounding box center [111, 321] width 183 height 29
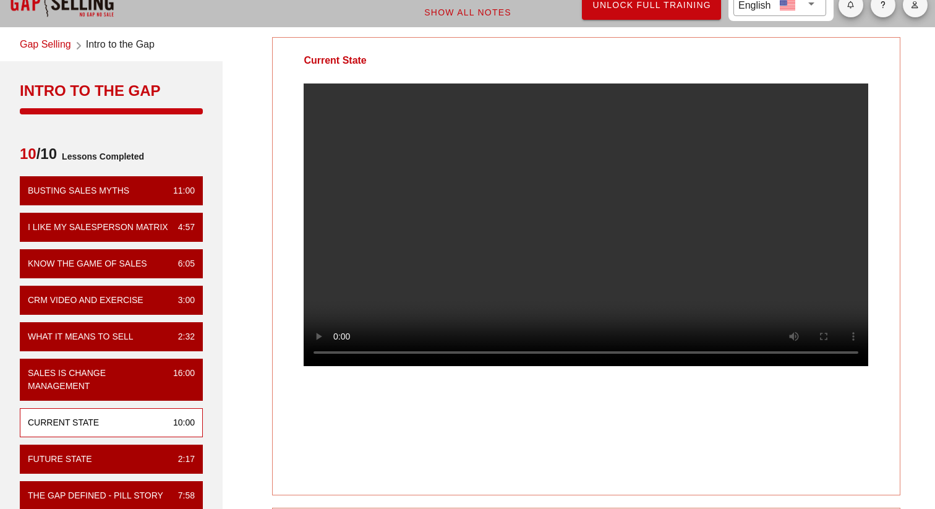
scroll to position [0, 0]
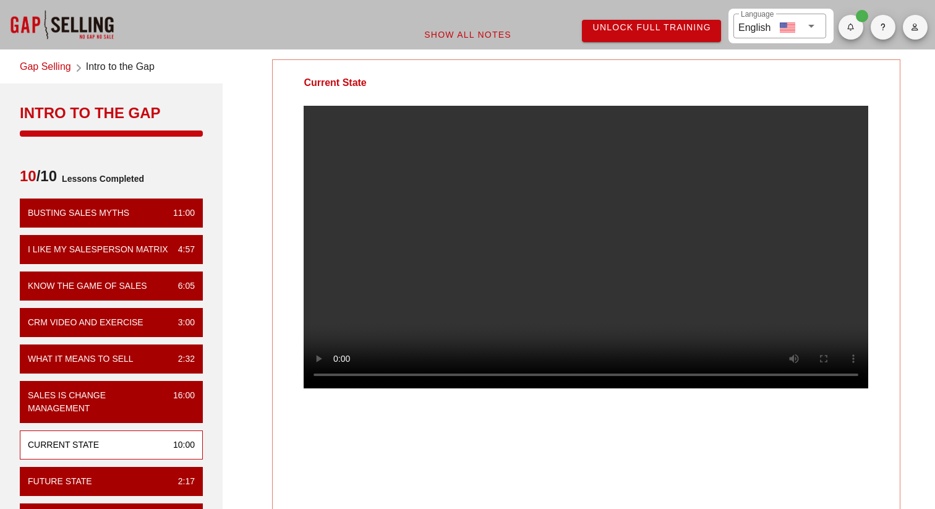
click at [49, 73] on link "Gap Selling" at bounding box center [45, 67] width 51 height 17
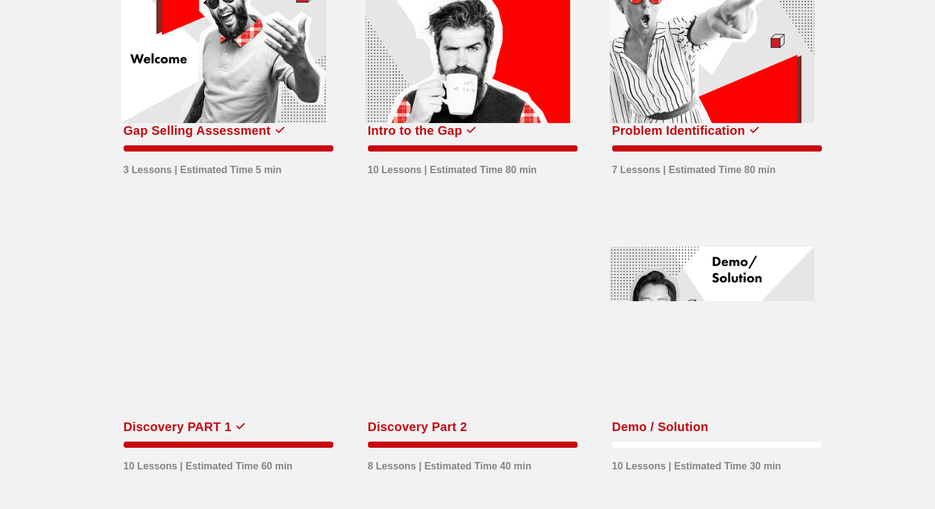
scroll to position [147, 0]
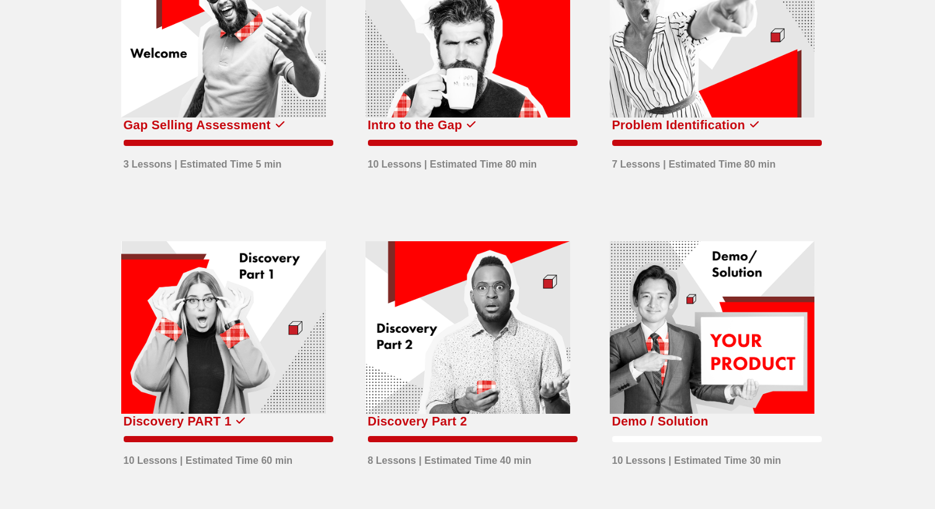
click at [202, 328] on div at bounding box center [223, 327] width 205 height 173
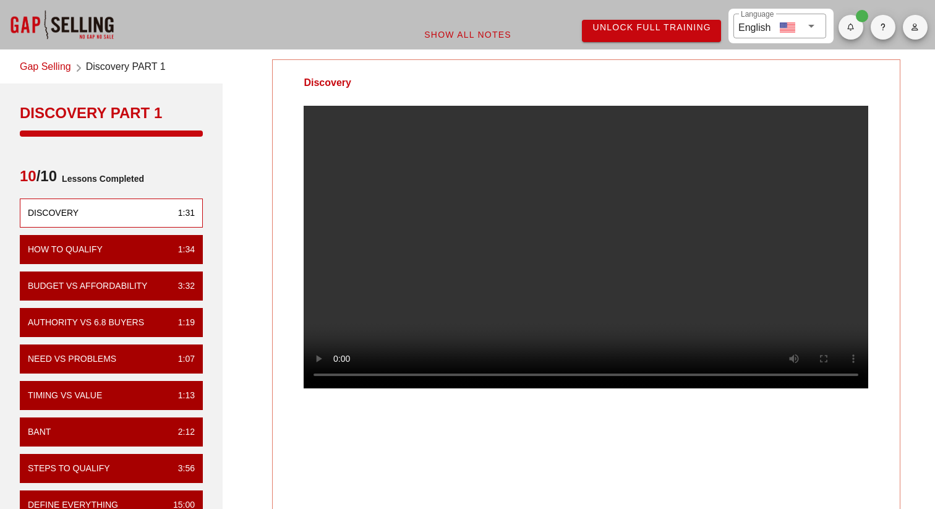
click at [54, 72] on link "Gap Selling" at bounding box center [45, 67] width 51 height 17
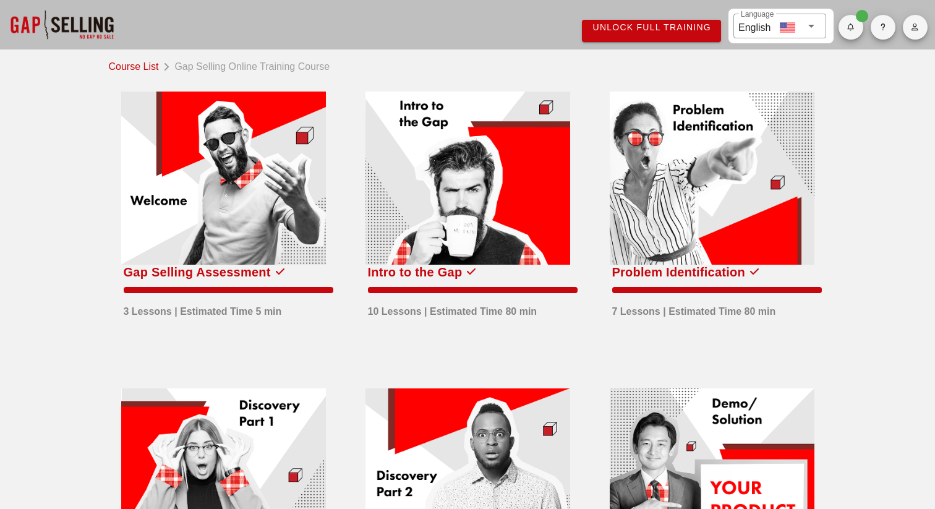
click at [483, 174] on div at bounding box center [468, 178] width 205 height 173
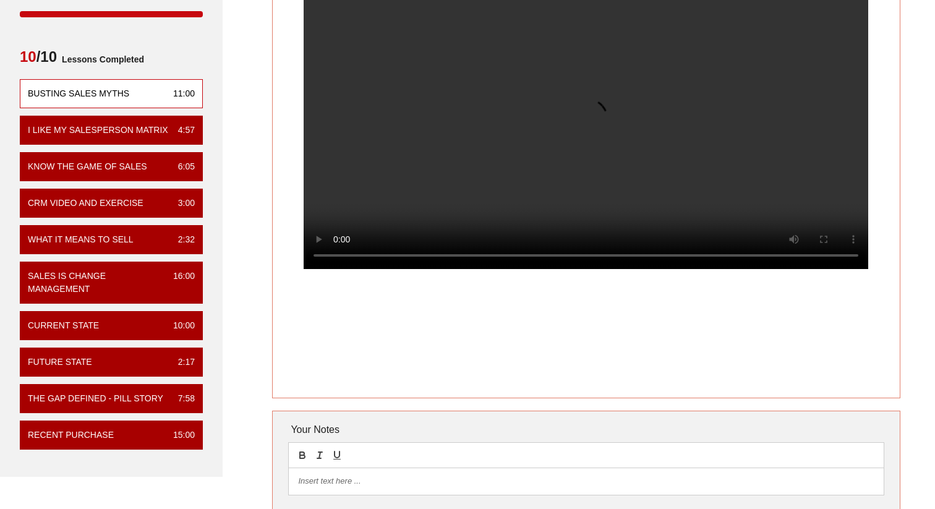
scroll to position [121, 0]
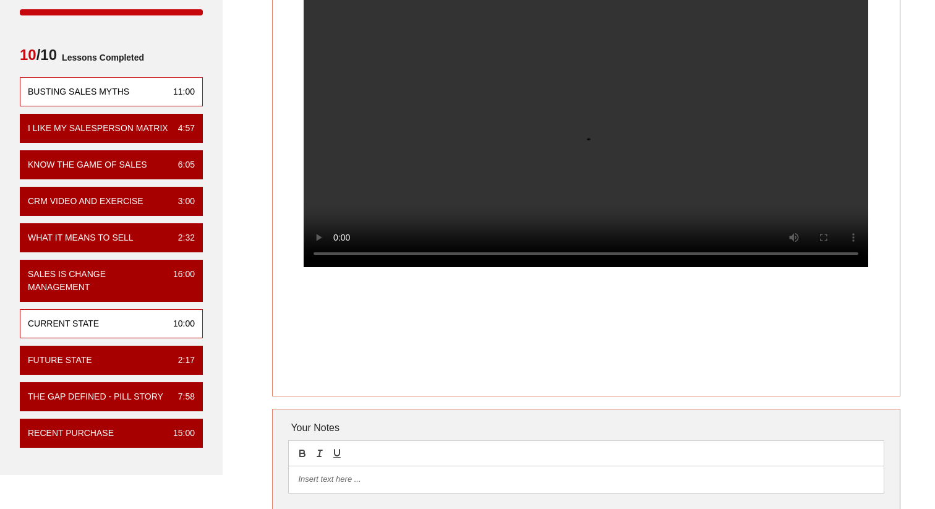
click at [131, 321] on div "Current State 10:00" at bounding box center [111, 323] width 183 height 29
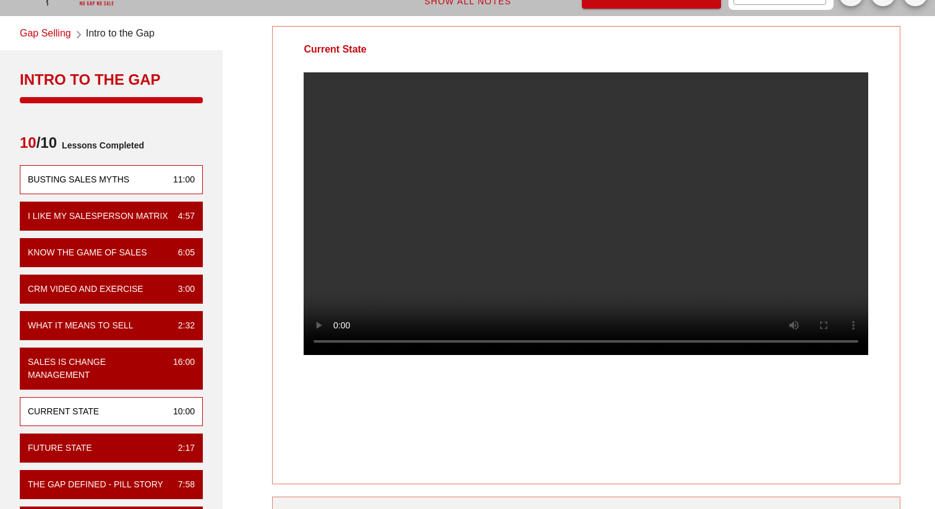
scroll to position [0, 0]
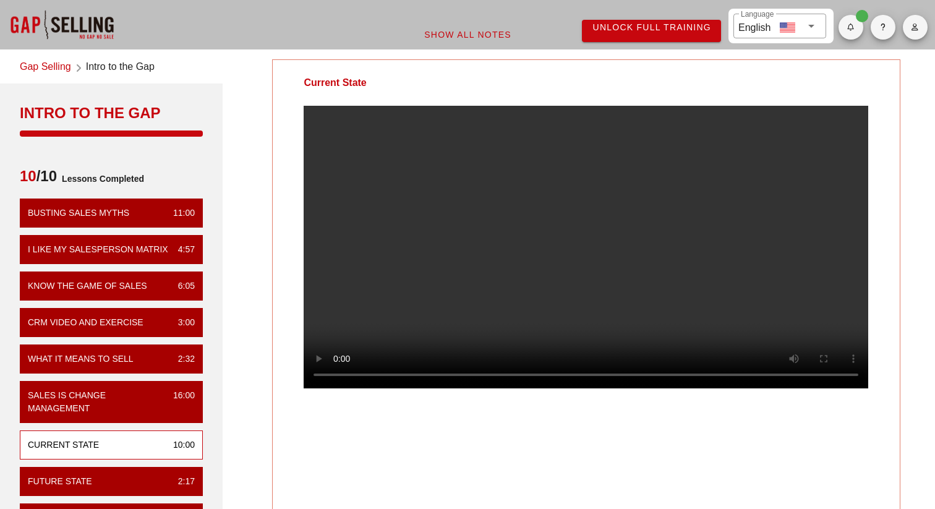
click at [57, 67] on link "Gap Selling" at bounding box center [45, 67] width 51 height 17
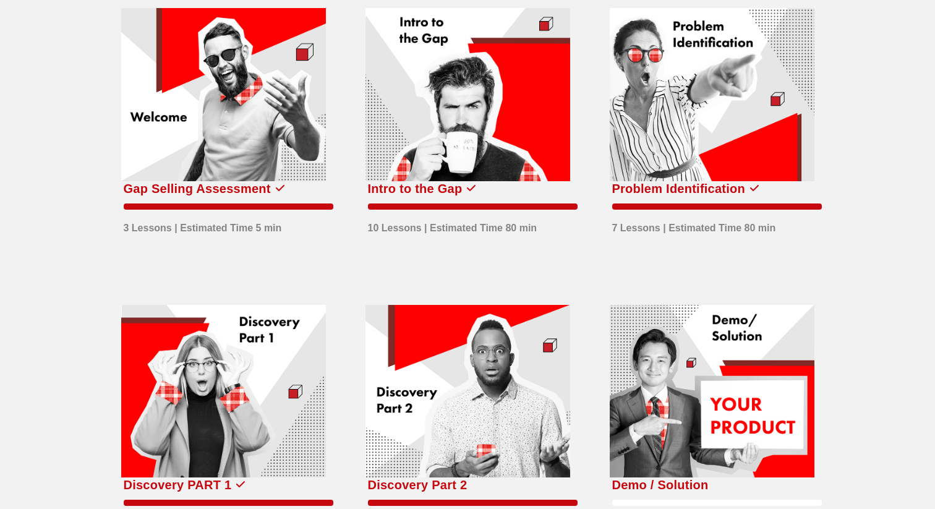
scroll to position [87, 0]
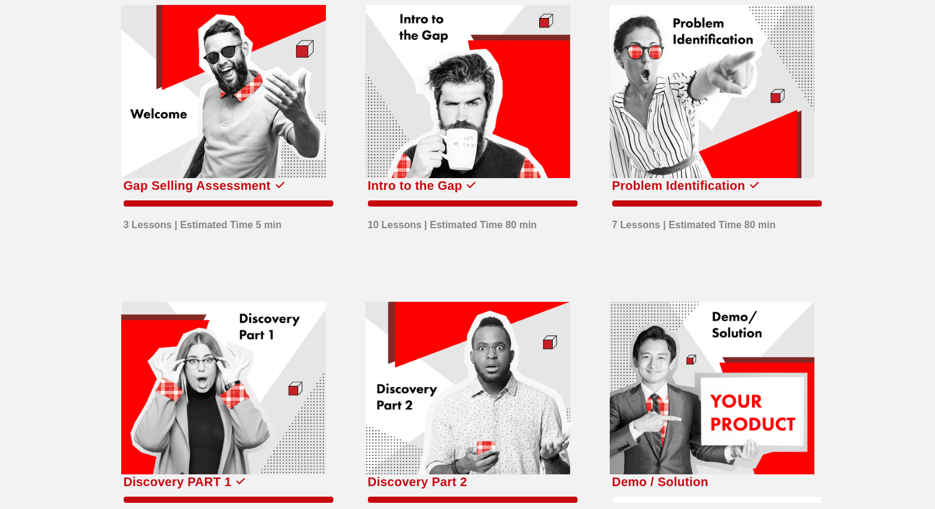
click at [494, 126] on div at bounding box center [468, 91] width 205 height 173
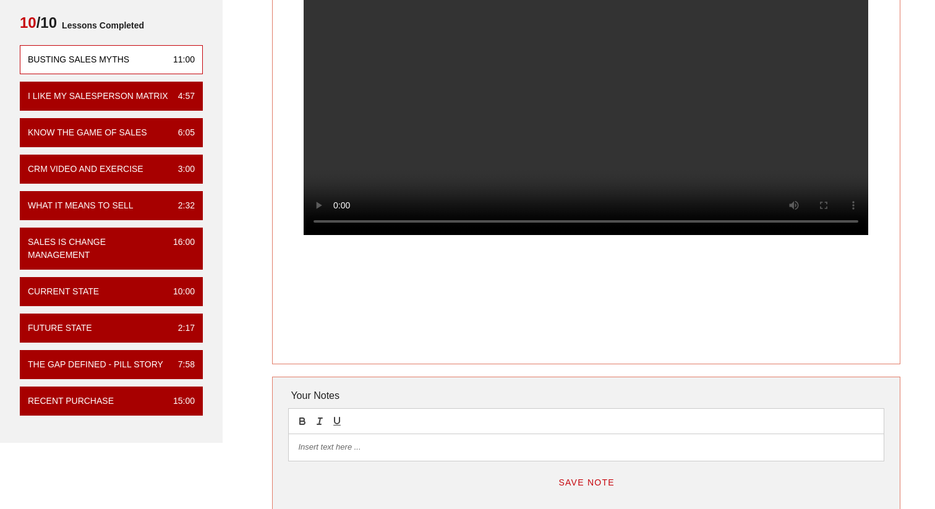
scroll to position [152, 0]
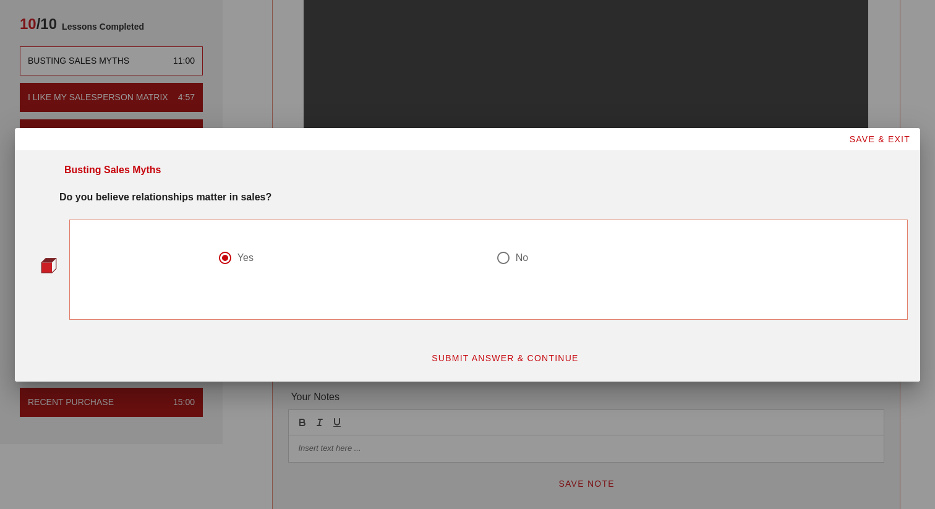
click at [518, 264] on div "No" at bounding box center [623, 257] width 254 height 15
radio input "false"
radio input "true"
click at [537, 357] on span "SUBMIT ANSWER & CONTINUE" at bounding box center [505, 358] width 148 height 10
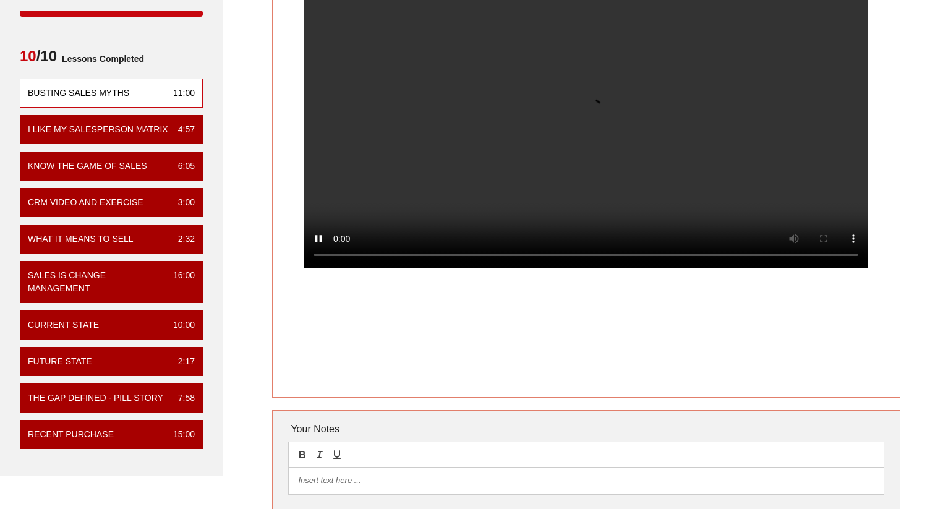
scroll to position [122, 0]
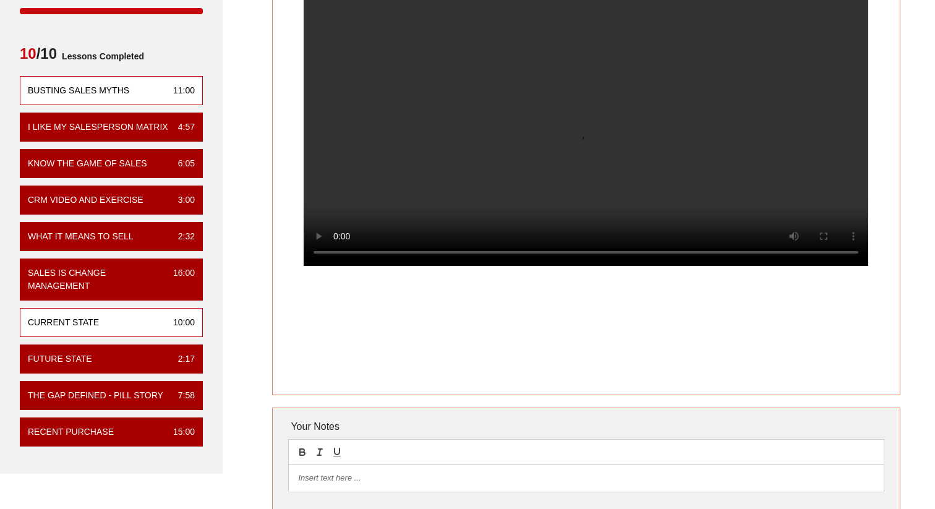
click at [150, 315] on div "Current State 10:00" at bounding box center [111, 322] width 183 height 29
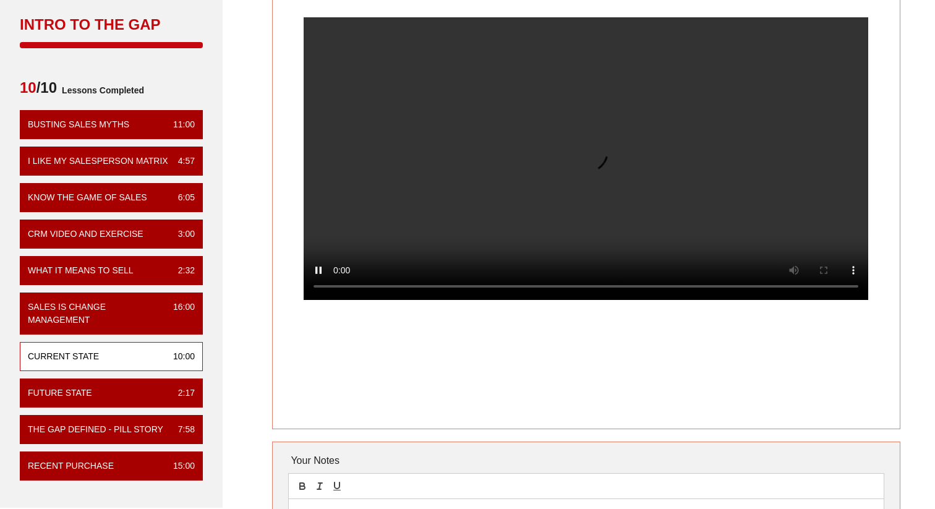
scroll to position [93, 0]
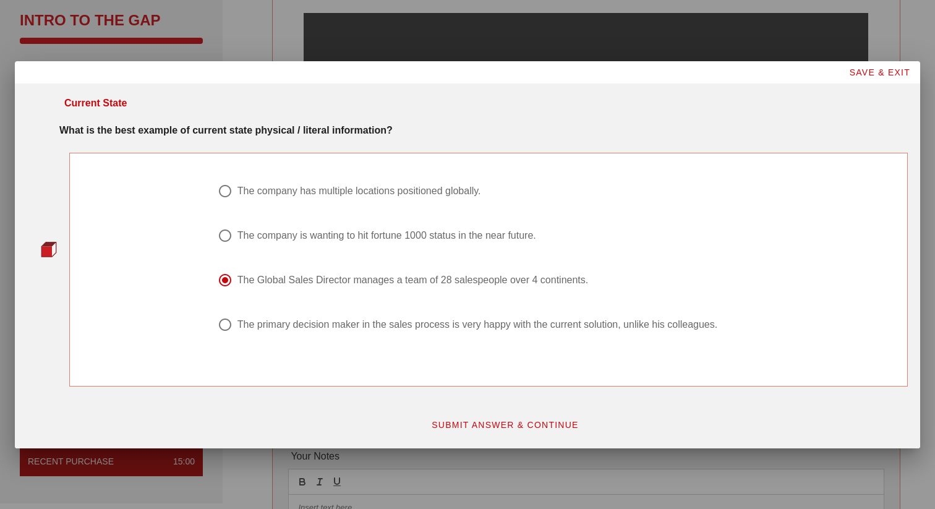
click at [464, 430] on button "SUBMIT ANSWER & CONTINUE" at bounding box center [505, 425] width 168 height 22
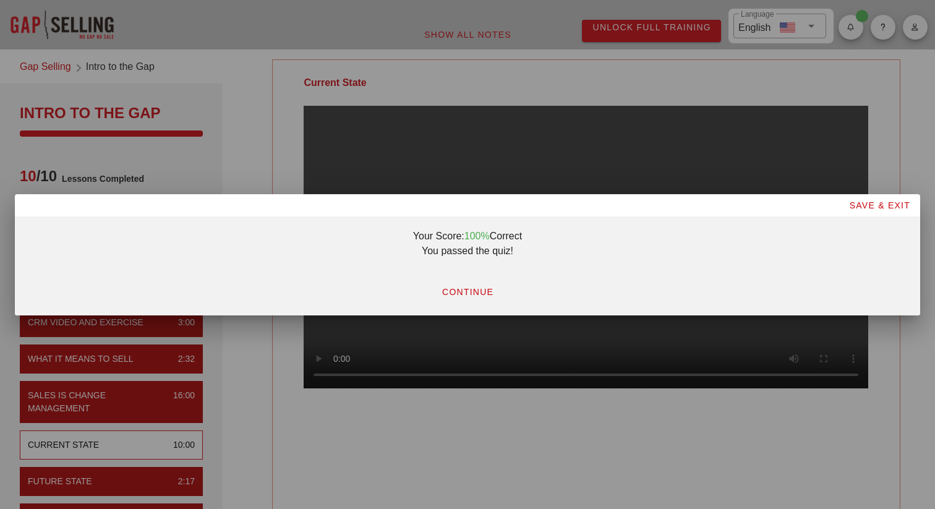
click at [473, 293] on span "CONTINUE" at bounding box center [468, 292] width 52 height 10
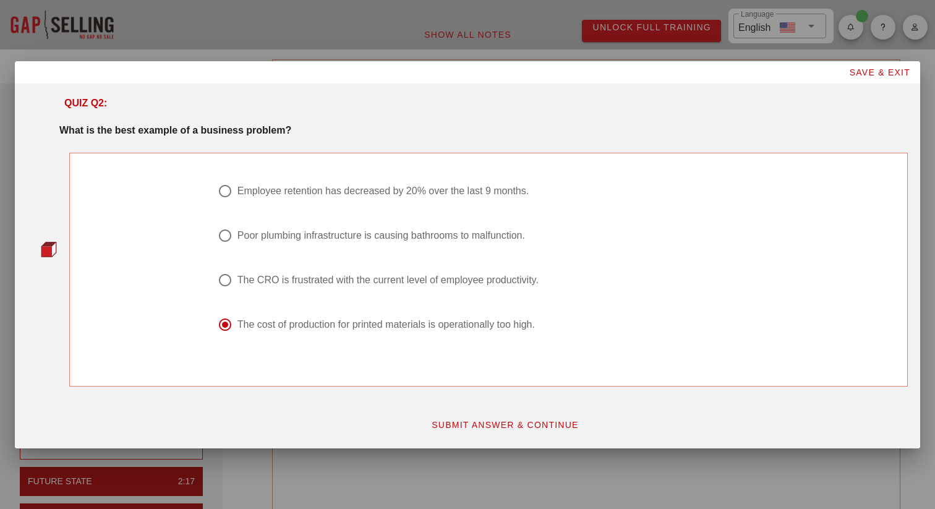
click at [309, 191] on div "Employee retention has decreased by 20% over the last 9 months." at bounding box center [383, 191] width 291 height 12
radio input "true"
click at [461, 432] on button "SUBMIT ANSWER & CONTINUE" at bounding box center [505, 425] width 168 height 22
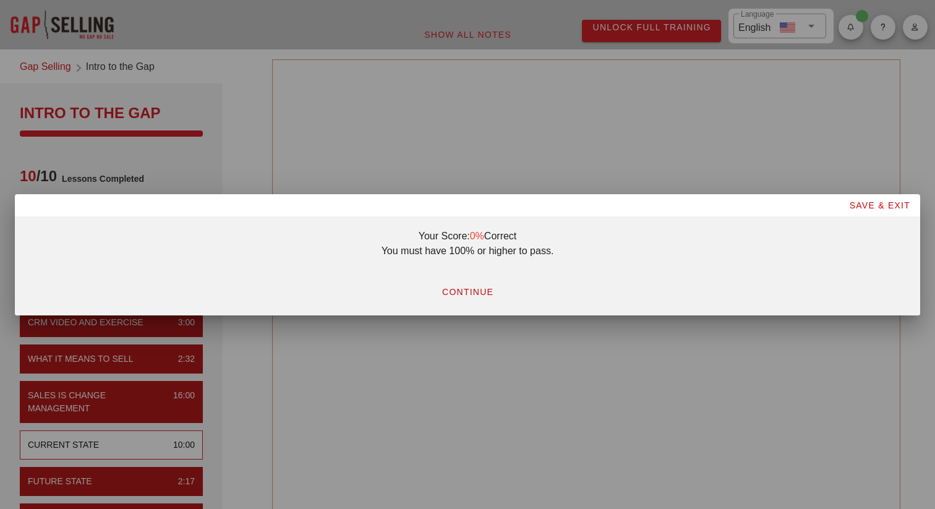
click at [464, 295] on span "CONTINUE" at bounding box center [468, 292] width 52 height 10
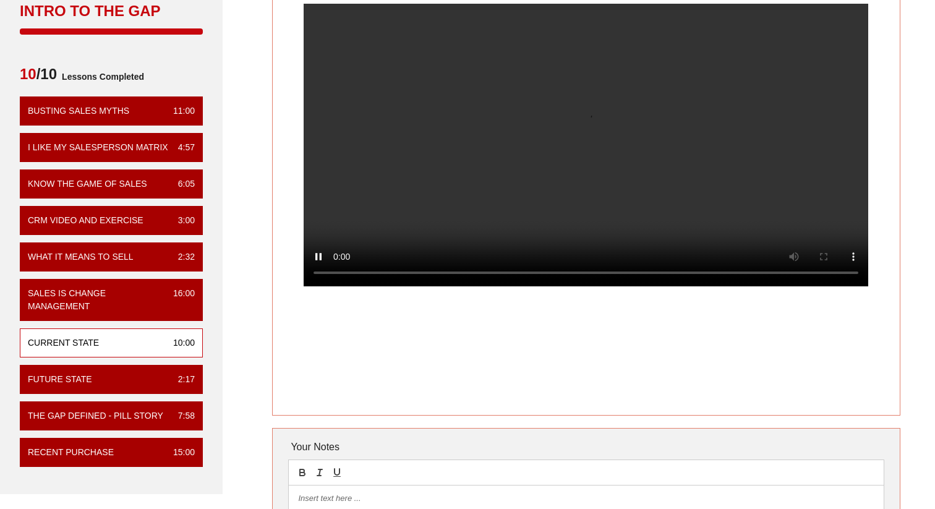
scroll to position [30, 0]
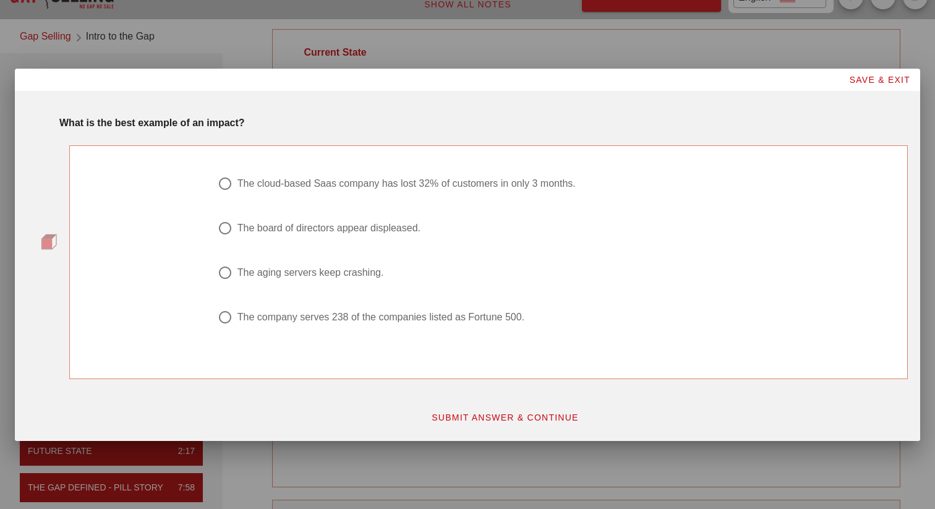
click at [361, 186] on div "The cloud-based Saas company has lost 32% of customers in only 3 months." at bounding box center [407, 184] width 338 height 12
radio input "true"
click at [525, 416] on span "SUBMIT ANSWER & CONTINUE" at bounding box center [505, 418] width 148 height 10
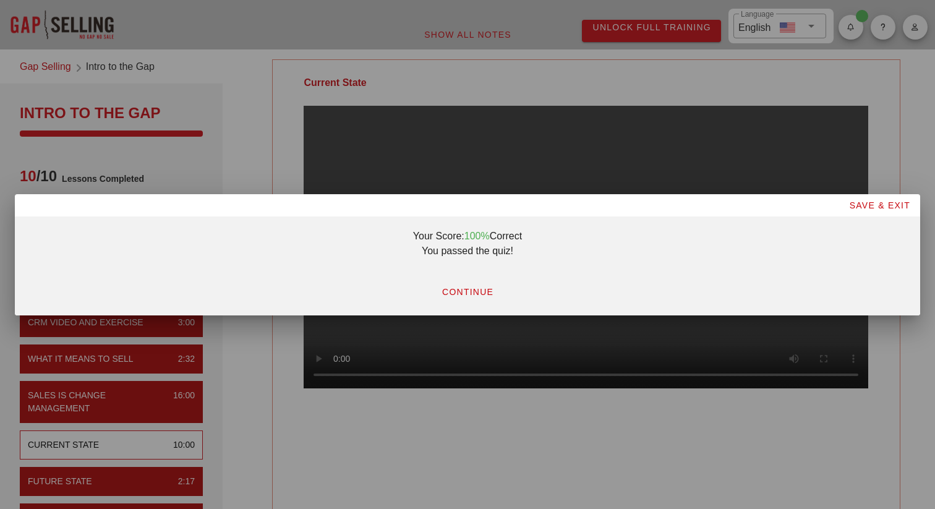
click at [466, 287] on span "CONTINUE" at bounding box center [468, 292] width 52 height 10
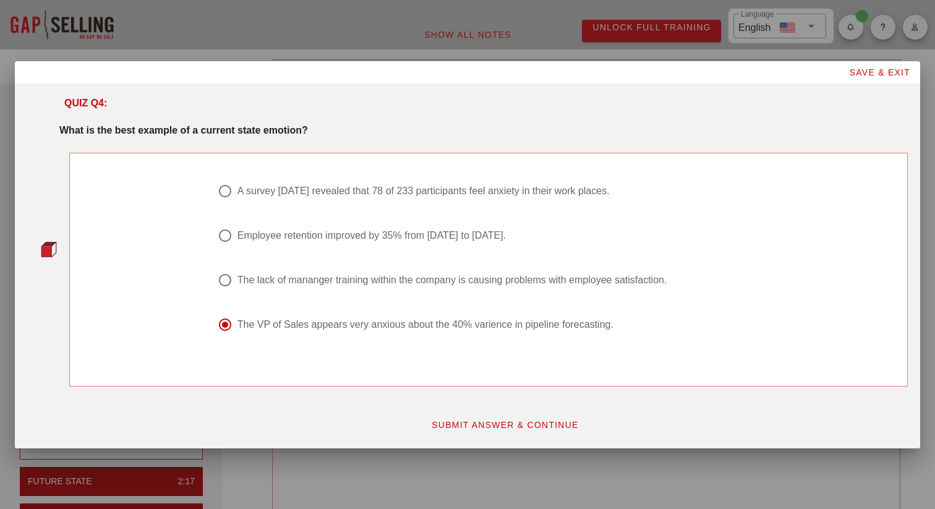
click at [372, 323] on div "The VP of Sales appears very anxious about the 40% varience in pipeline forecas…" at bounding box center [426, 325] width 376 height 12
click at [514, 423] on span "SUBMIT ANSWER & CONTINUE" at bounding box center [505, 425] width 148 height 10
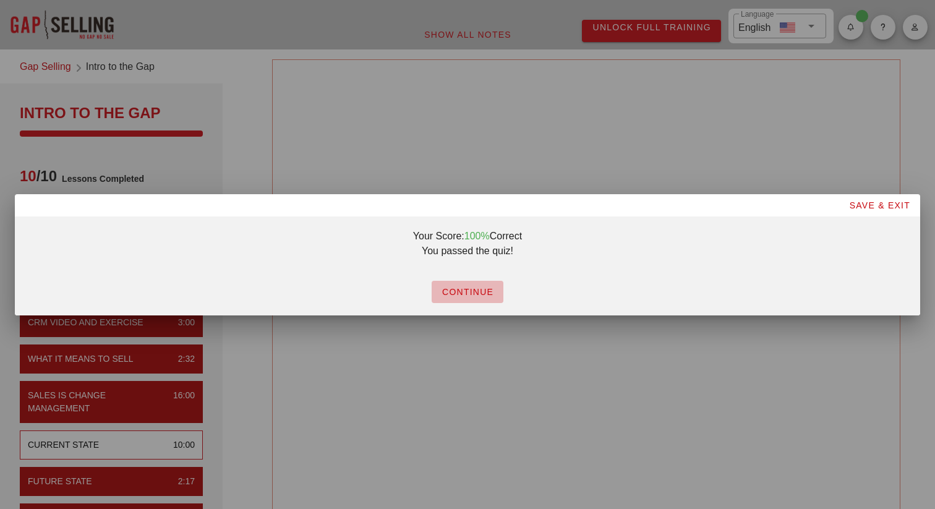
click at [461, 290] on span "CONTINUE" at bounding box center [468, 292] width 52 height 10
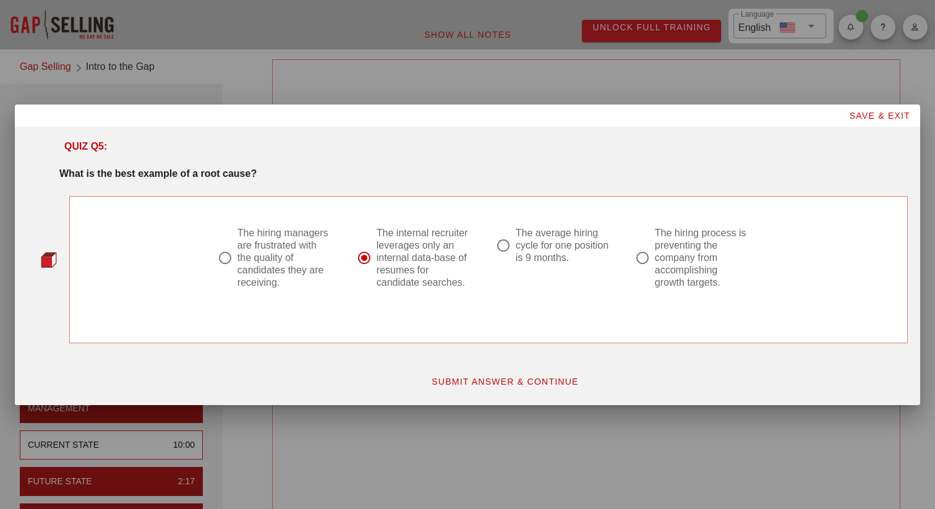
click at [493, 379] on span "SUBMIT ANSWER & CONTINUE" at bounding box center [505, 382] width 148 height 10
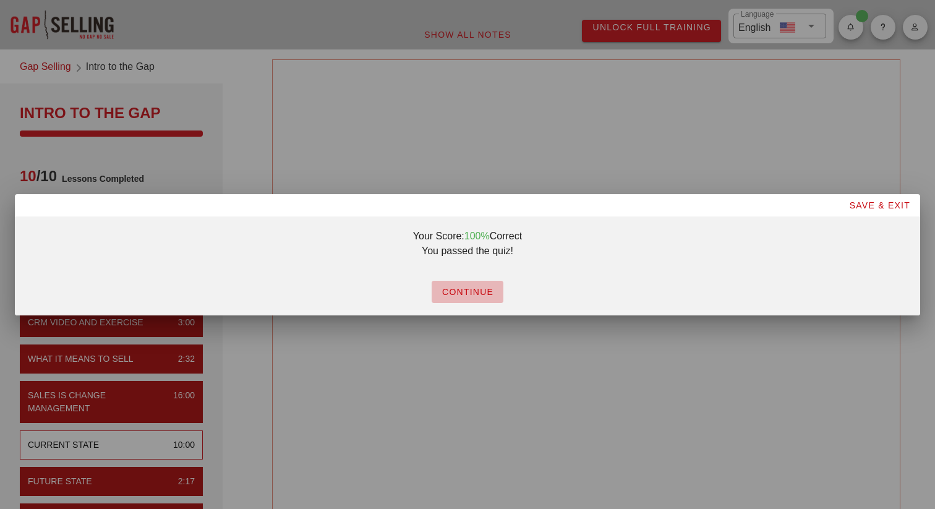
click at [488, 294] on span "CONTINUE" at bounding box center [468, 292] width 52 height 10
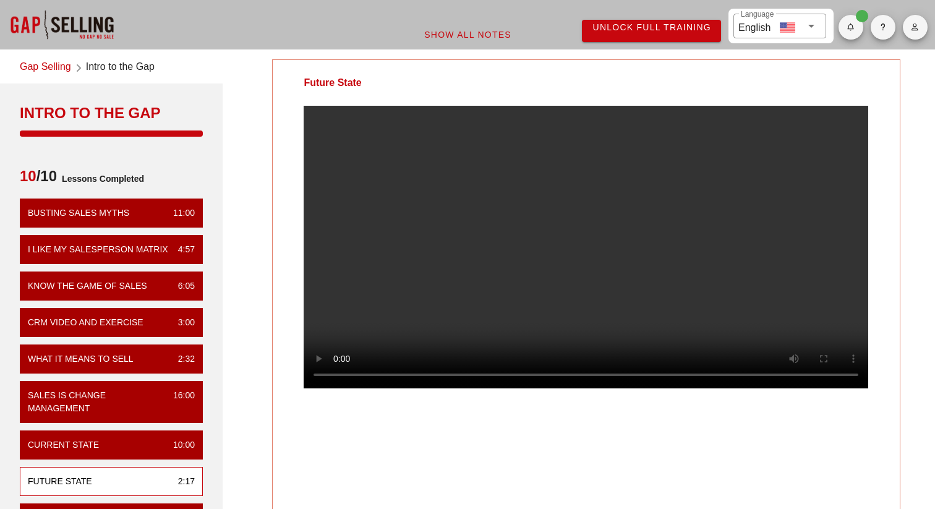
click at [42, 65] on link "Gap Selling" at bounding box center [45, 67] width 51 height 17
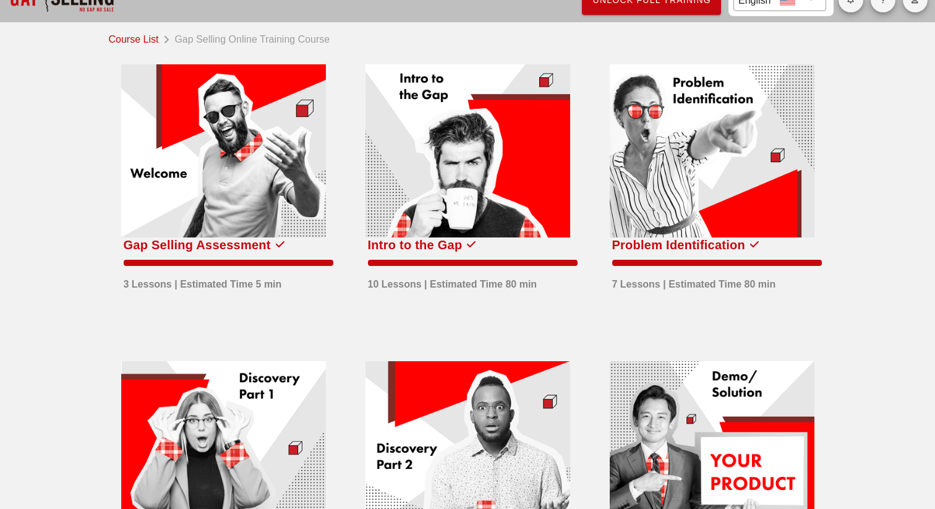
scroll to position [15, 0]
